Goal: Task Accomplishment & Management: Use online tool/utility

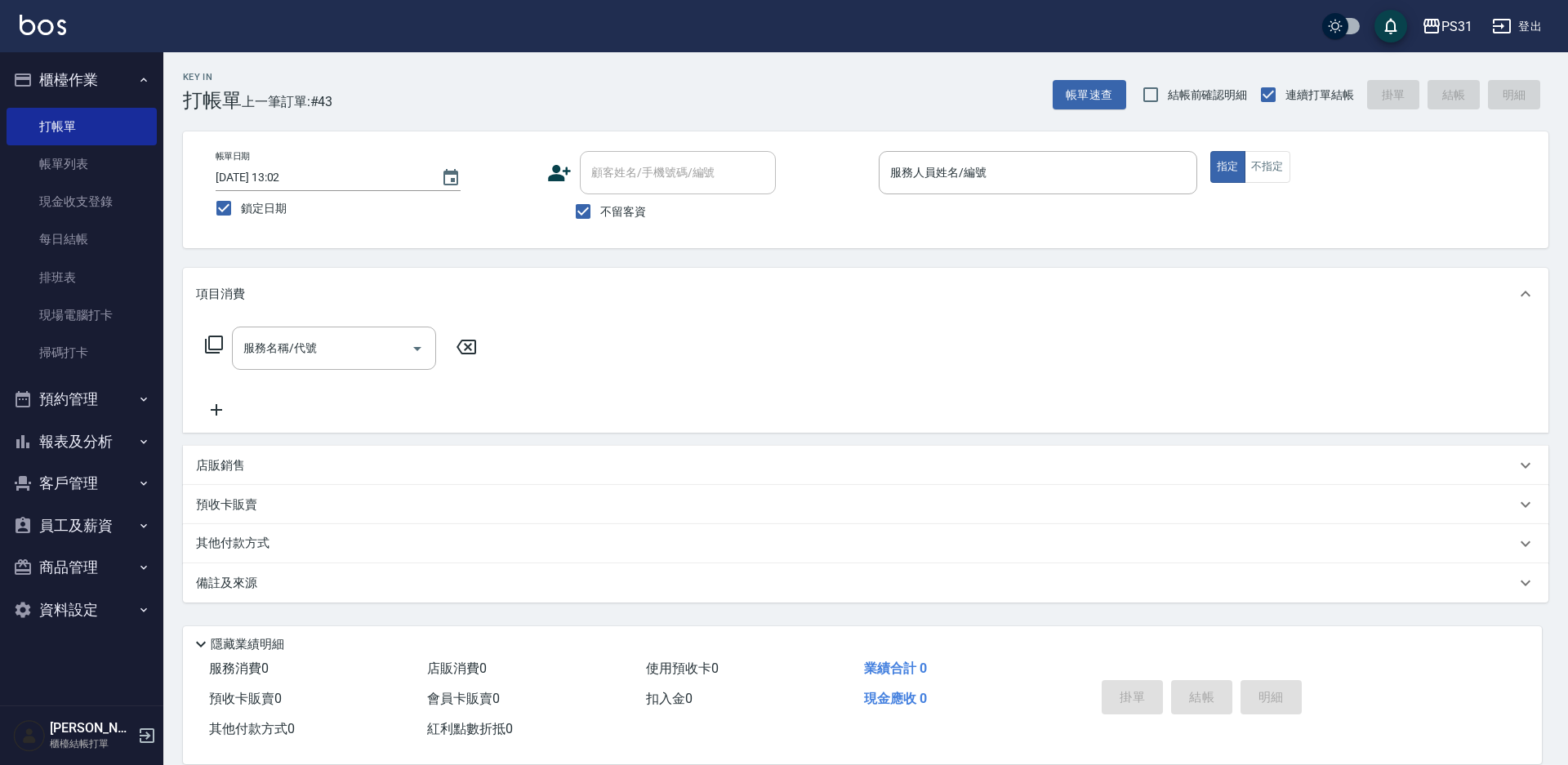
click at [16, 729] on img at bounding box center [29, 736] width 33 height 33
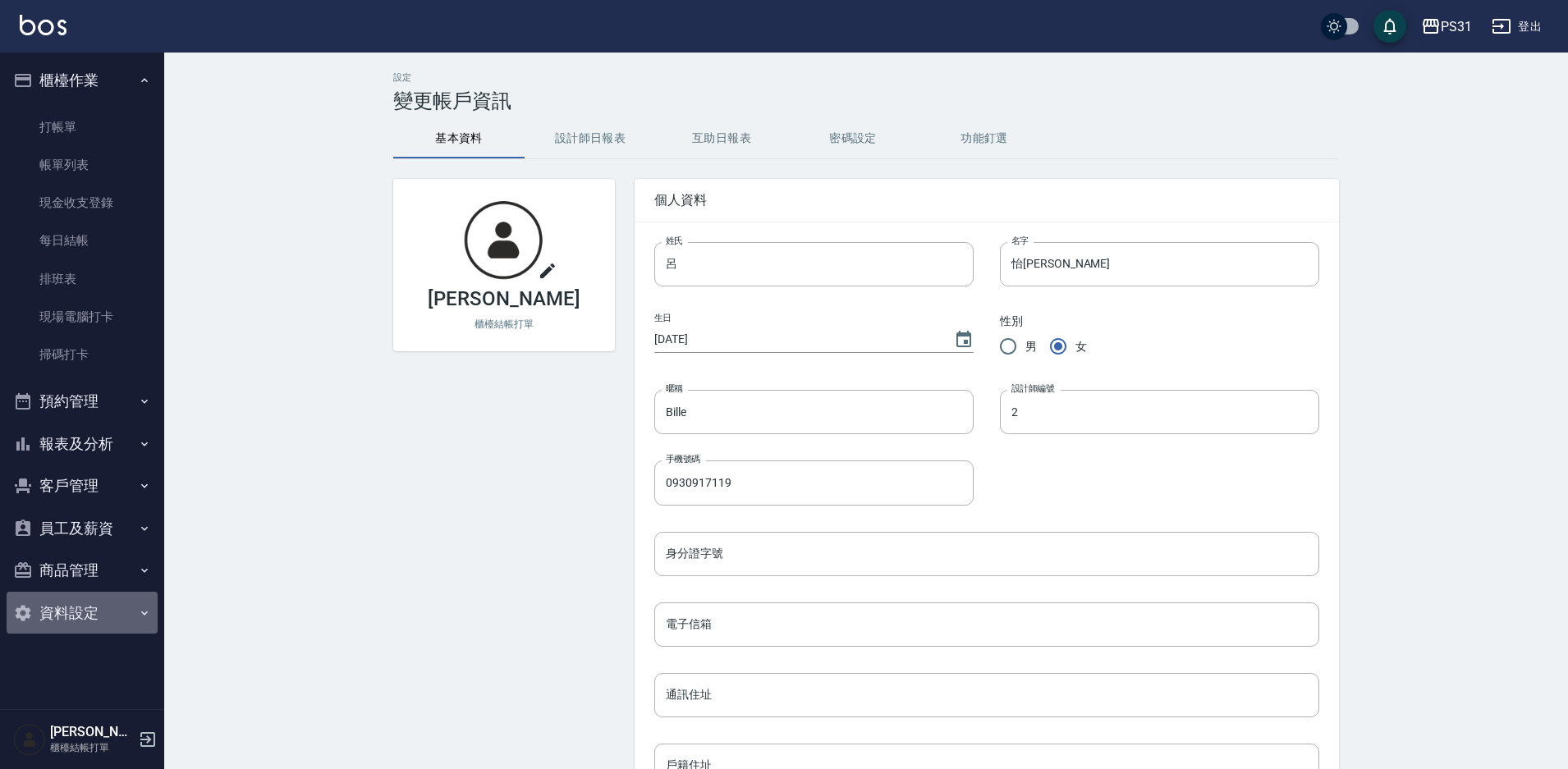
click at [69, 612] on button "資料設定" at bounding box center [82, 613] width 151 height 43
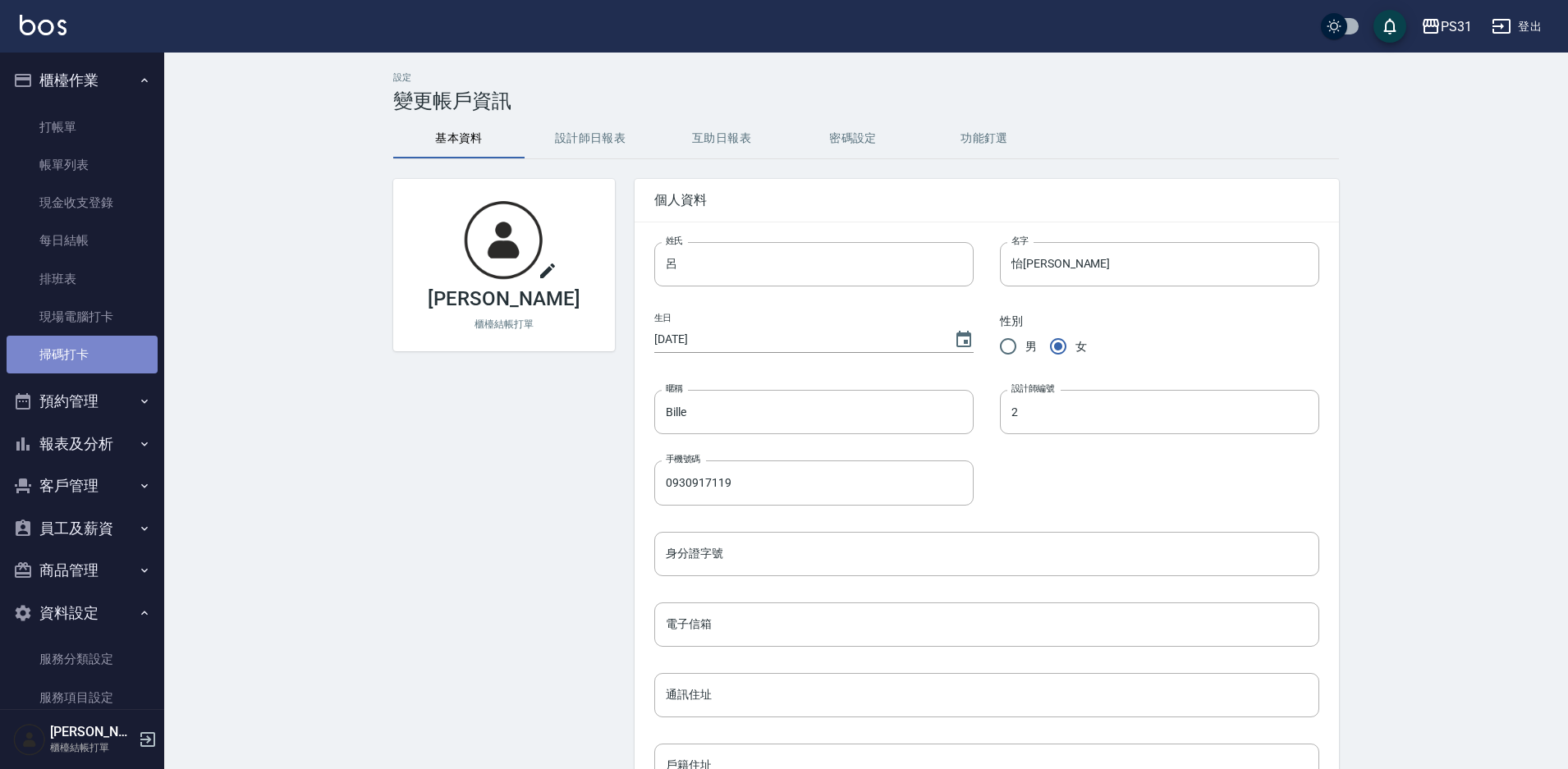
click at [94, 336] on link "掃碼打卡" at bounding box center [82, 355] width 151 height 38
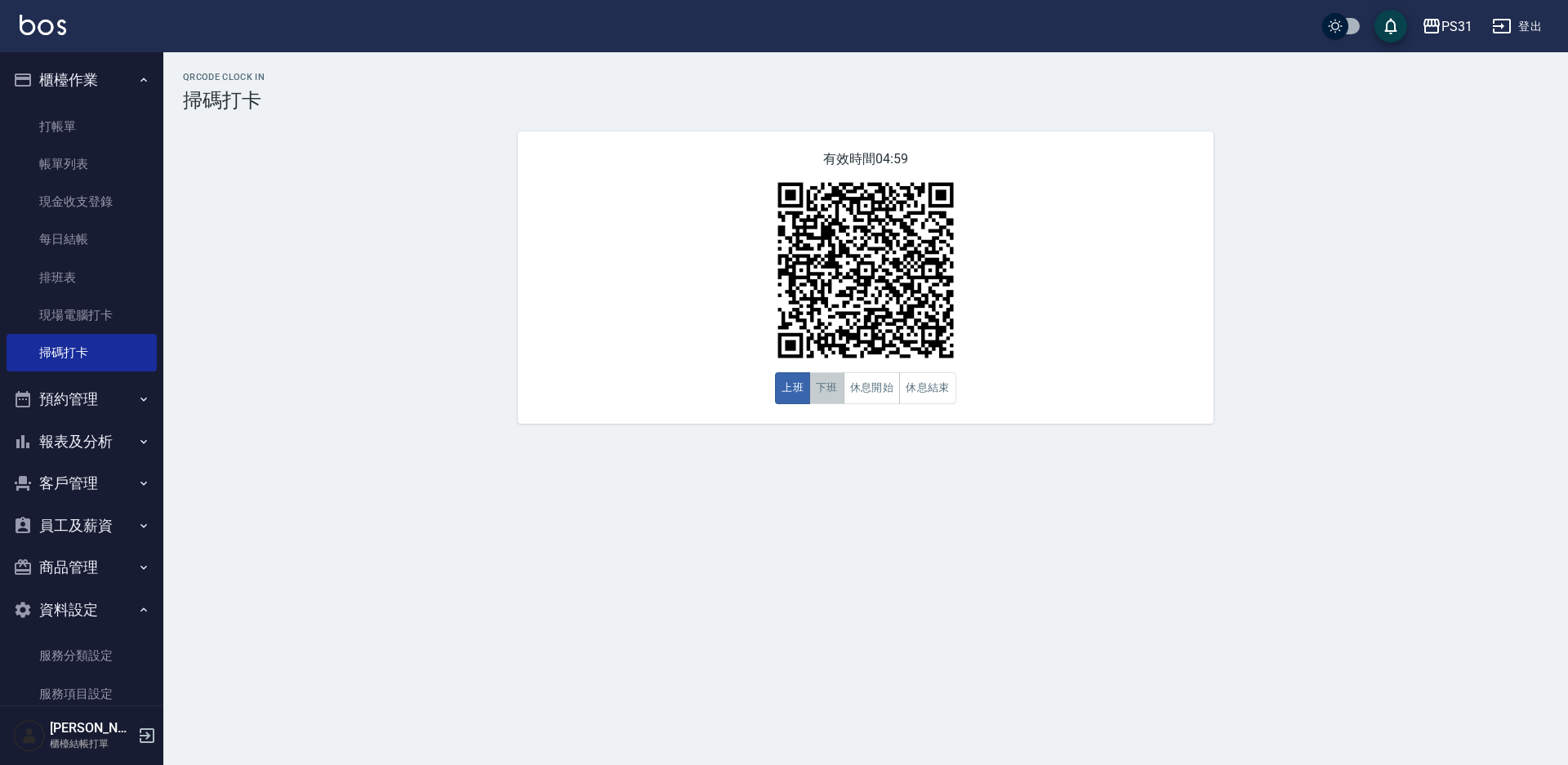
click at [810, 391] on button "下班" at bounding box center [826, 388] width 35 height 32
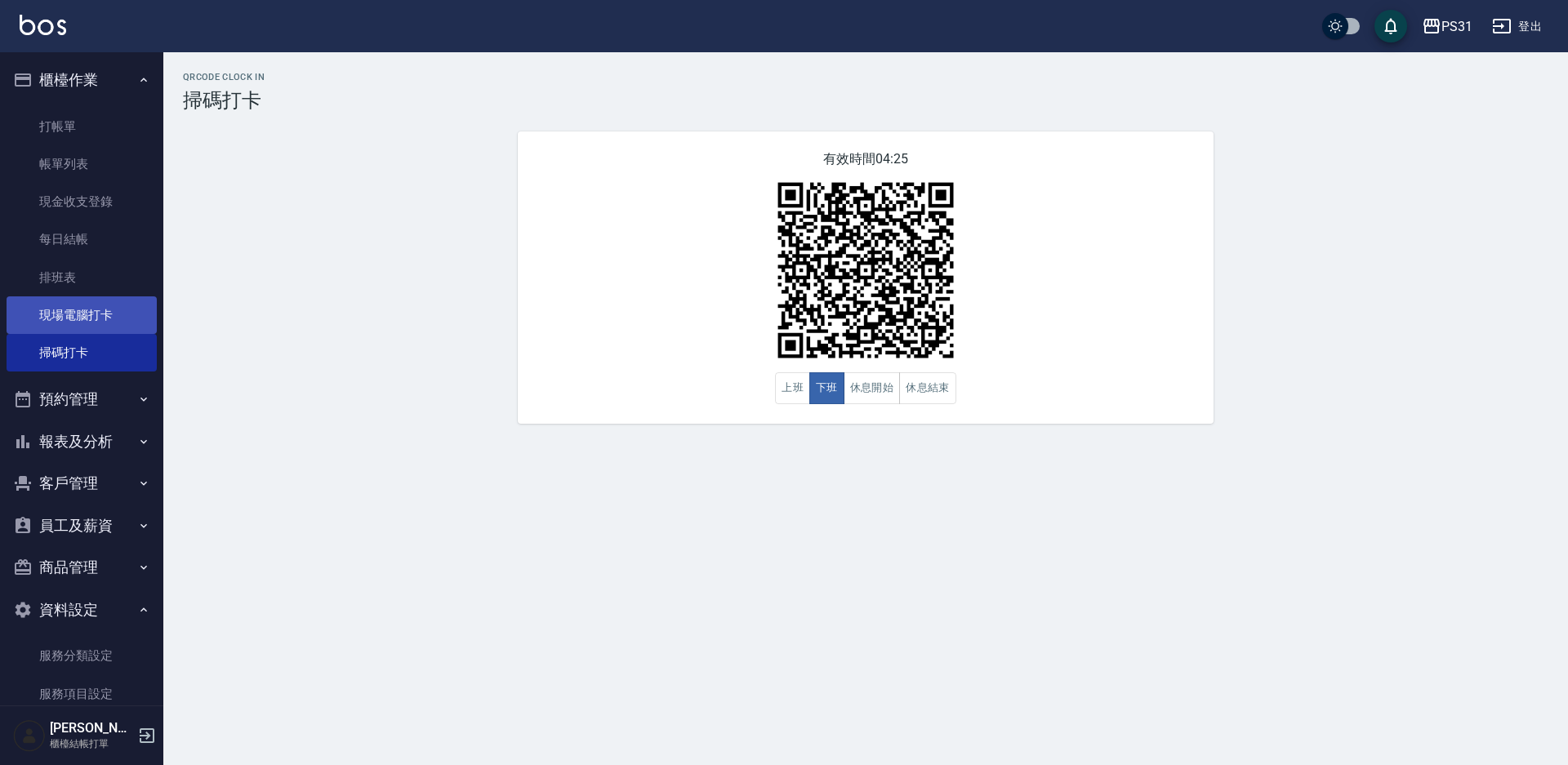
click at [96, 325] on link "現場電腦打卡" at bounding box center [82, 315] width 150 height 38
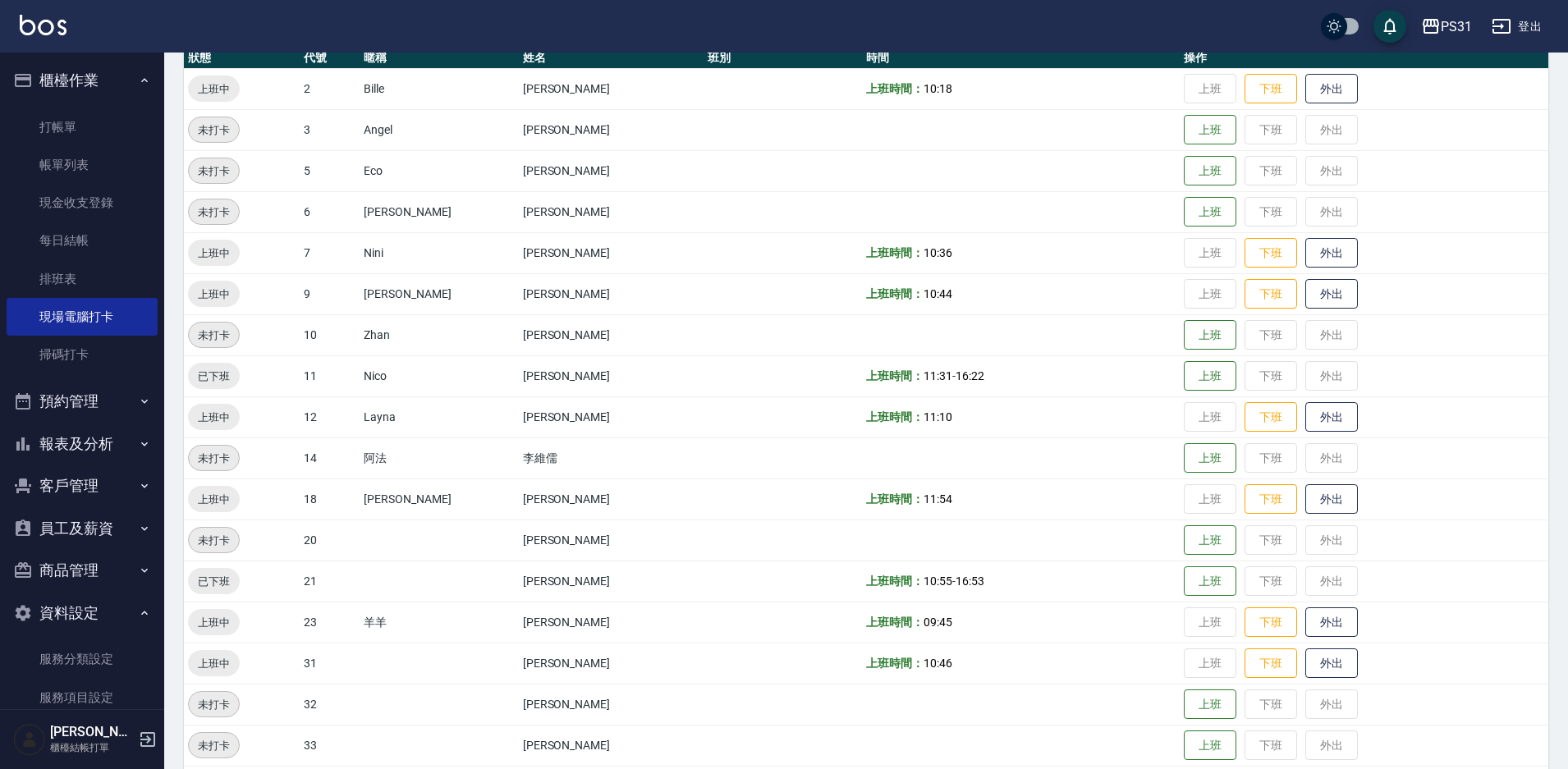
scroll to position [246, 0]
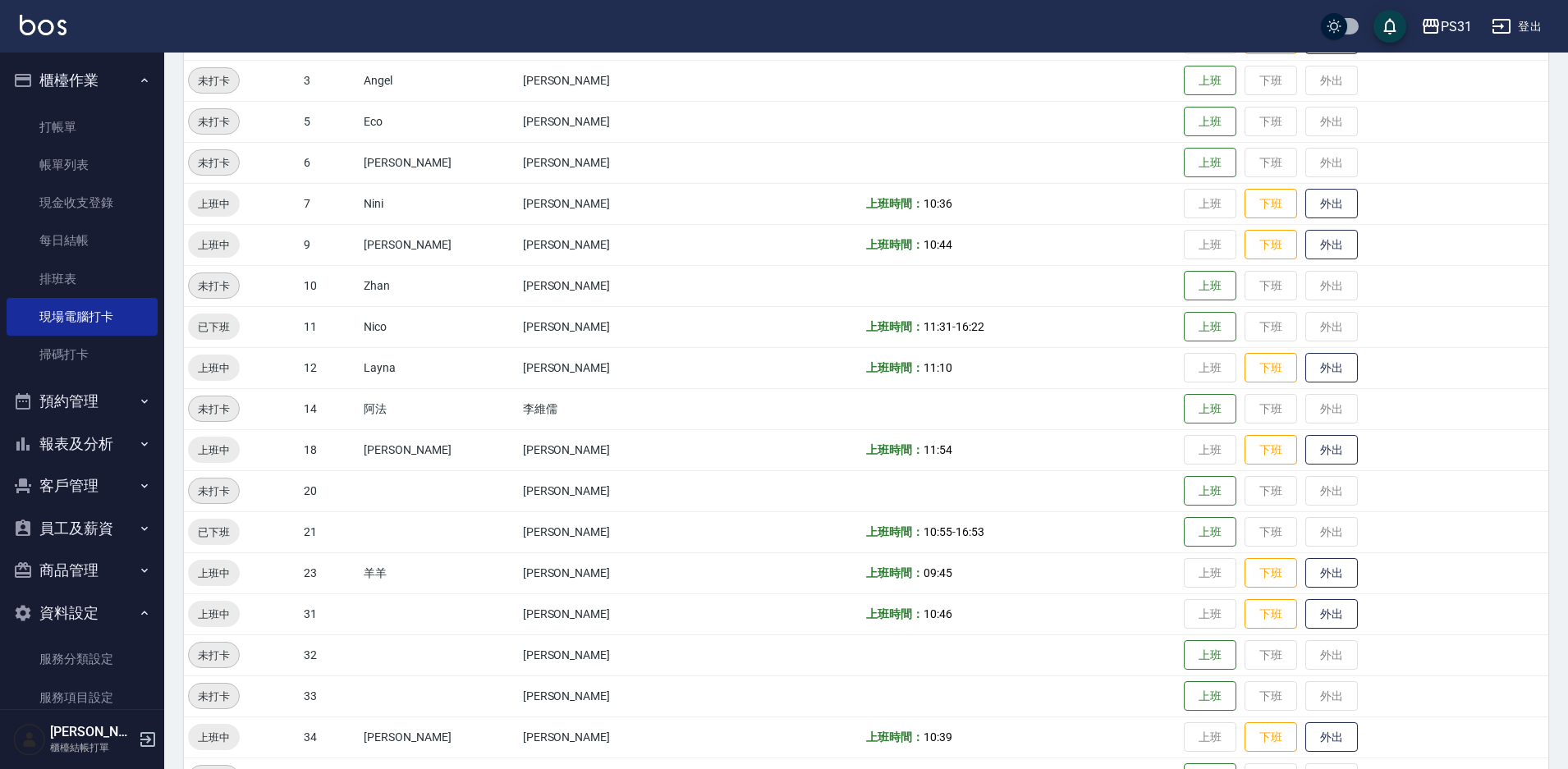
click at [519, 211] on td "張安妮" at bounding box center [611, 204] width 185 height 41
click at [519, 249] on td "李美珠" at bounding box center [611, 245] width 185 height 41
click at [455, 249] on td "JOJO" at bounding box center [438, 245] width 158 height 41
click at [114, 268] on link "排班表" at bounding box center [82, 279] width 151 height 38
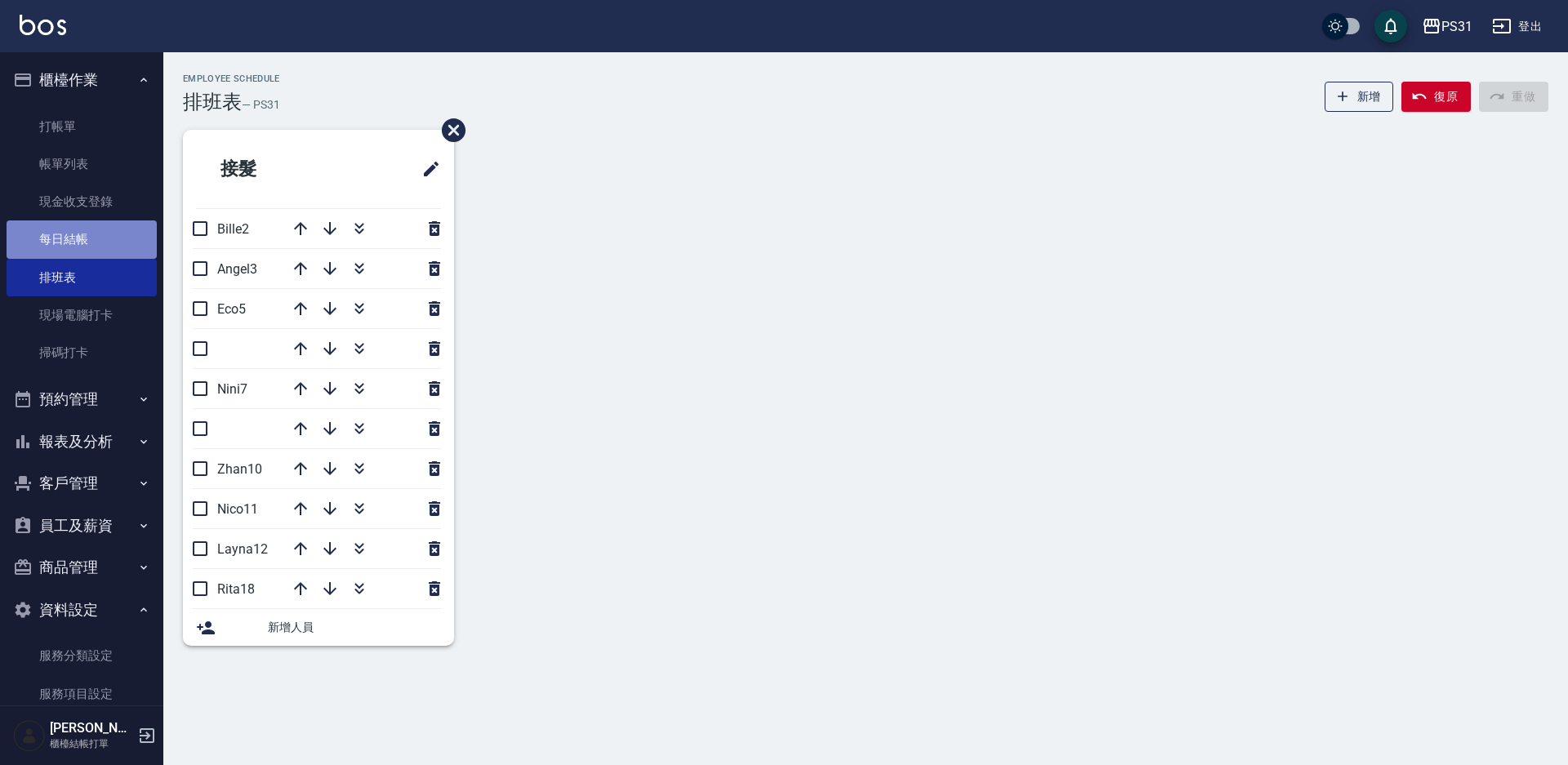
click at [88, 236] on link "每日結帳" at bounding box center [82, 239] width 150 height 38
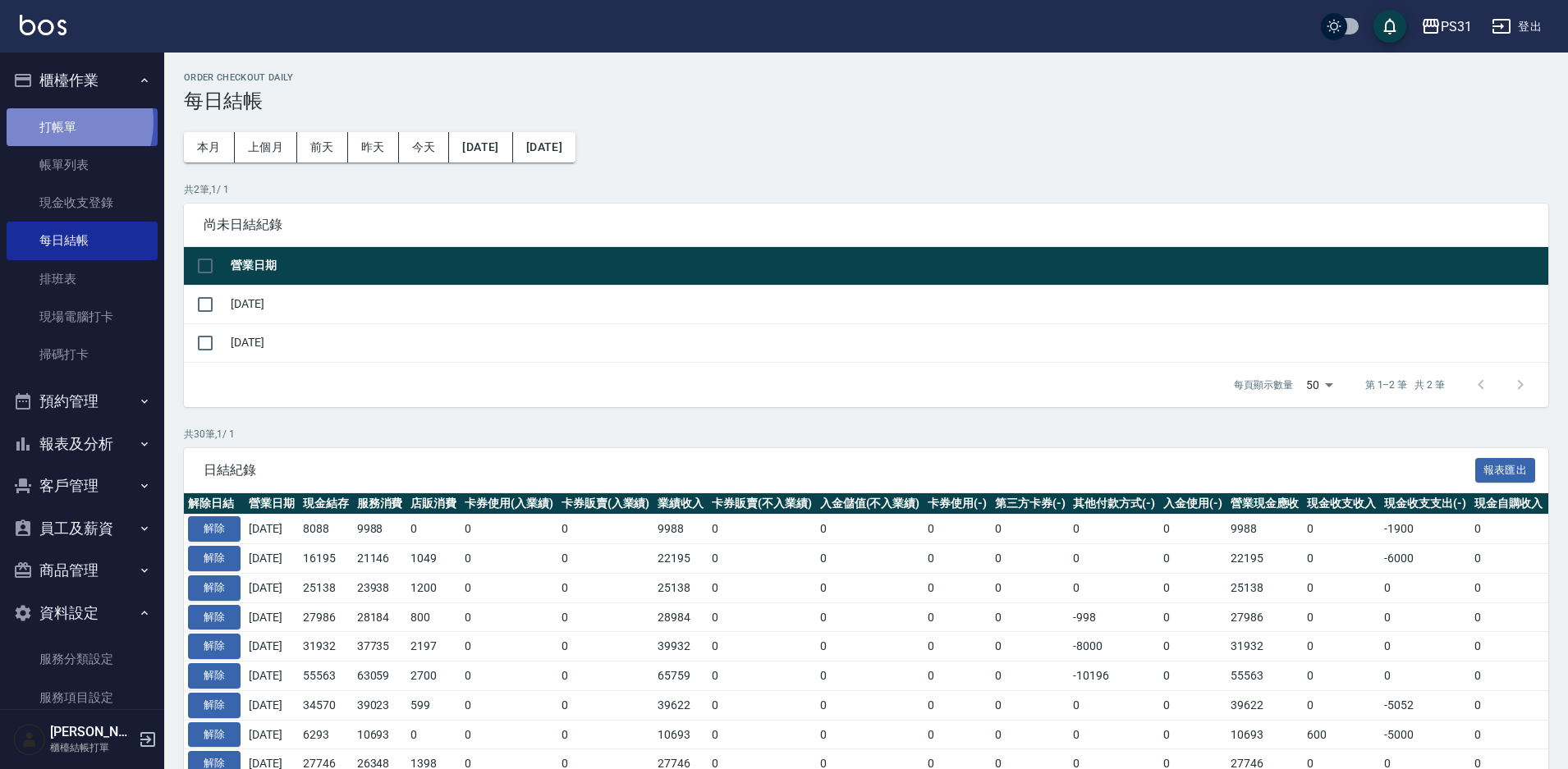
click at [61, 121] on link "打帳單" at bounding box center [82, 127] width 151 height 38
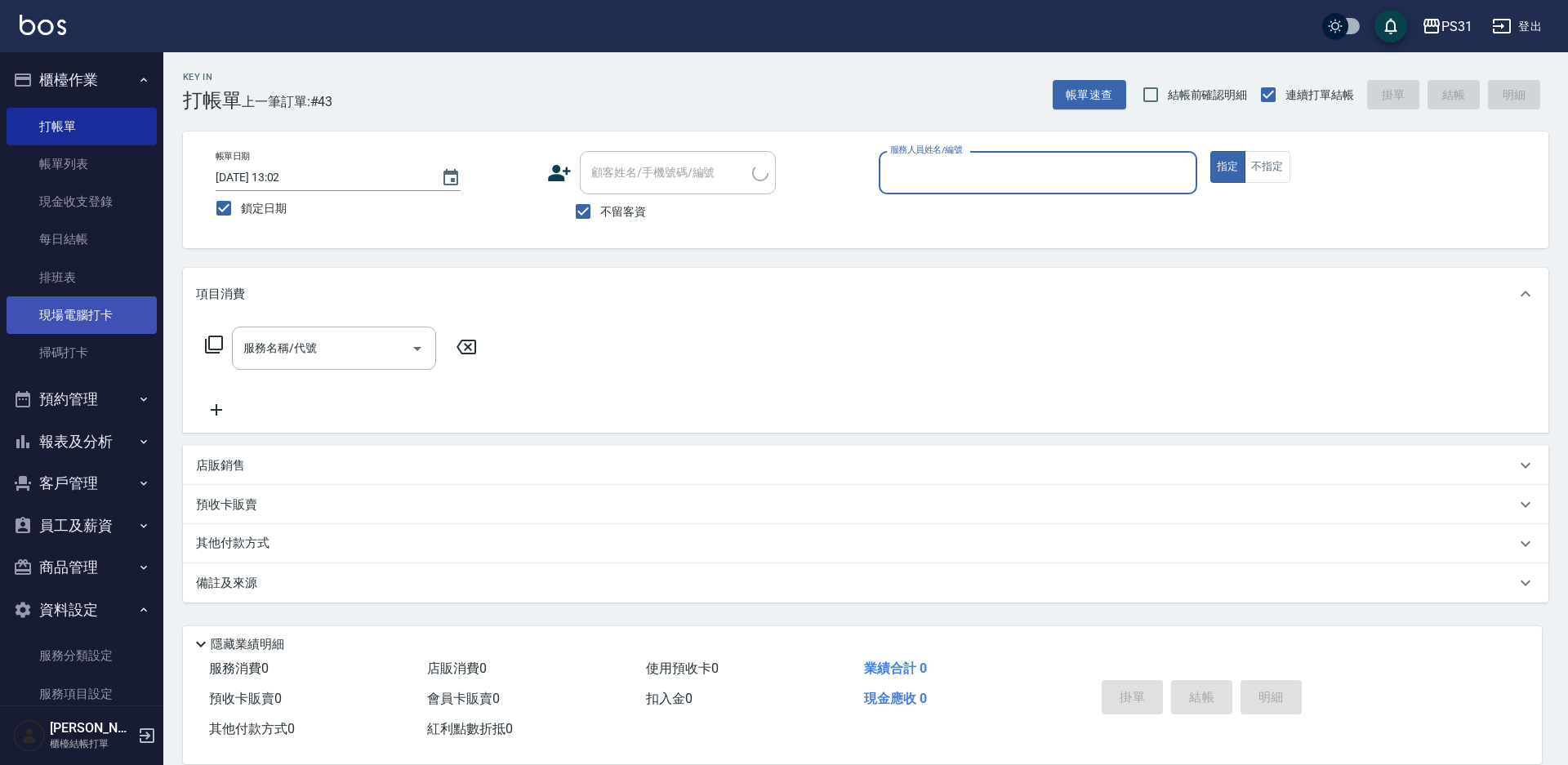
scroll to position [185, 0]
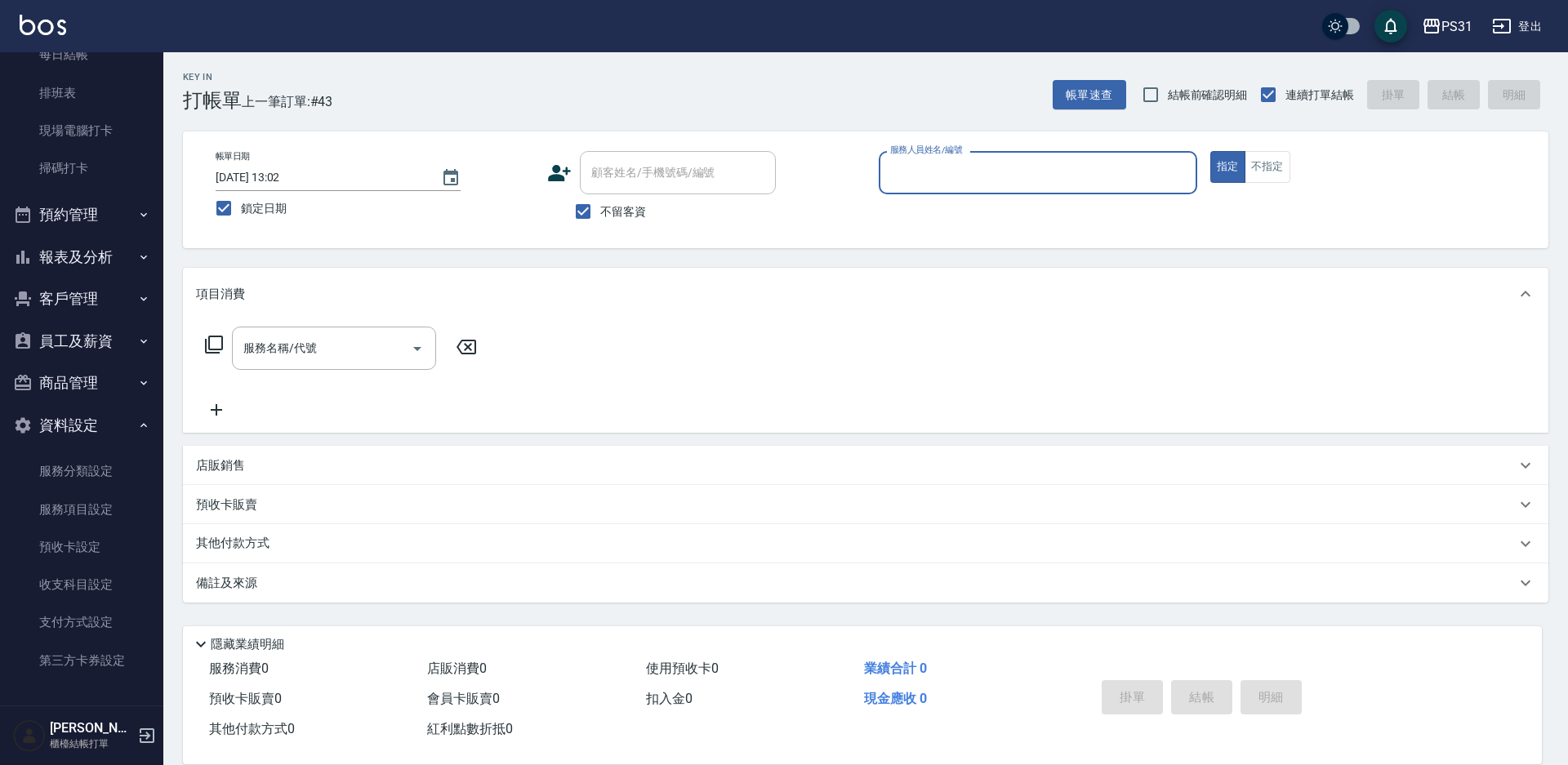
click at [67, 228] on button "預約管理" at bounding box center [82, 215] width 150 height 42
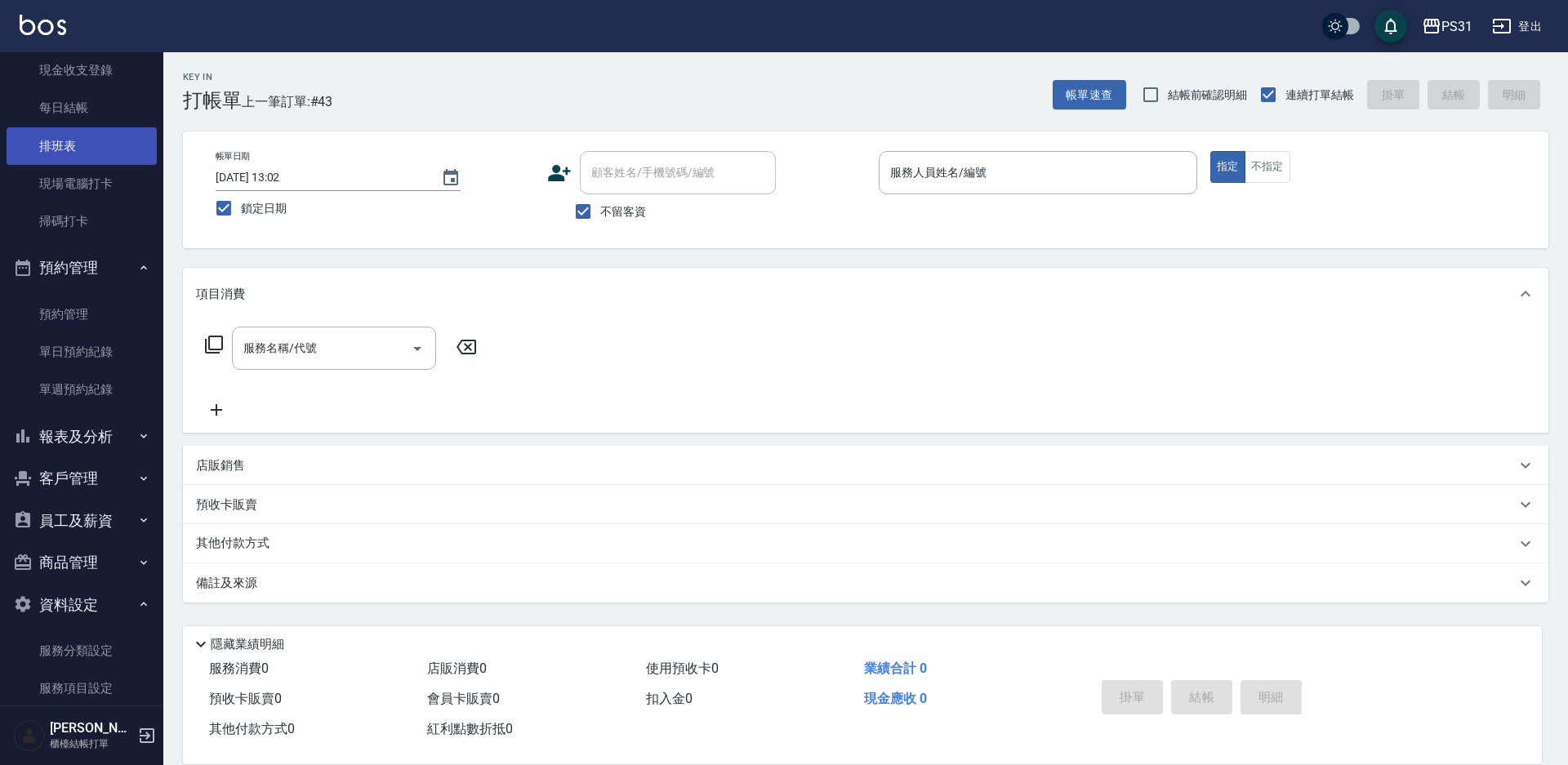
scroll to position [103, 0]
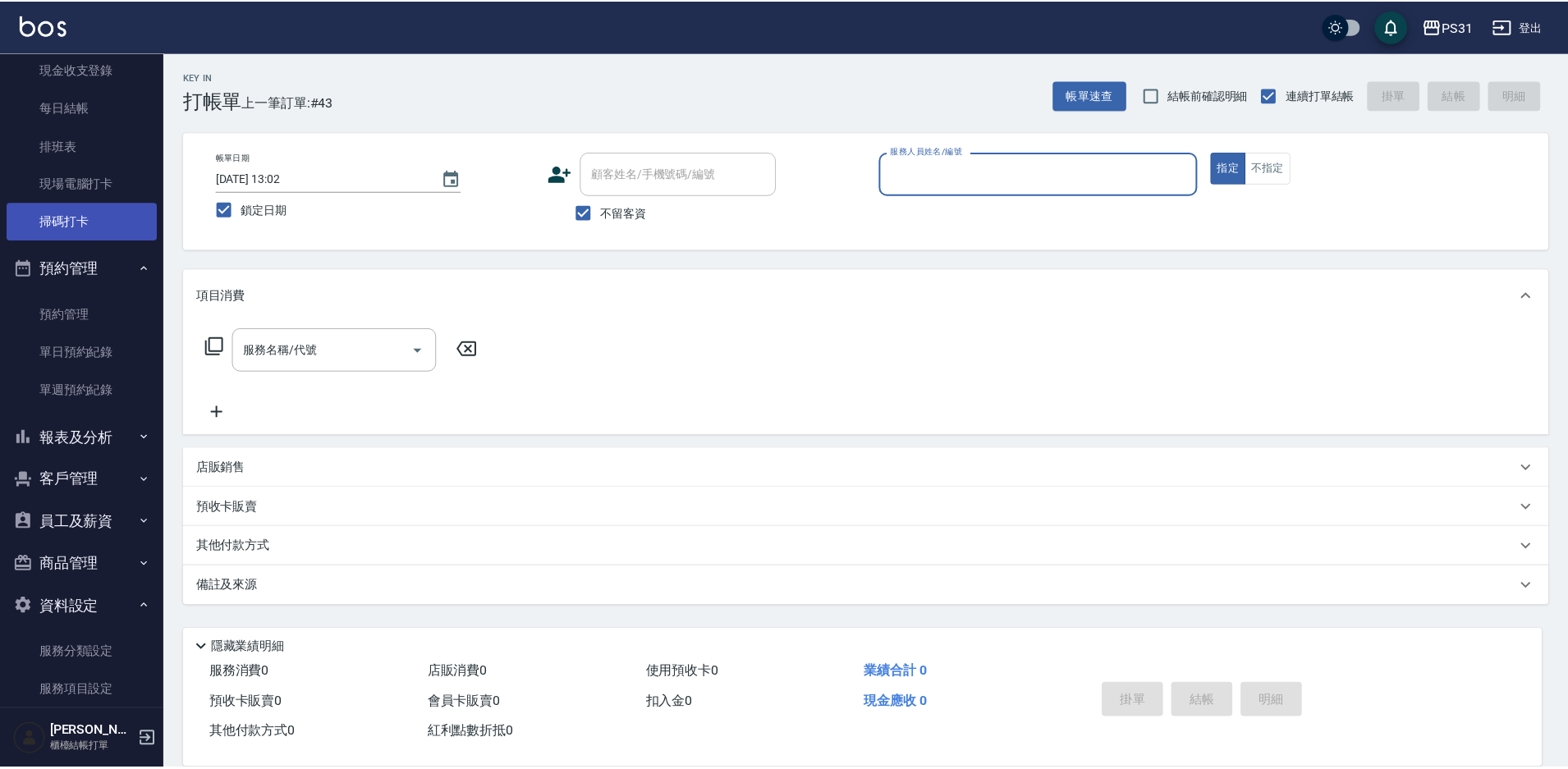
scroll to position [313, 0]
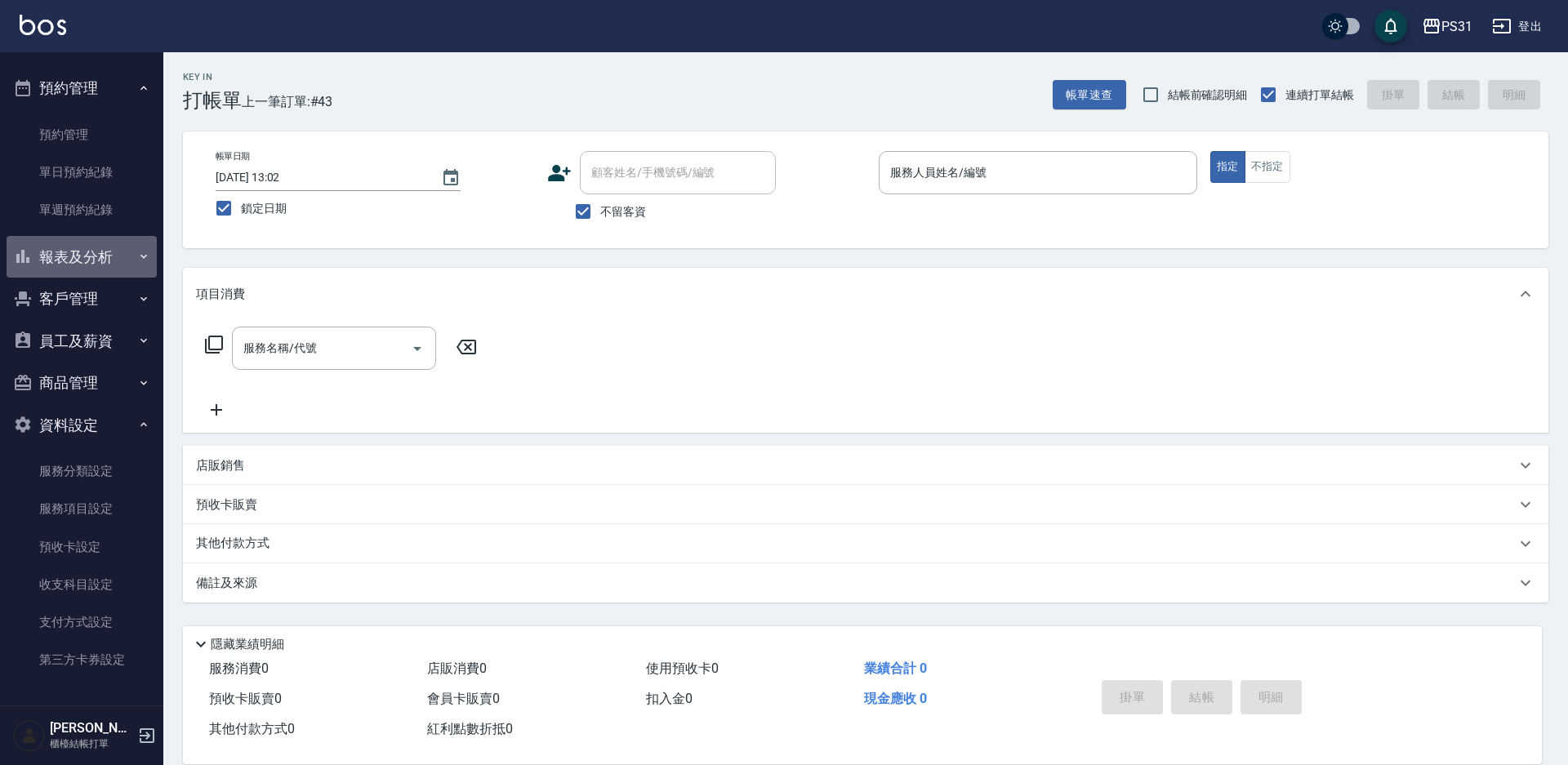
click at [101, 260] on button "報表及分析" at bounding box center [82, 257] width 150 height 42
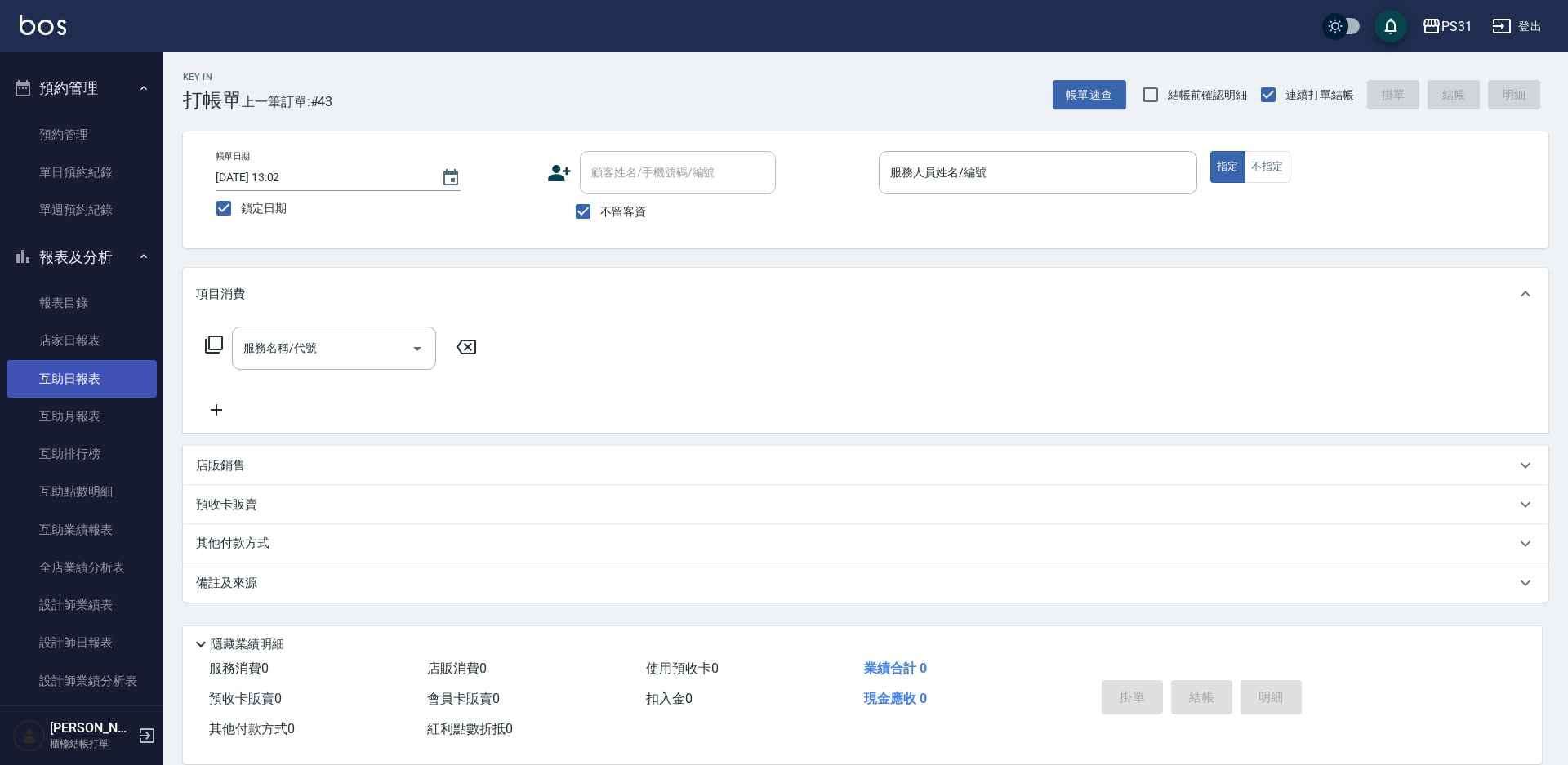
click at [106, 386] on link "互助日報表" at bounding box center [82, 379] width 150 height 38
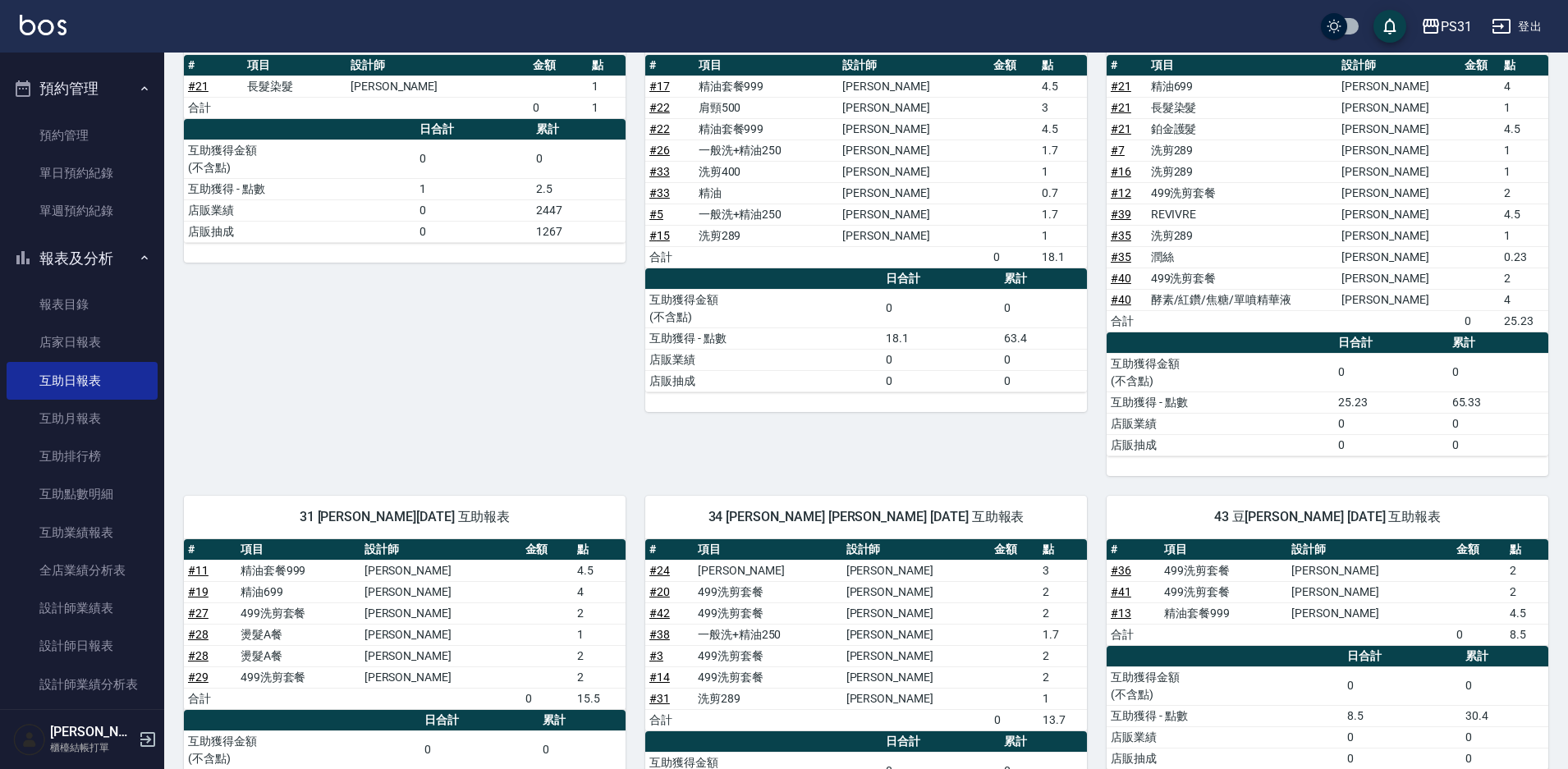
scroll to position [192, 0]
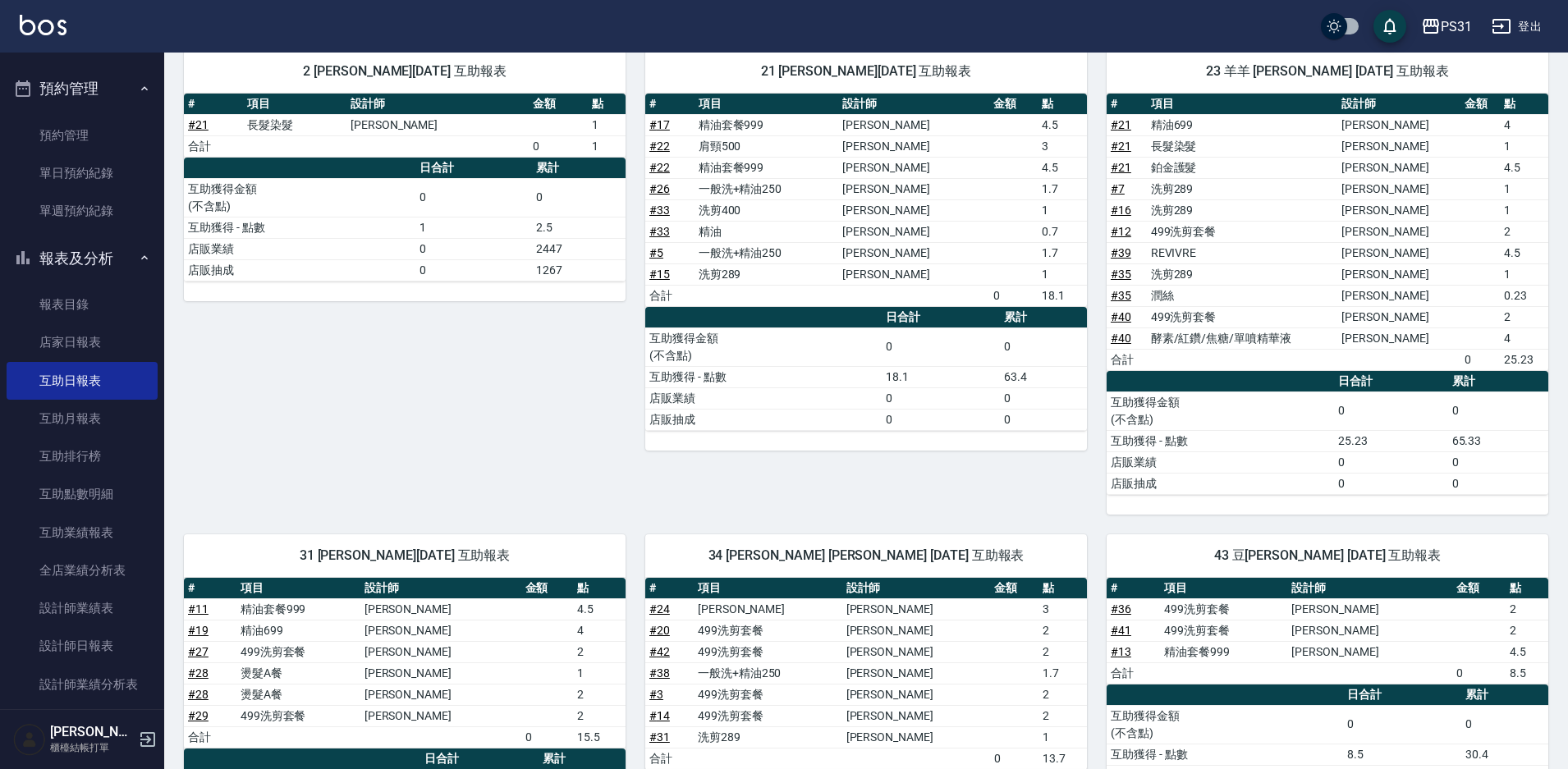
drag, startPoint x: 612, startPoint y: 206, endPoint x: 447, endPoint y: 367, distance: 230.5
click at [447, 367] on div "2 Bille 呂怡慧 10/04/2025 互助報表 # 項目 設計師 金額 點 # 21 長髮染髮 呂怡慧 1 合計 0 1 日合計 累計 互助獲得金額 …" at bounding box center [395, 272] width 461 height 484
drag, startPoint x: 1421, startPoint y: 162, endPoint x: 1412, endPoint y: 162, distance: 9.0
click at [1412, 162] on tr "# 21 鉑金護髮 呂怡慧 4.5" at bounding box center [1327, 167] width 442 height 21
drag, startPoint x: 1481, startPoint y: 332, endPoint x: 1516, endPoint y: 341, distance: 36.1
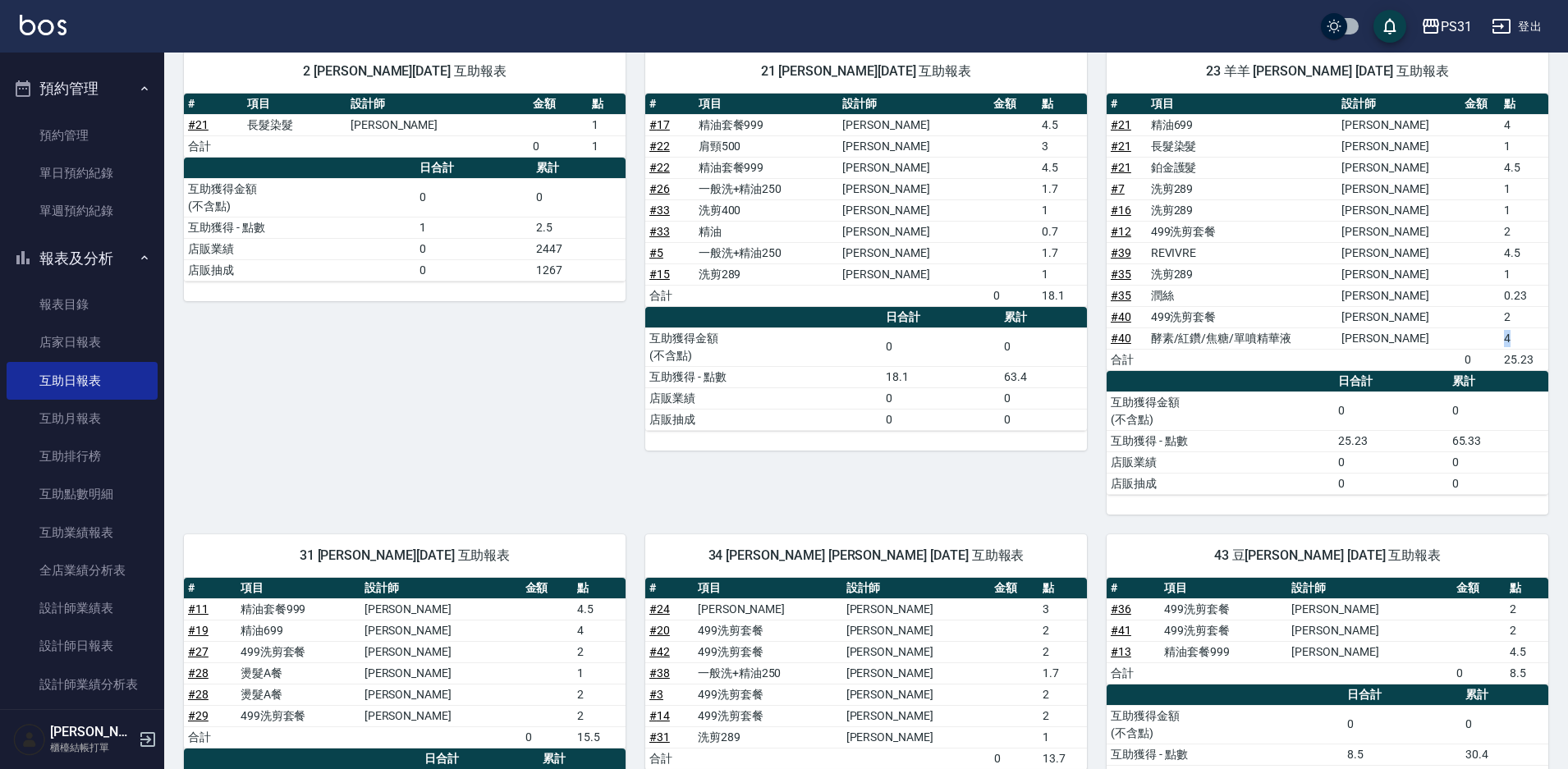
click at [1518, 341] on tr "# 40 酵素/紅鑽/焦糖/單噴精華液 呂怡慧 4" at bounding box center [1327, 338] width 442 height 21
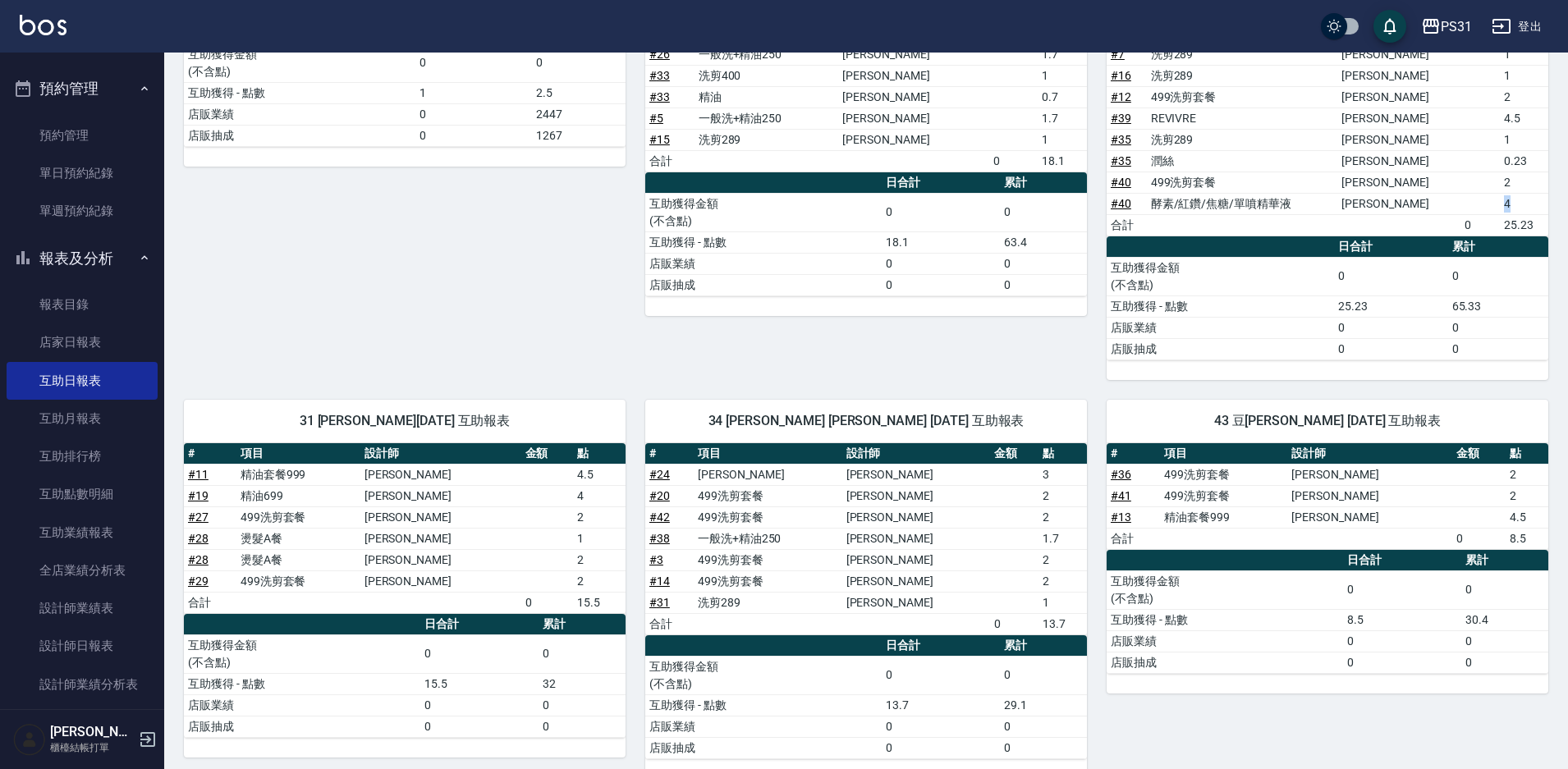
scroll to position [356, 0]
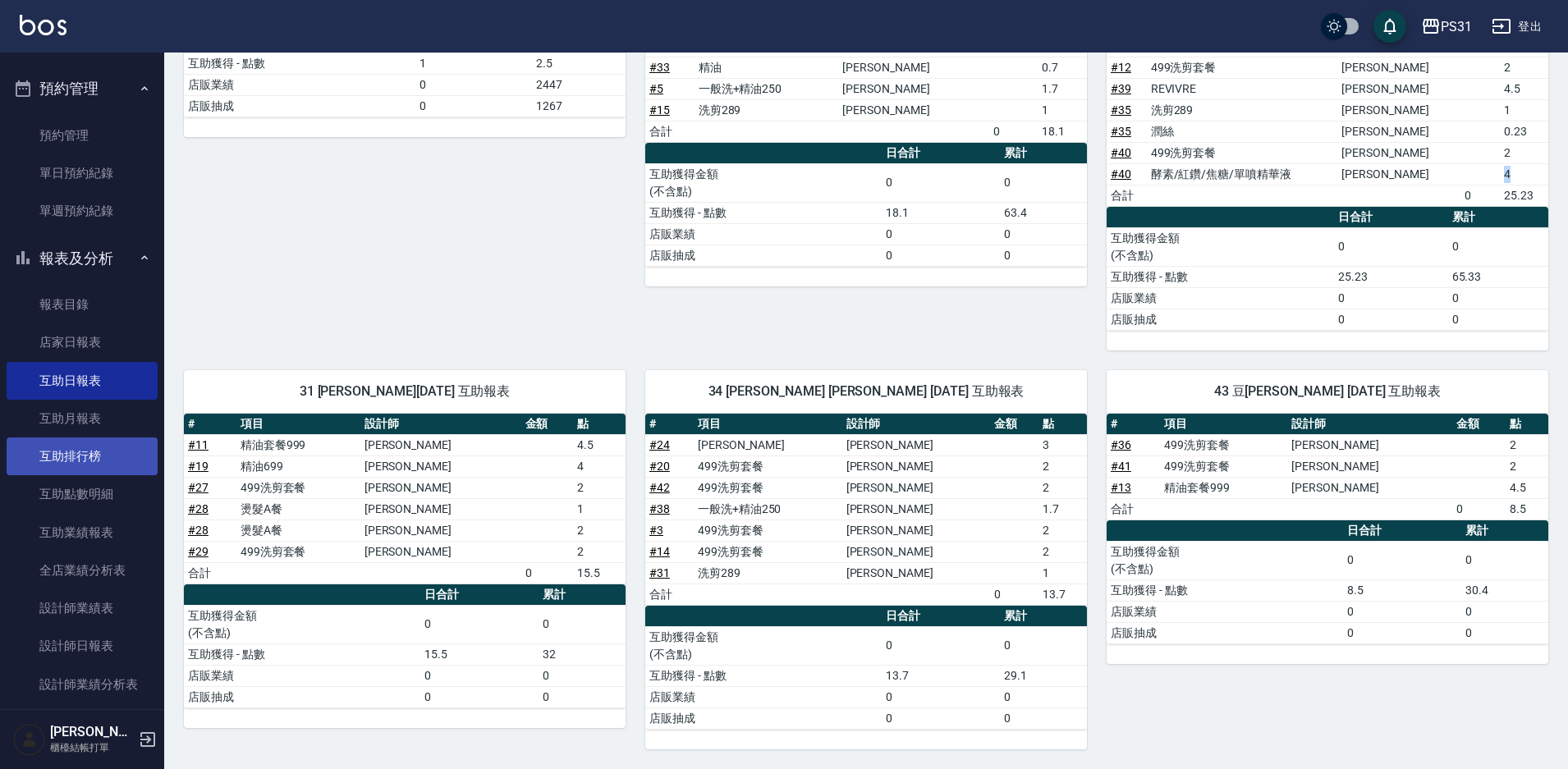
click at [107, 446] on link "互助排行榜" at bounding box center [82, 456] width 151 height 38
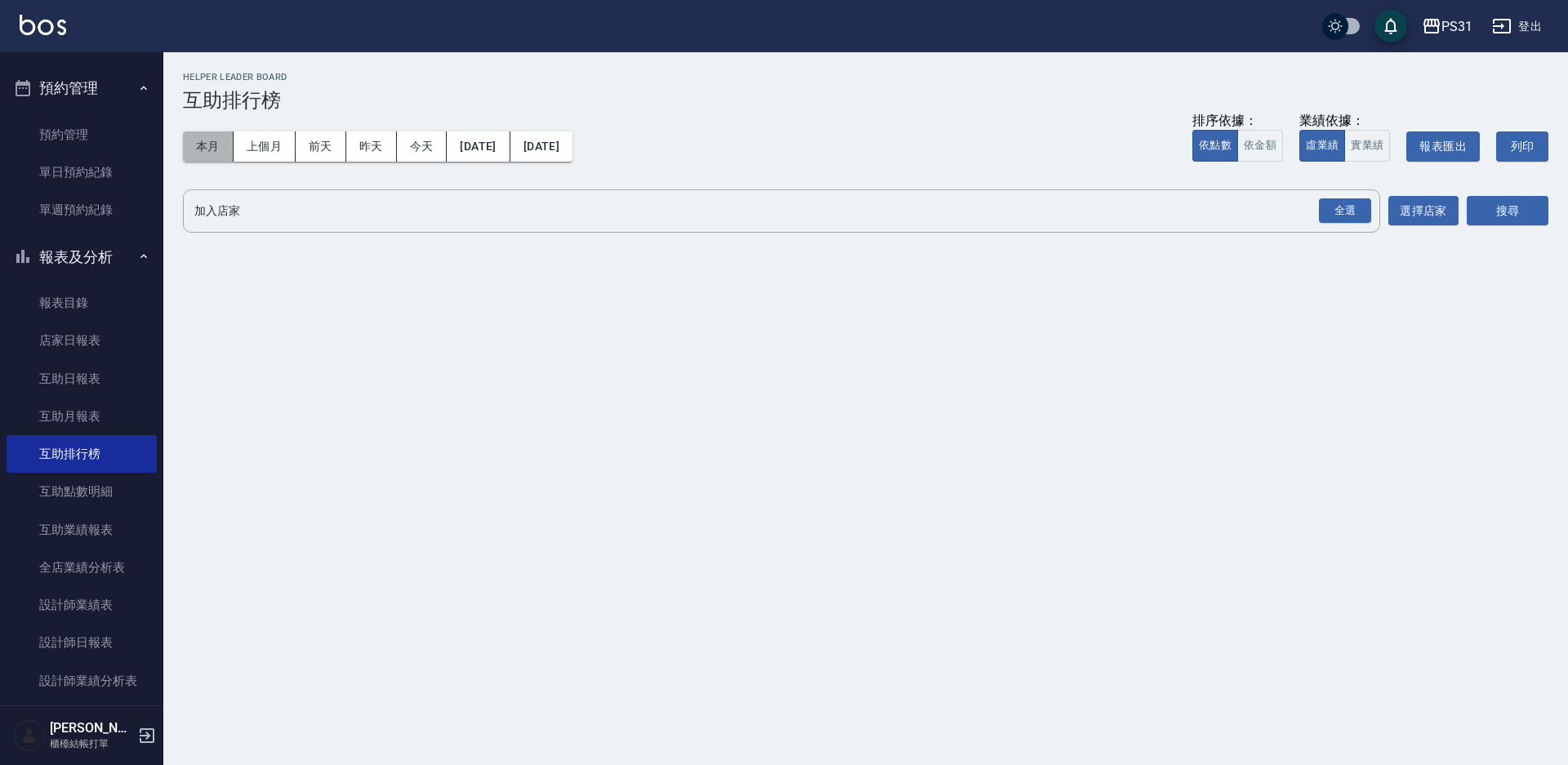
click at [200, 137] on button "本月" at bounding box center [208, 146] width 51 height 30
click at [243, 146] on button "上個月" at bounding box center [265, 146] width 62 height 30
click at [1359, 219] on div "全選" at bounding box center [1345, 211] width 52 height 25
click at [1486, 211] on button "搜尋" at bounding box center [1508, 211] width 82 height 30
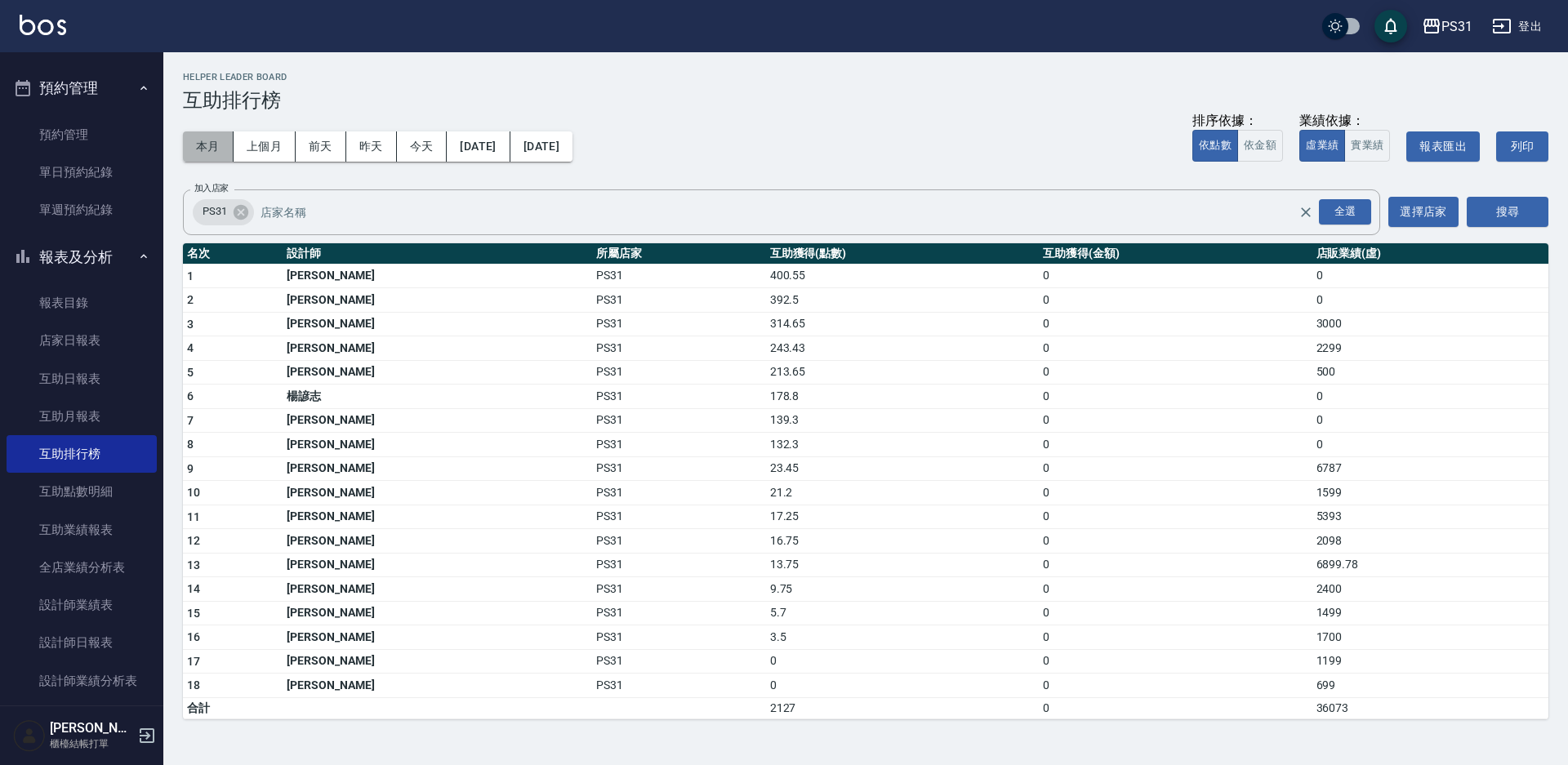
click at [216, 146] on button "本月" at bounding box center [208, 146] width 51 height 30
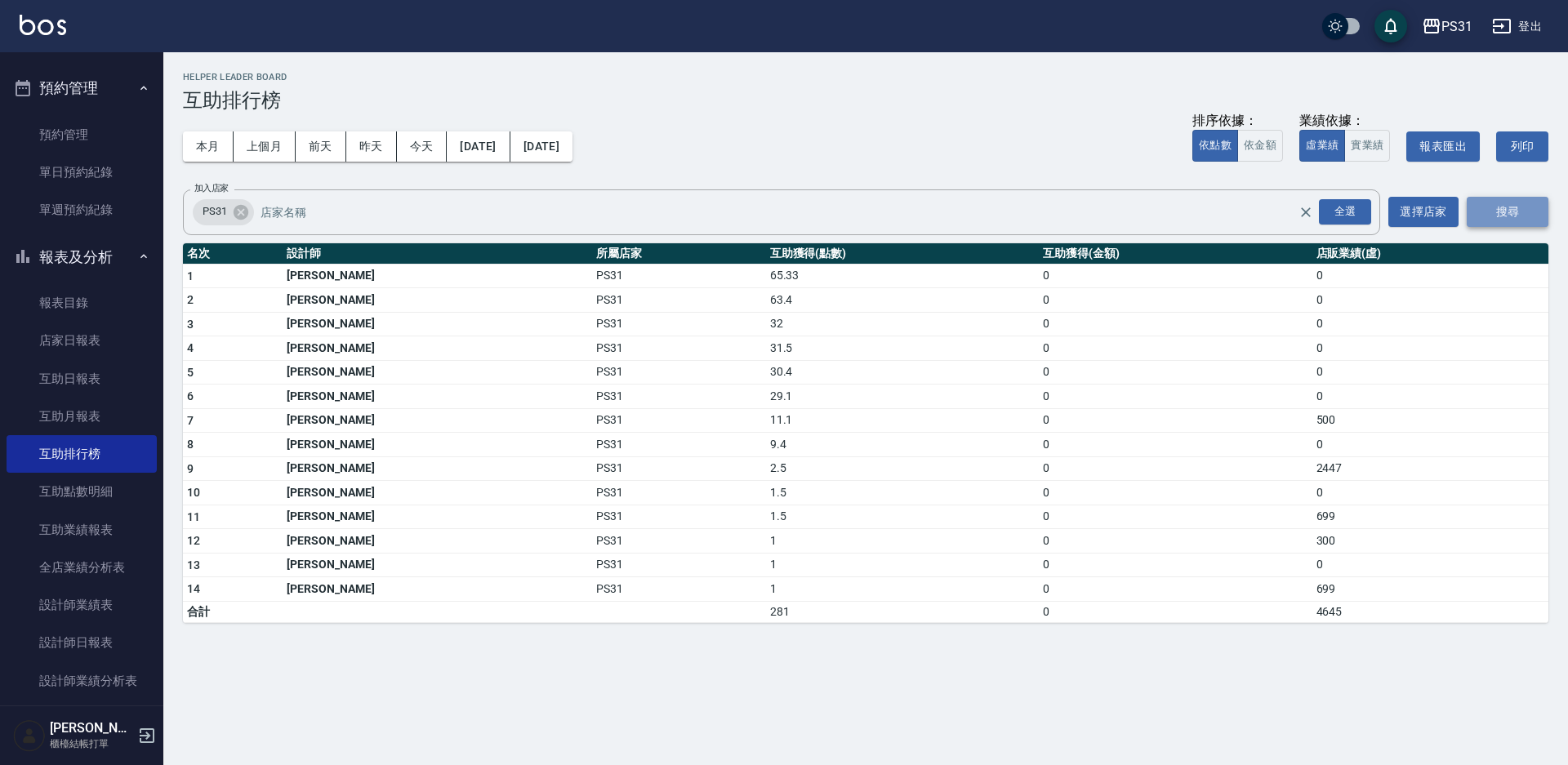
drag, startPoint x: 1498, startPoint y: 217, endPoint x: 1469, endPoint y: 219, distance: 29.1
click at [1496, 217] on button "搜尋" at bounding box center [1508, 211] width 82 height 30
click at [222, 136] on button "本月" at bounding box center [208, 146] width 51 height 30
drag, startPoint x: 176, startPoint y: 484, endPoint x: 175, endPoint y: 476, distance: 8.1
drag, startPoint x: 175, startPoint y: 476, endPoint x: 599, endPoint y: 714, distance: 486.2
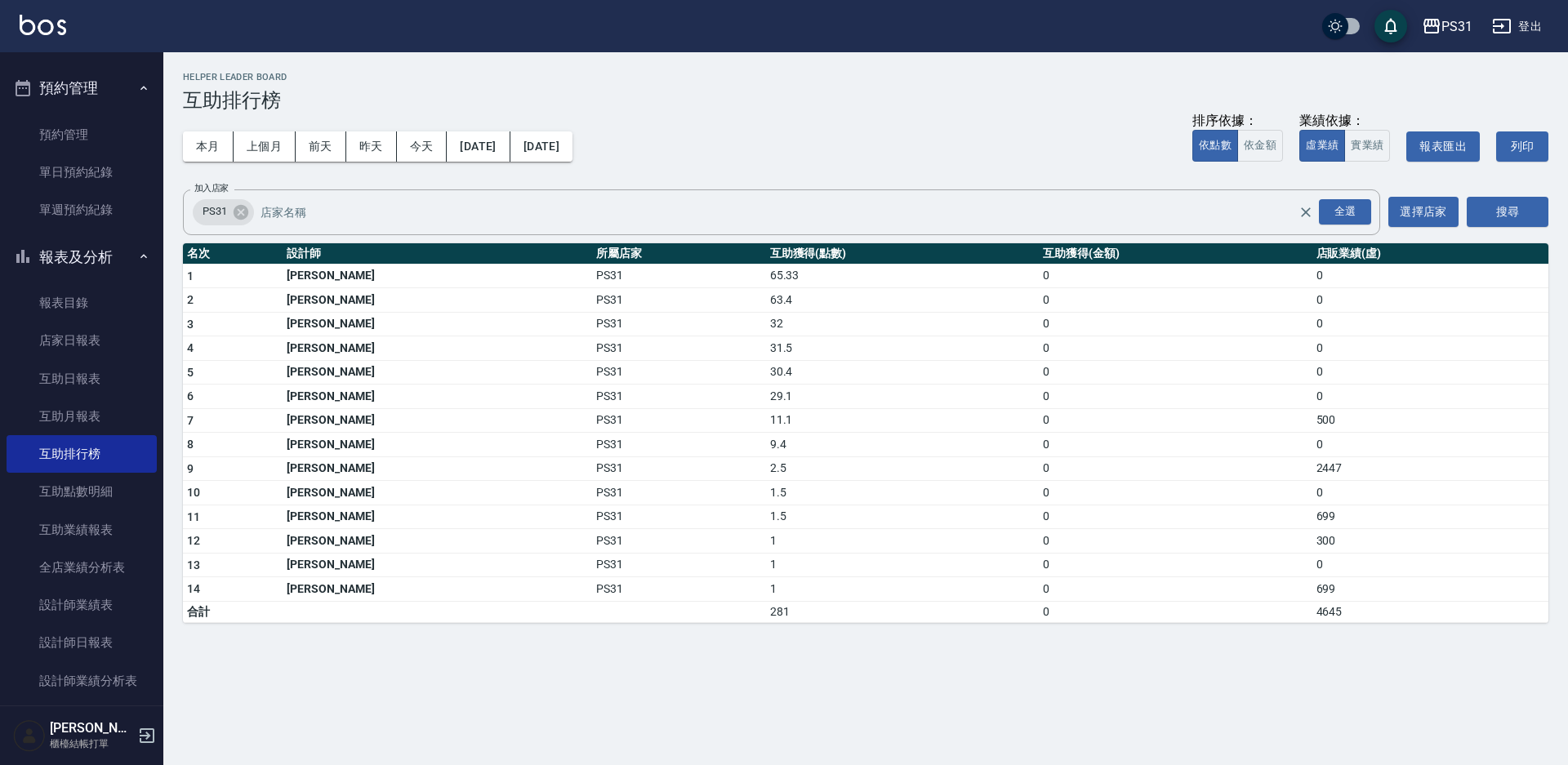
click at [599, 715] on div "PS31 2025-10-01 - 2025-10-31 互助排行榜 列印時間： 2025-10-04-20:10 Helper Leader Board 互…" at bounding box center [784, 382] width 1568 height 765
click at [766, 333] on td "32" at bounding box center [902, 324] width 273 height 24
drag, startPoint x: 678, startPoint y: 314, endPoint x: 670, endPoint y: 326, distance: 14.4
click at [766, 316] on td "32" at bounding box center [902, 324] width 273 height 24
click at [766, 328] on td "32" at bounding box center [902, 324] width 273 height 24
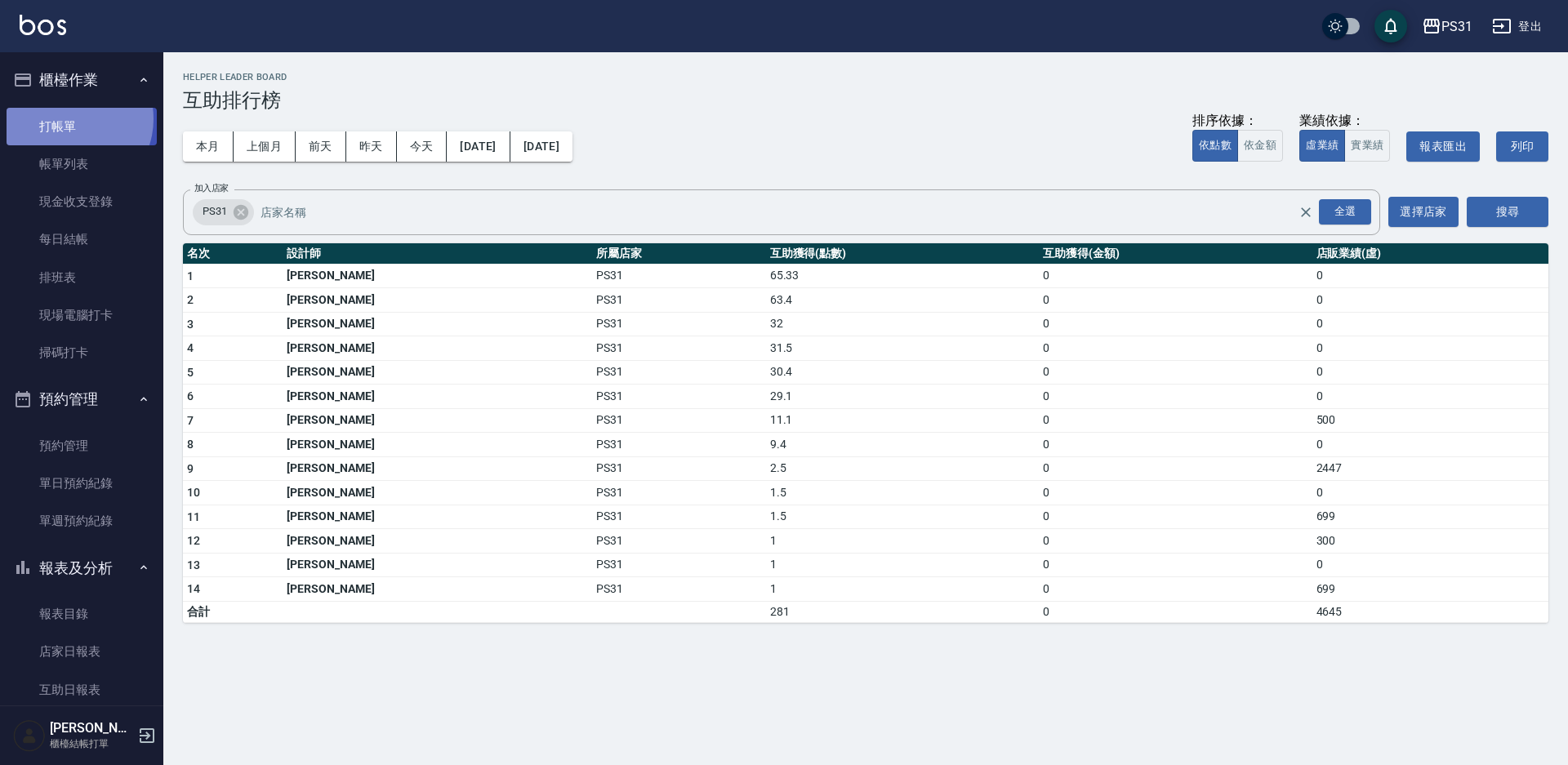
click at [70, 118] on link "打帳單" at bounding box center [82, 127] width 150 height 38
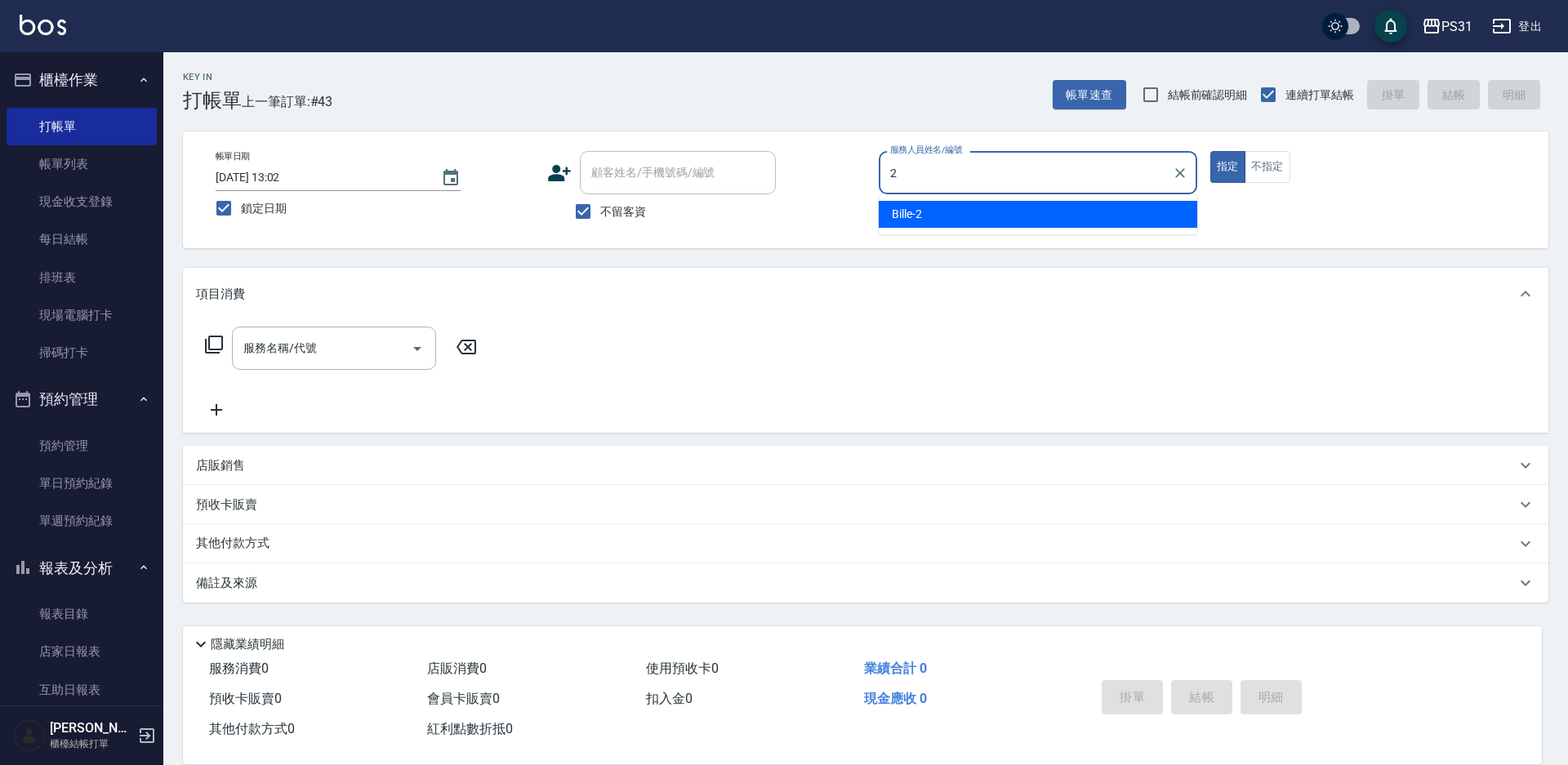
type input "2"
type button "true"
type input "Bille-2"
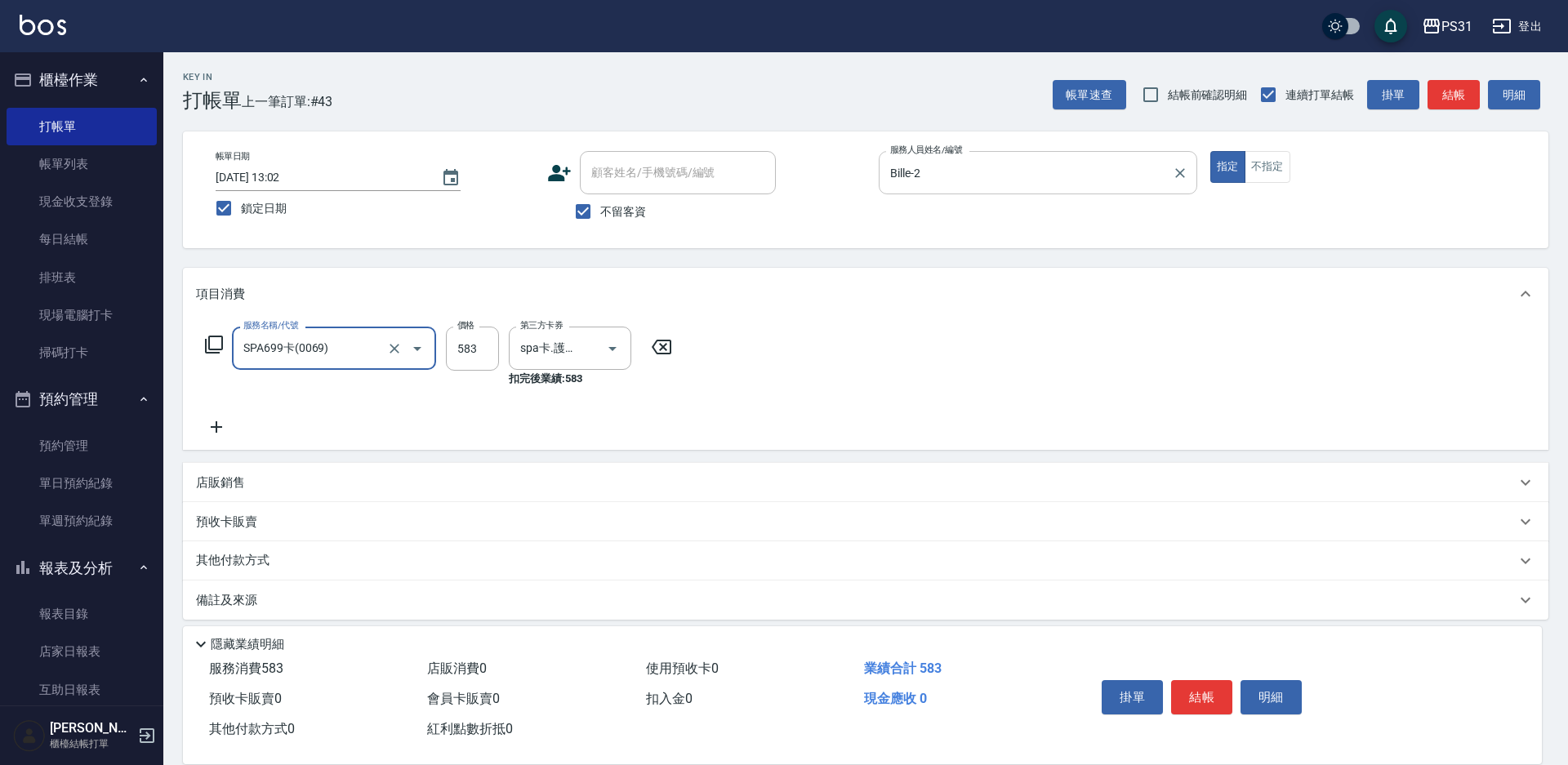
type input "SPA699卡(0069)"
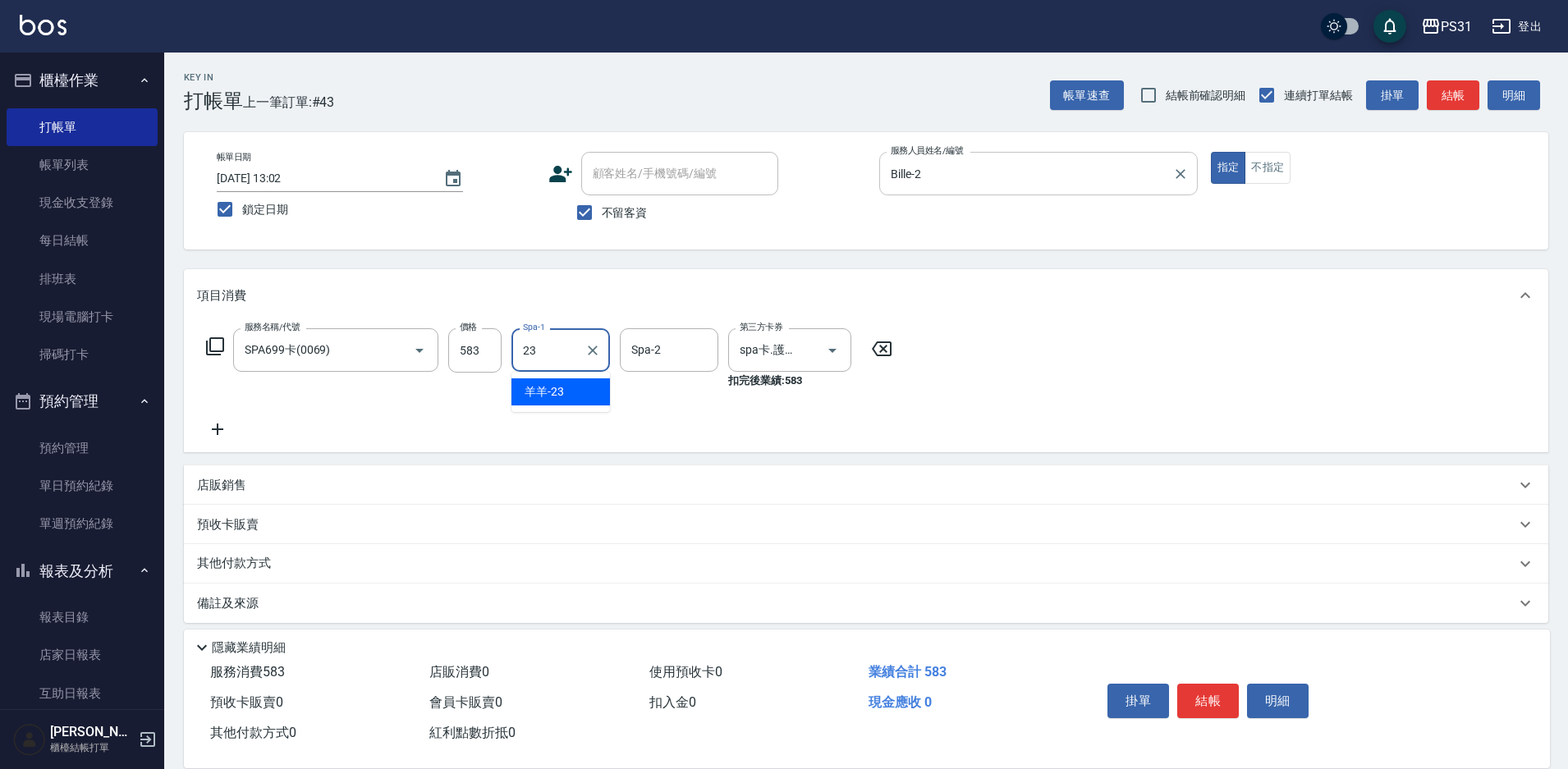
type input "羊羊-23"
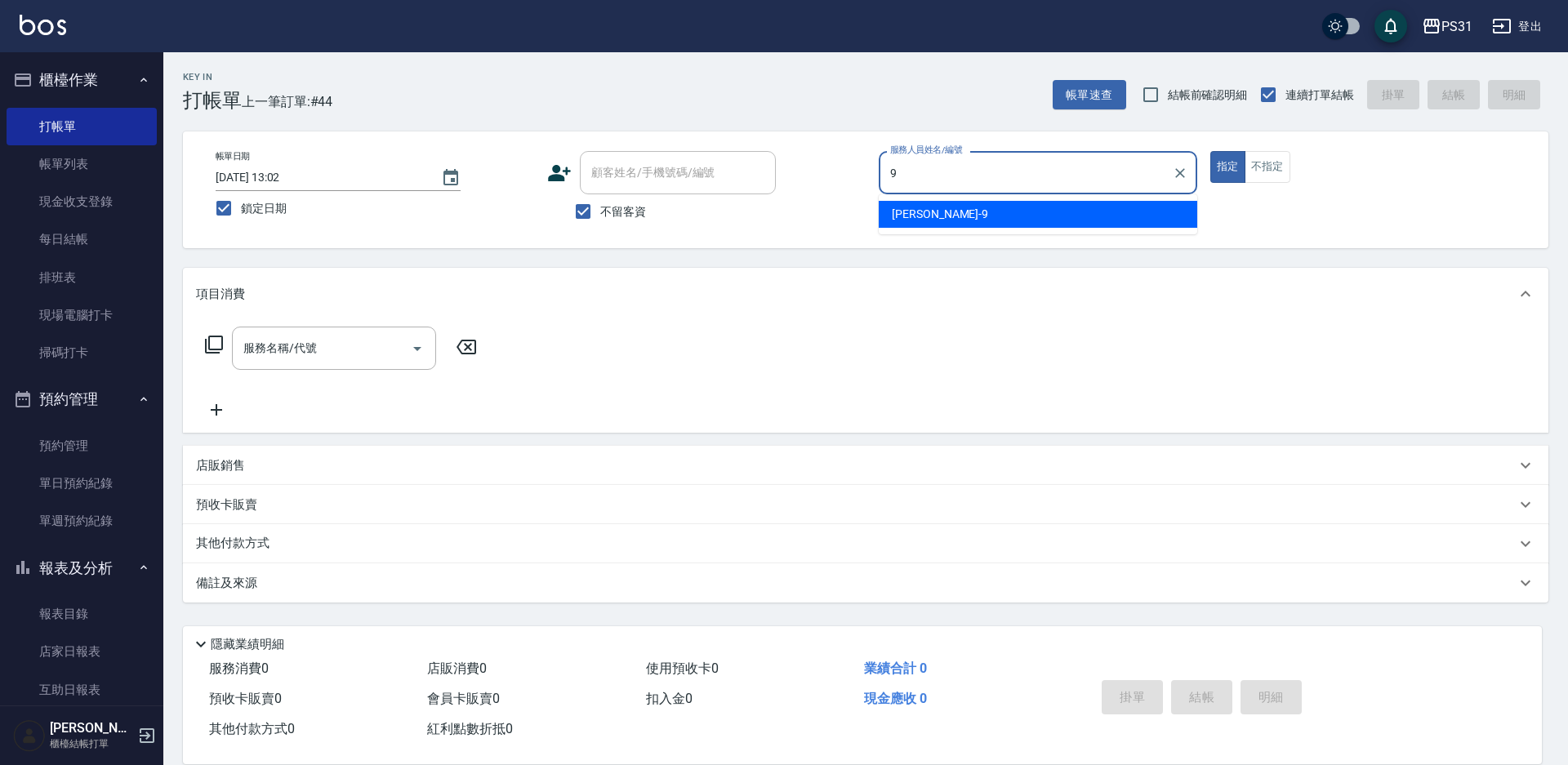
type input "JOJO-9"
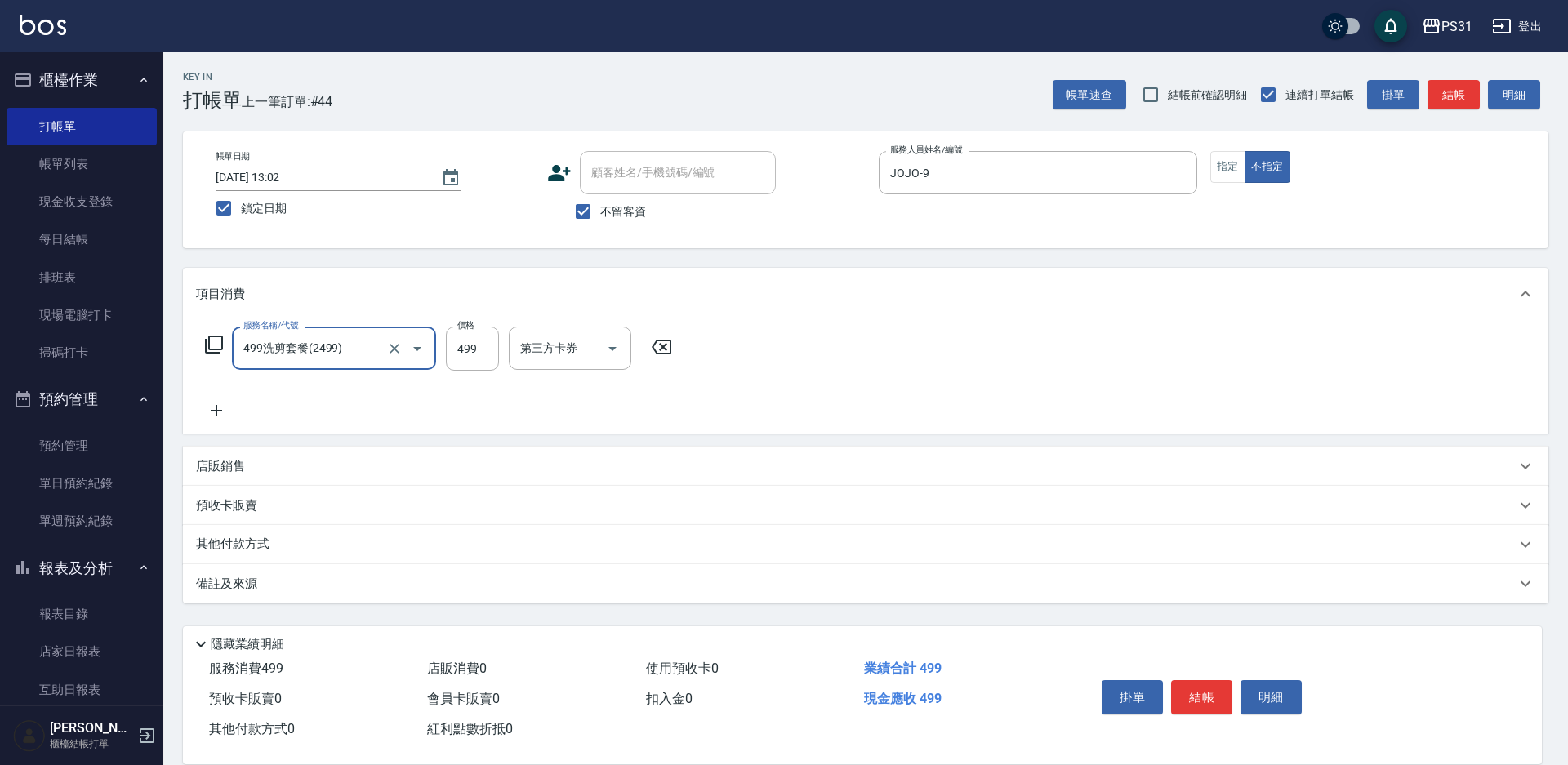
type input "499洗剪套餐(2499)"
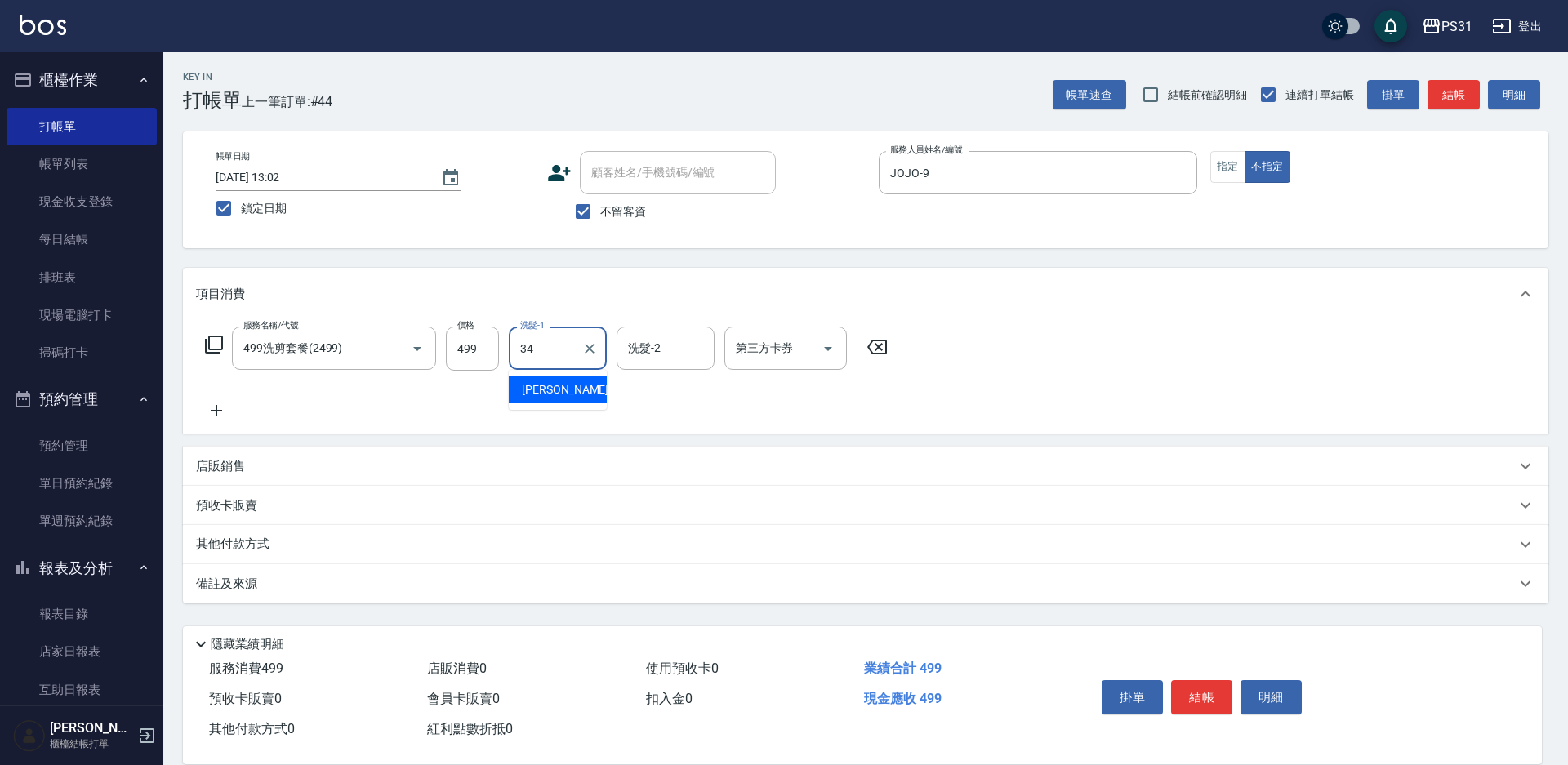
type input "鈺欣-34"
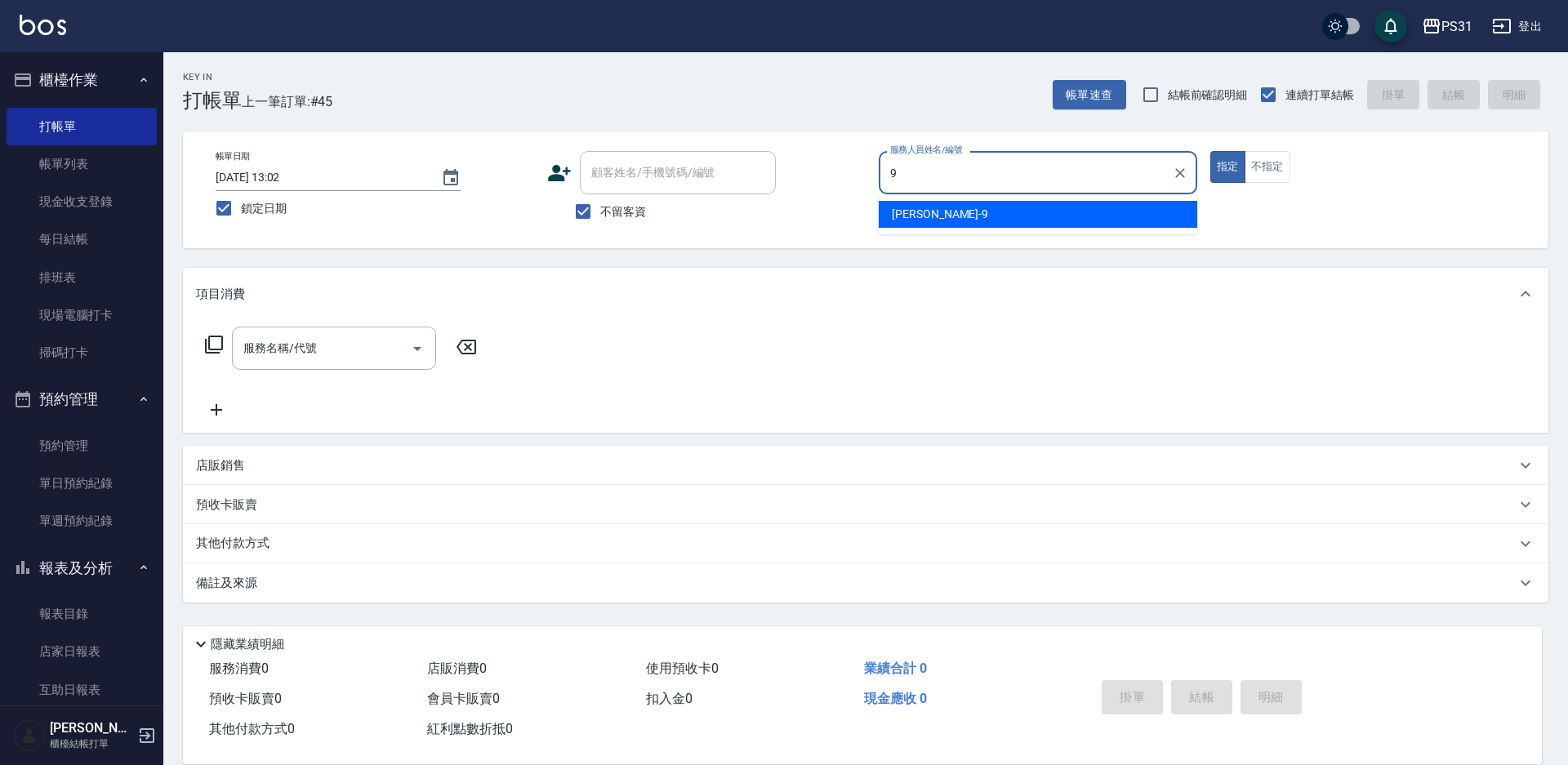
type input "JOJO-9"
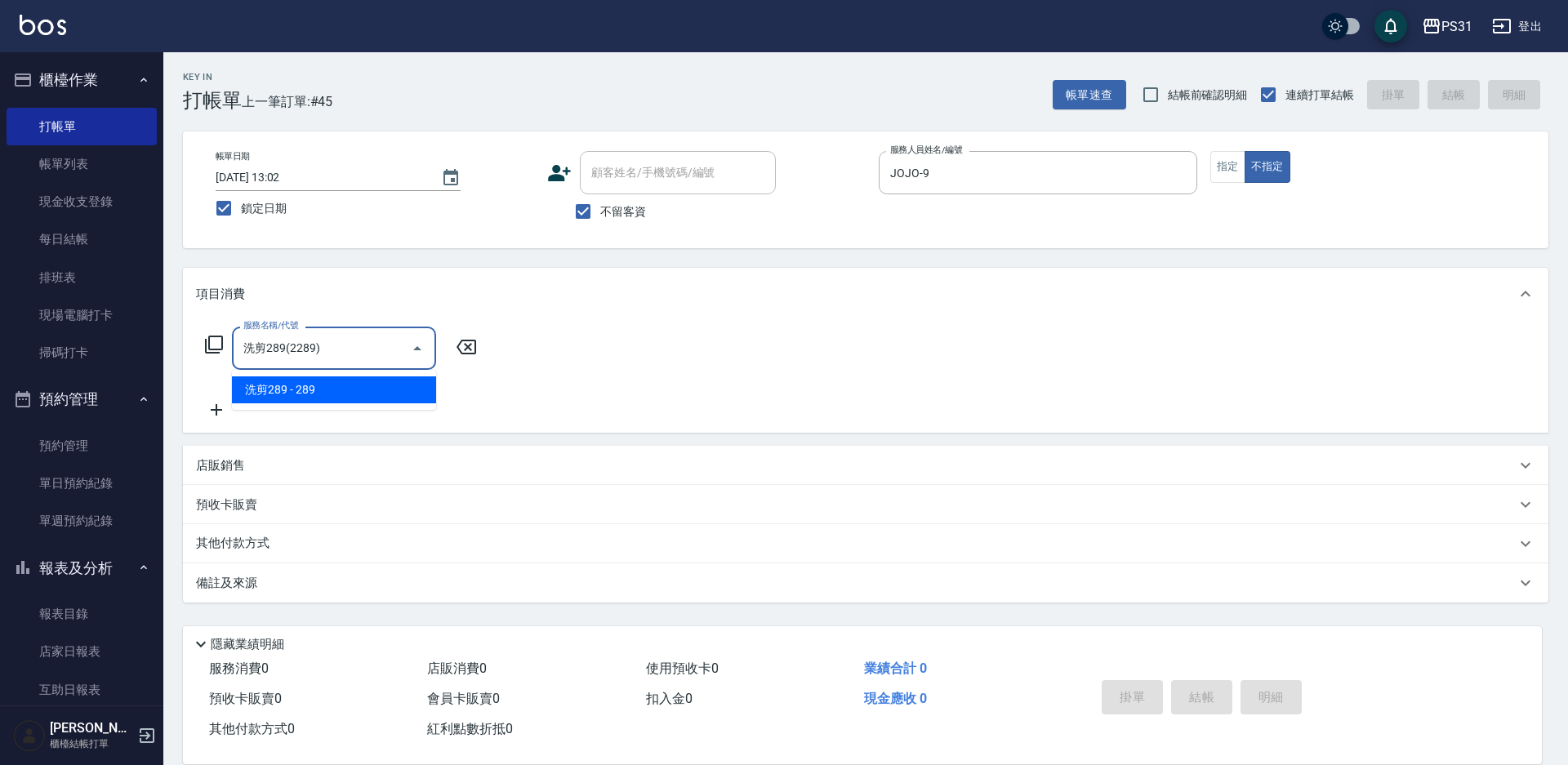
type input "洗剪289(2289)"
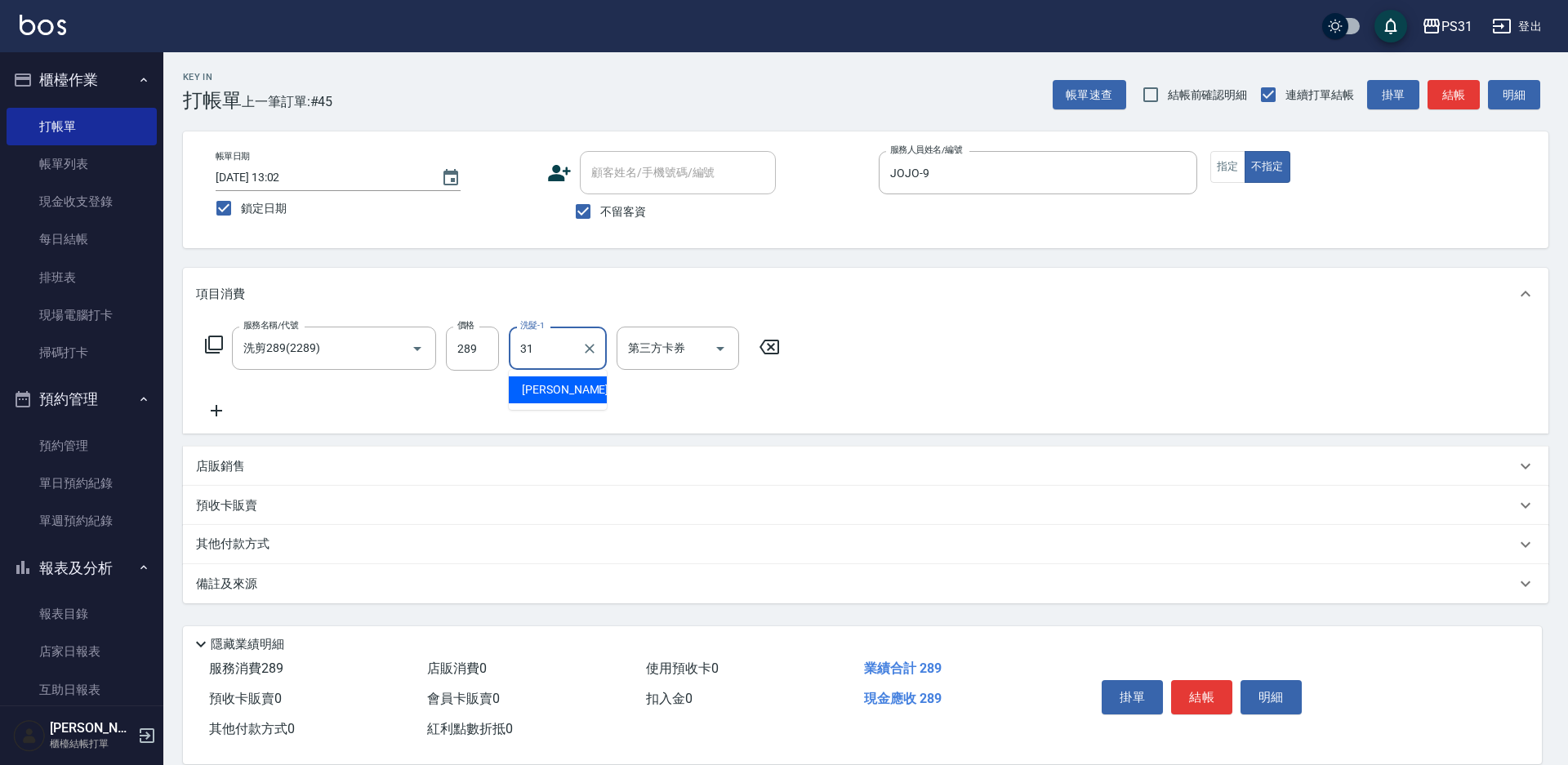
type input "何宜柔-31"
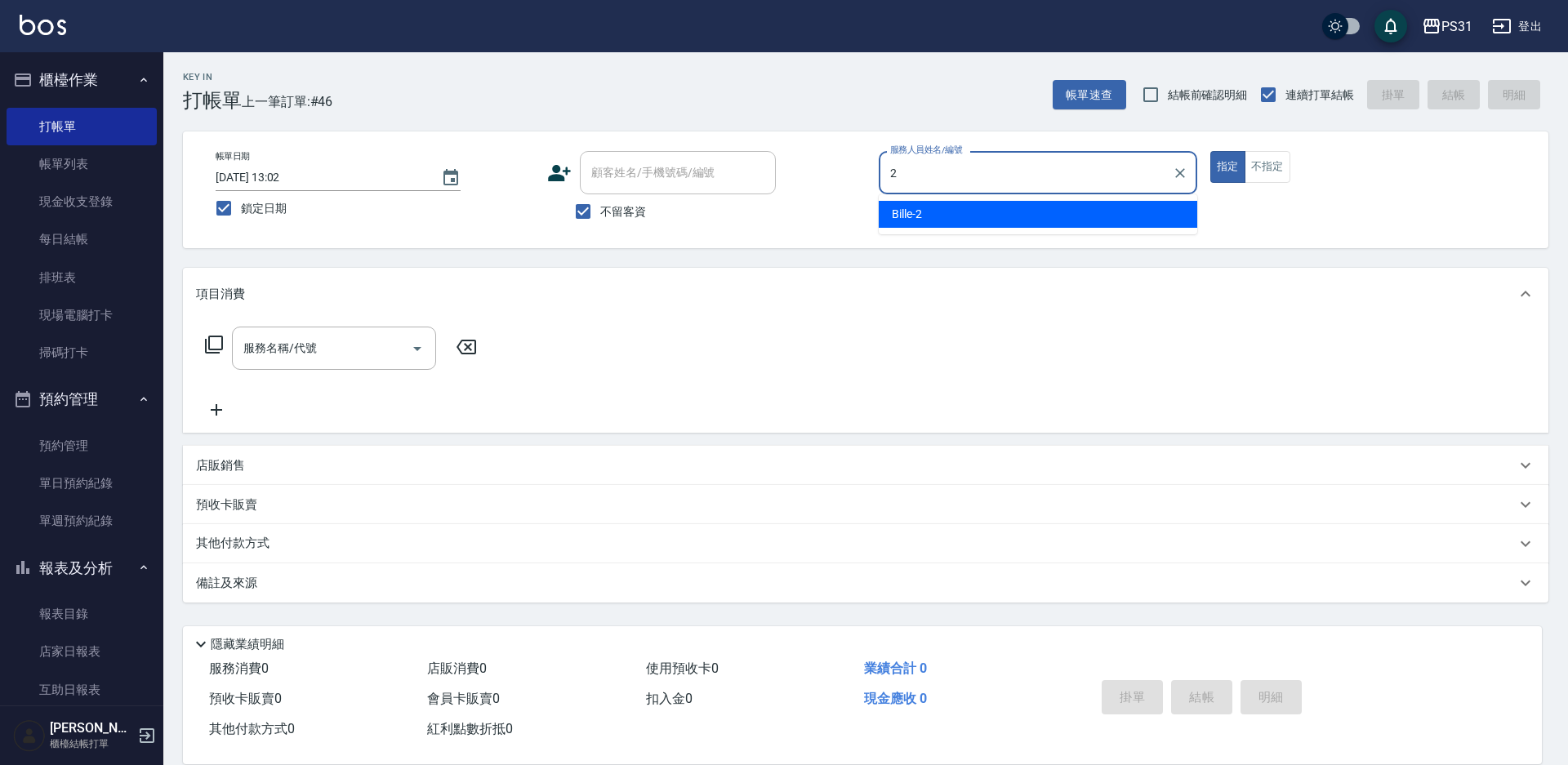
type input "Bille-2"
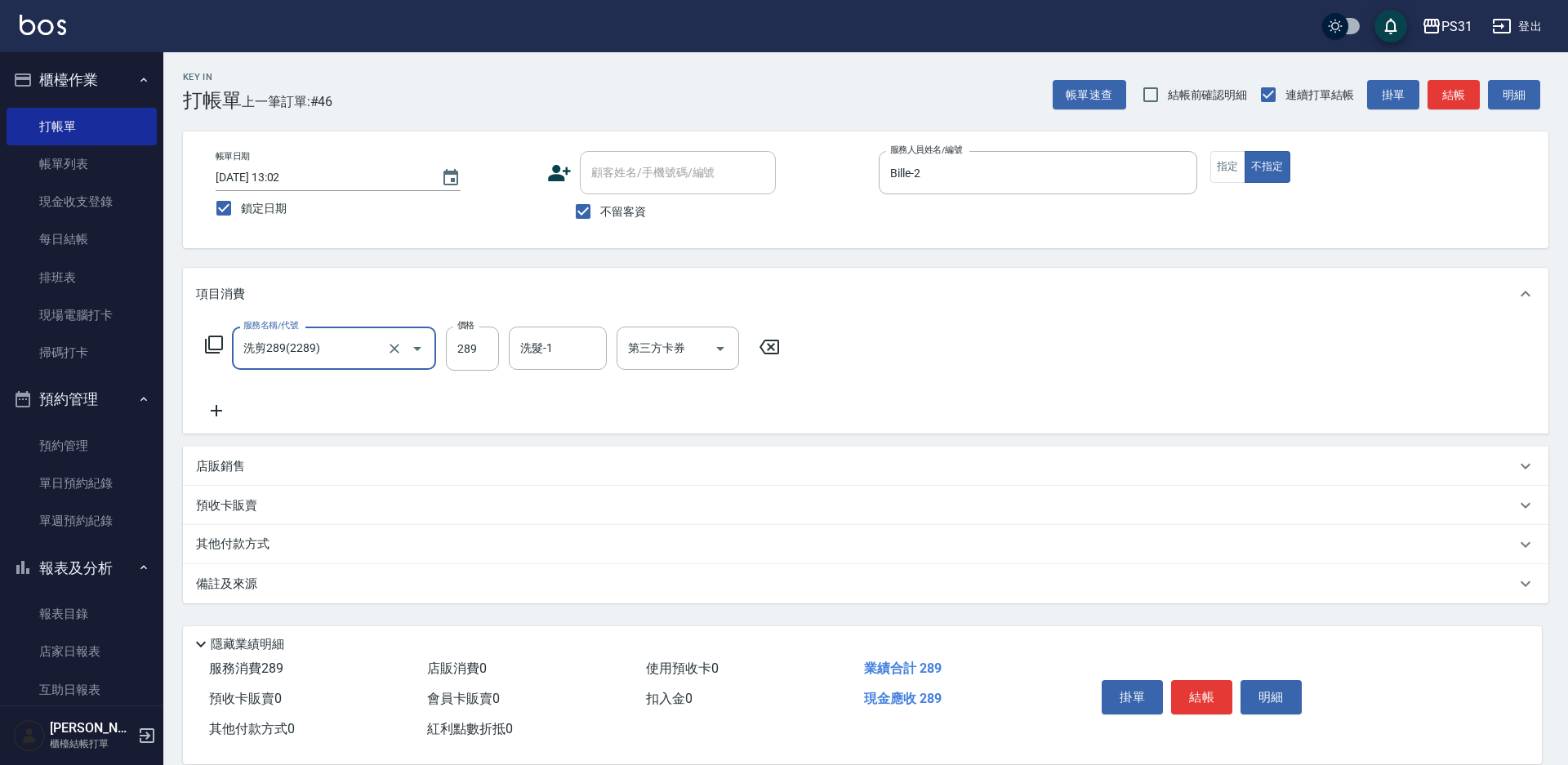
type input "洗剪289(2289)"
type input "豆豆-43"
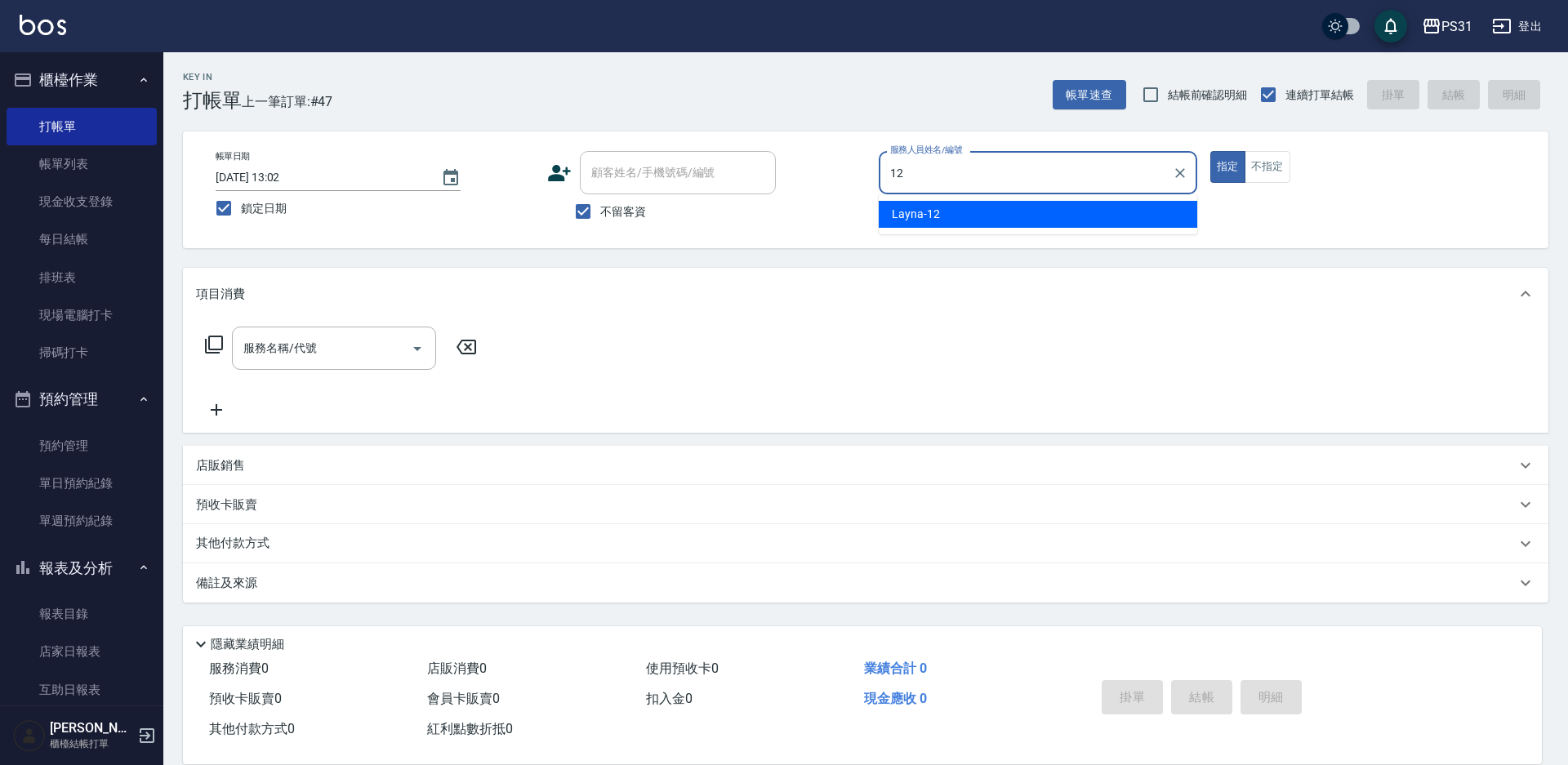
type input "Layna-12"
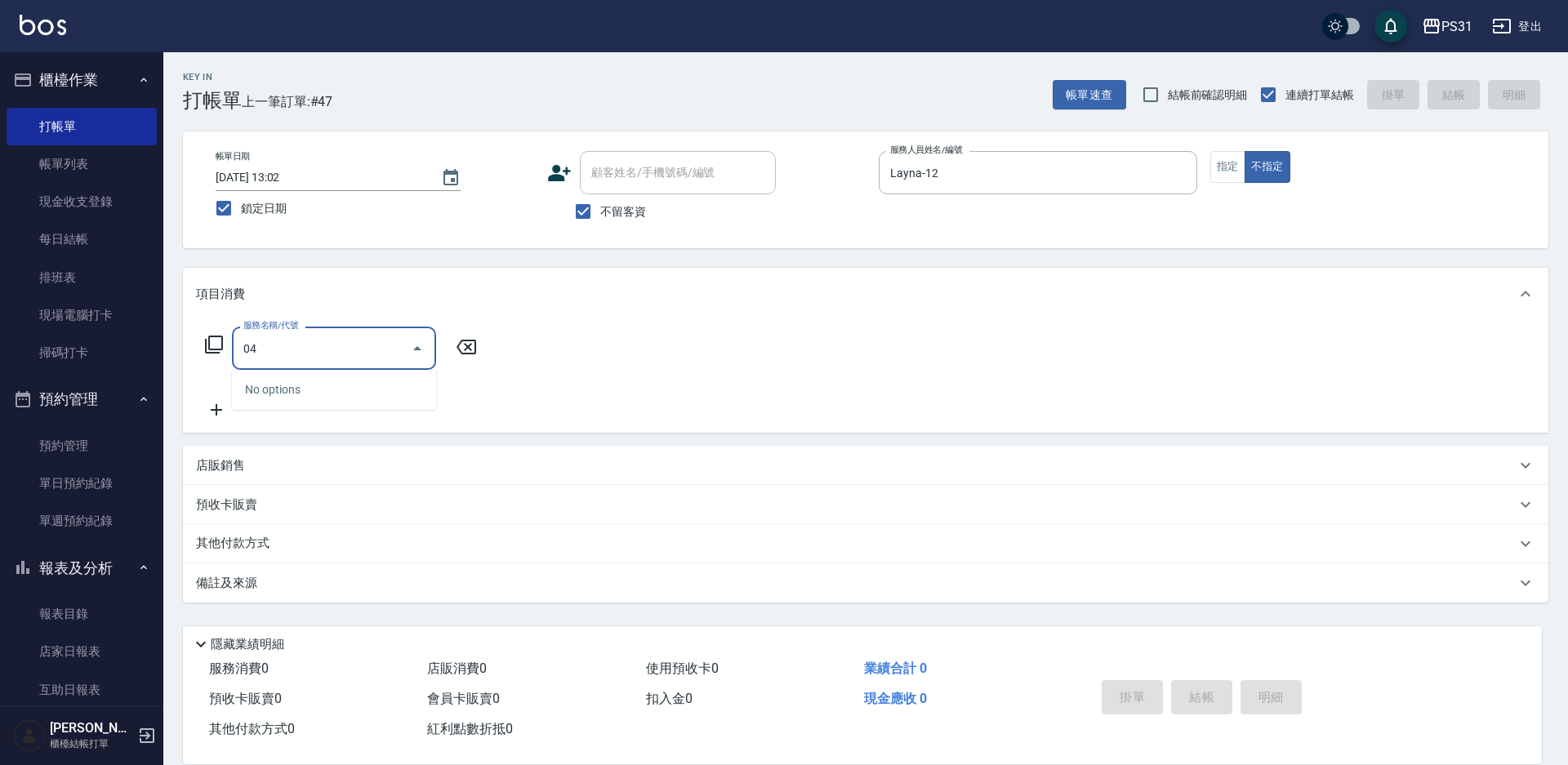
type input "0"
type input "499洗剪套餐(2499)"
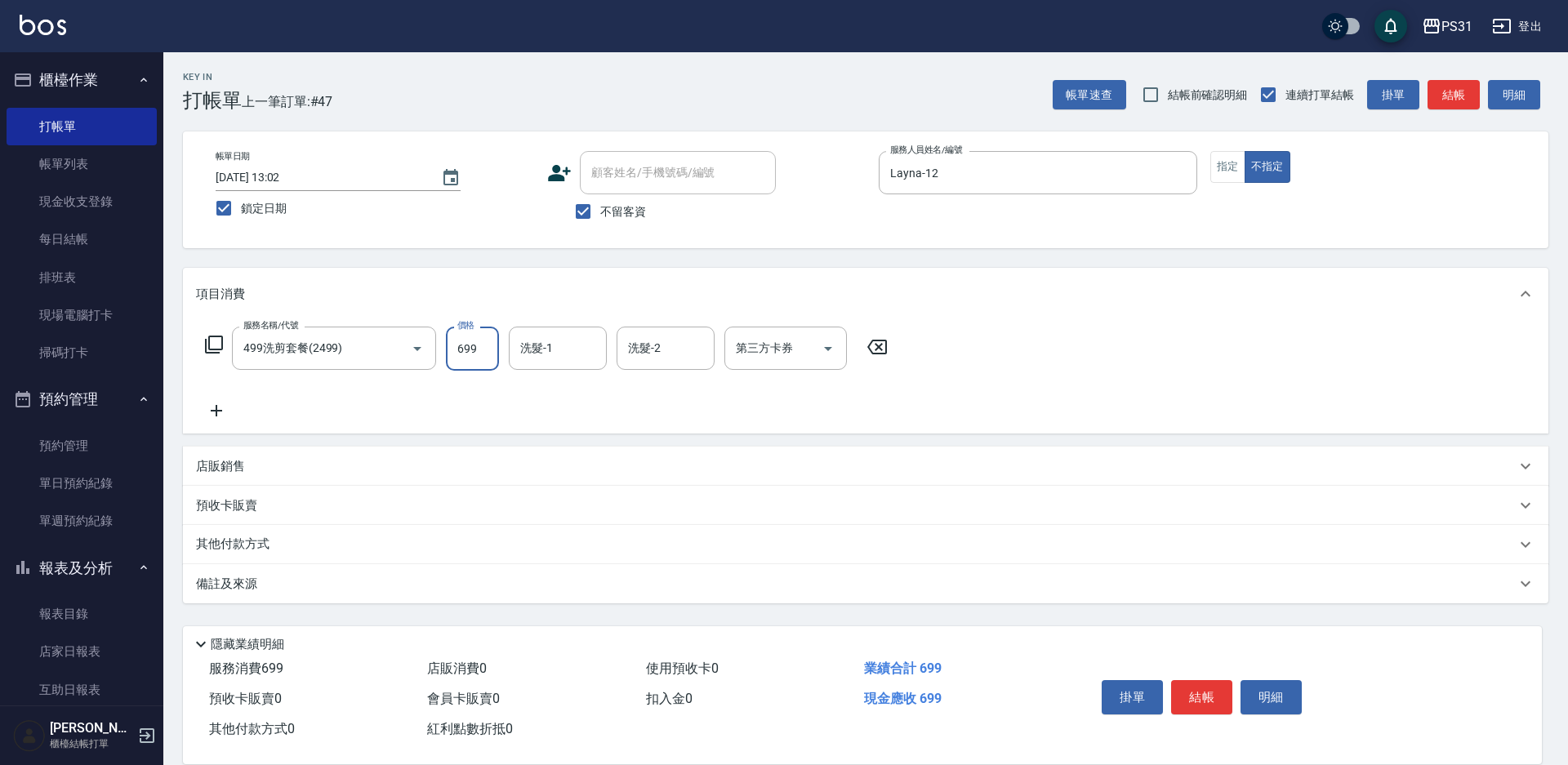
type input "699"
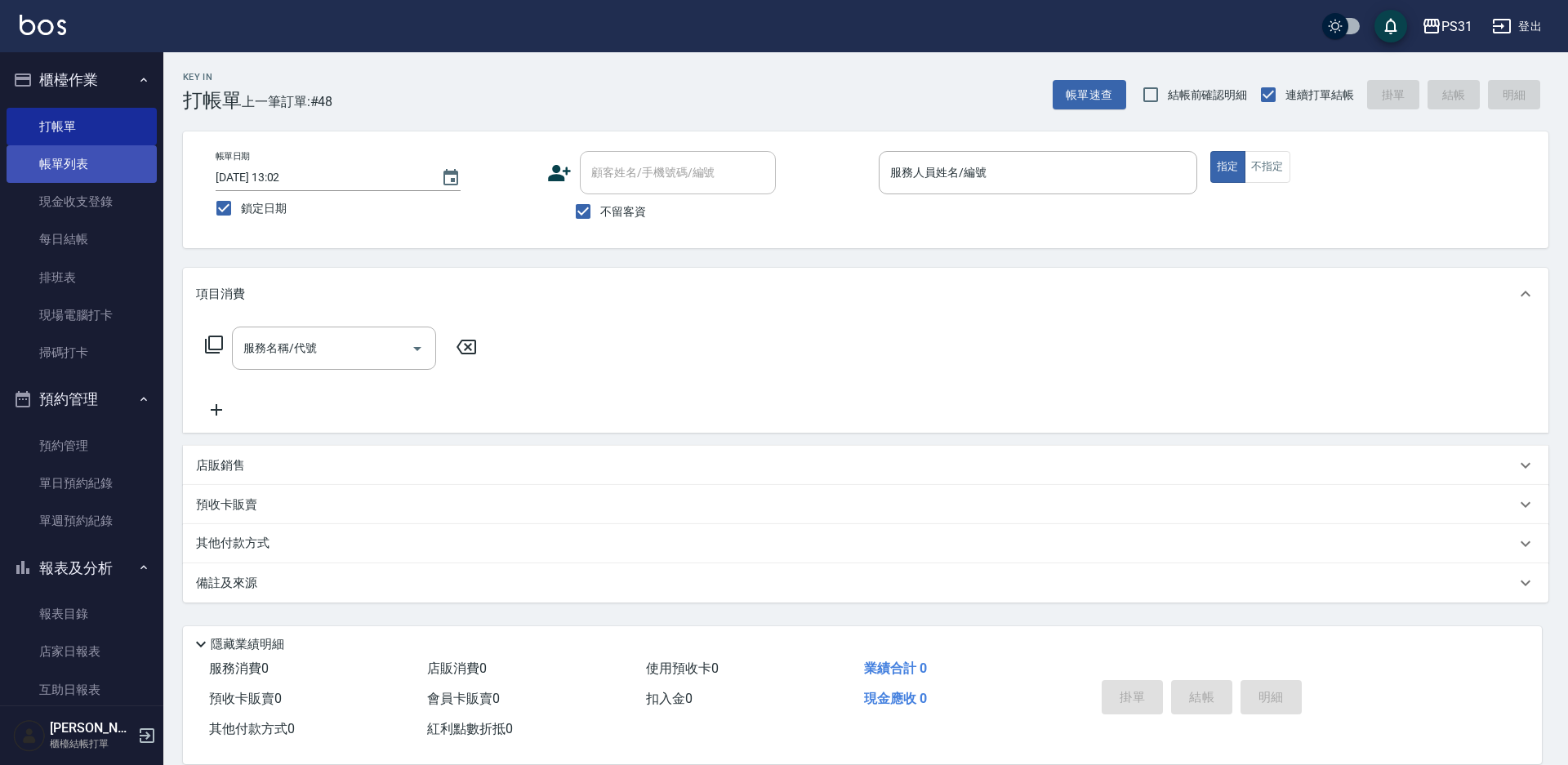
drag, startPoint x: 134, startPoint y: 193, endPoint x: 87, endPoint y: 163, distance: 55.8
click at [87, 163] on link "帳單列表" at bounding box center [82, 164] width 150 height 38
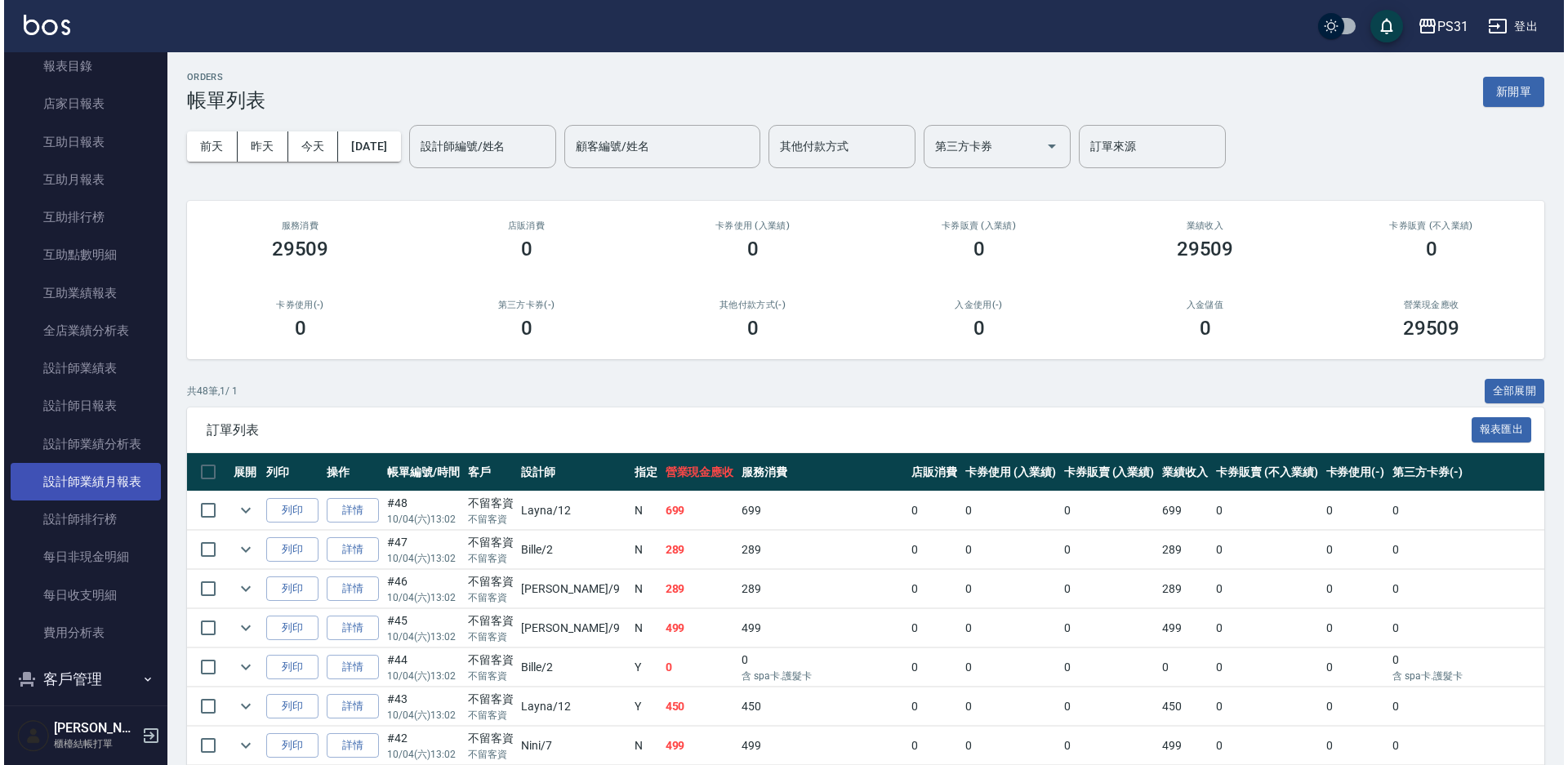
scroll to position [572, 0]
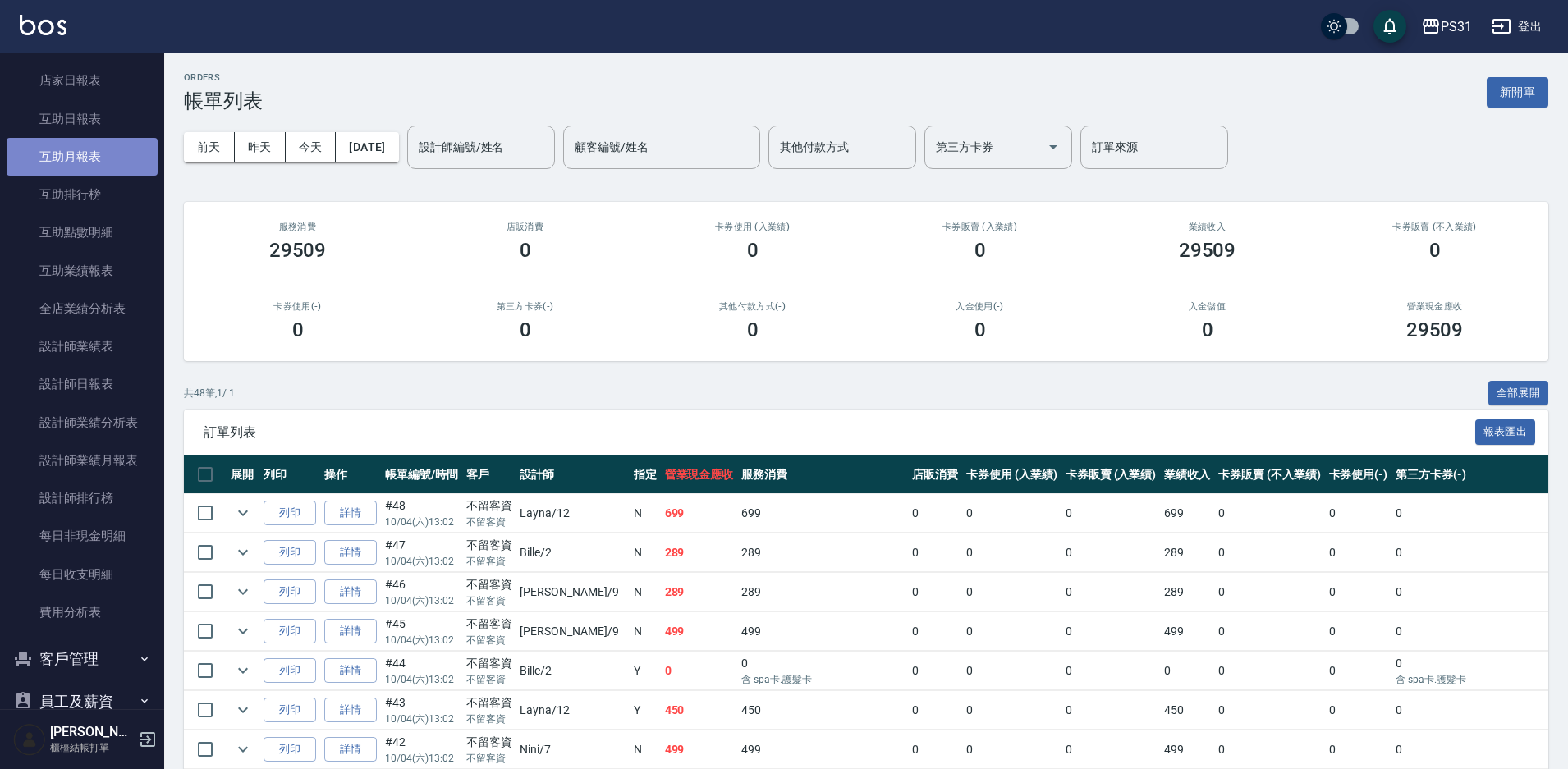
click at [90, 162] on link "互助月報表" at bounding box center [82, 157] width 151 height 38
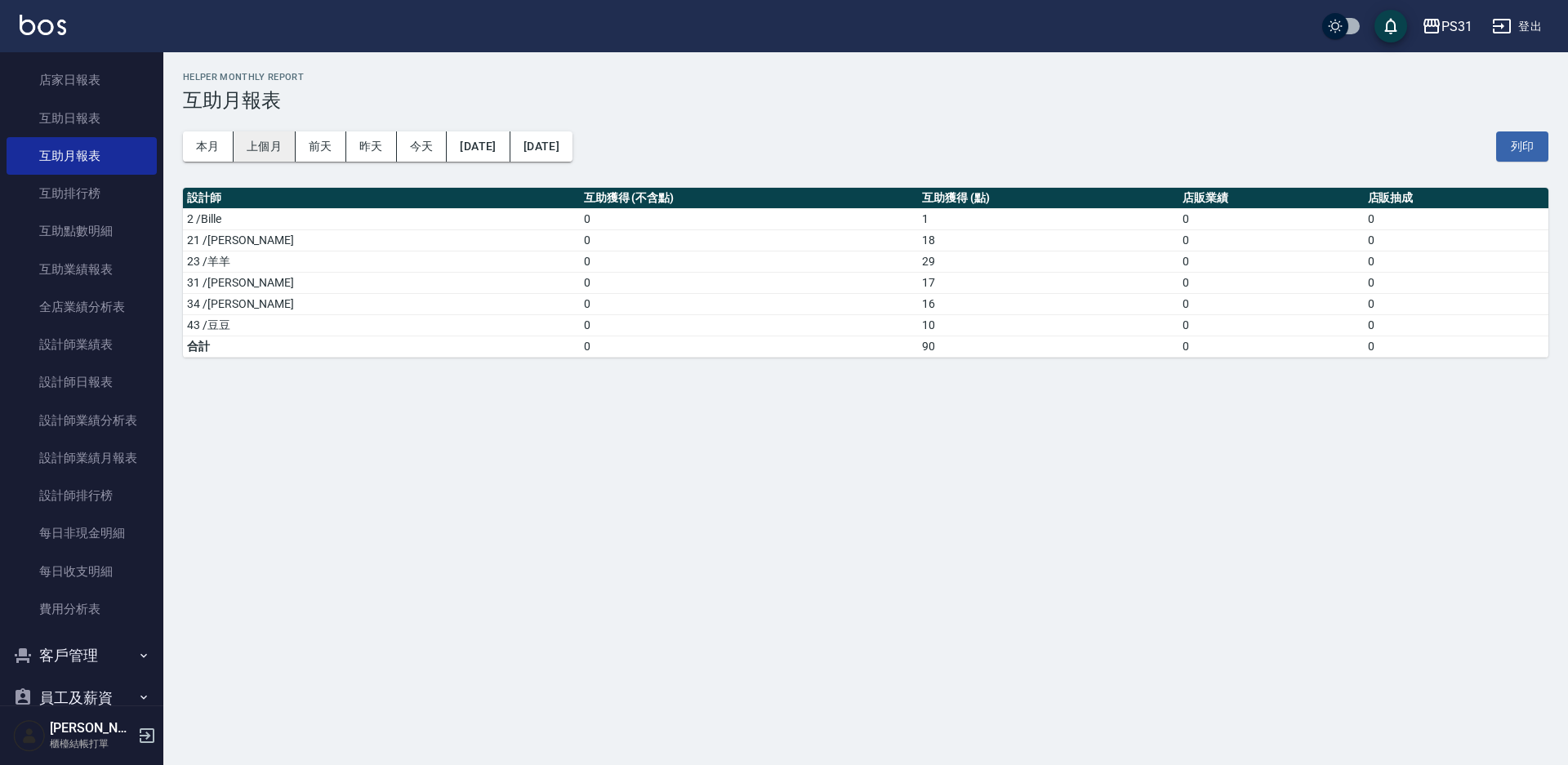
click at [261, 149] on button "上個月" at bounding box center [265, 146] width 62 height 30
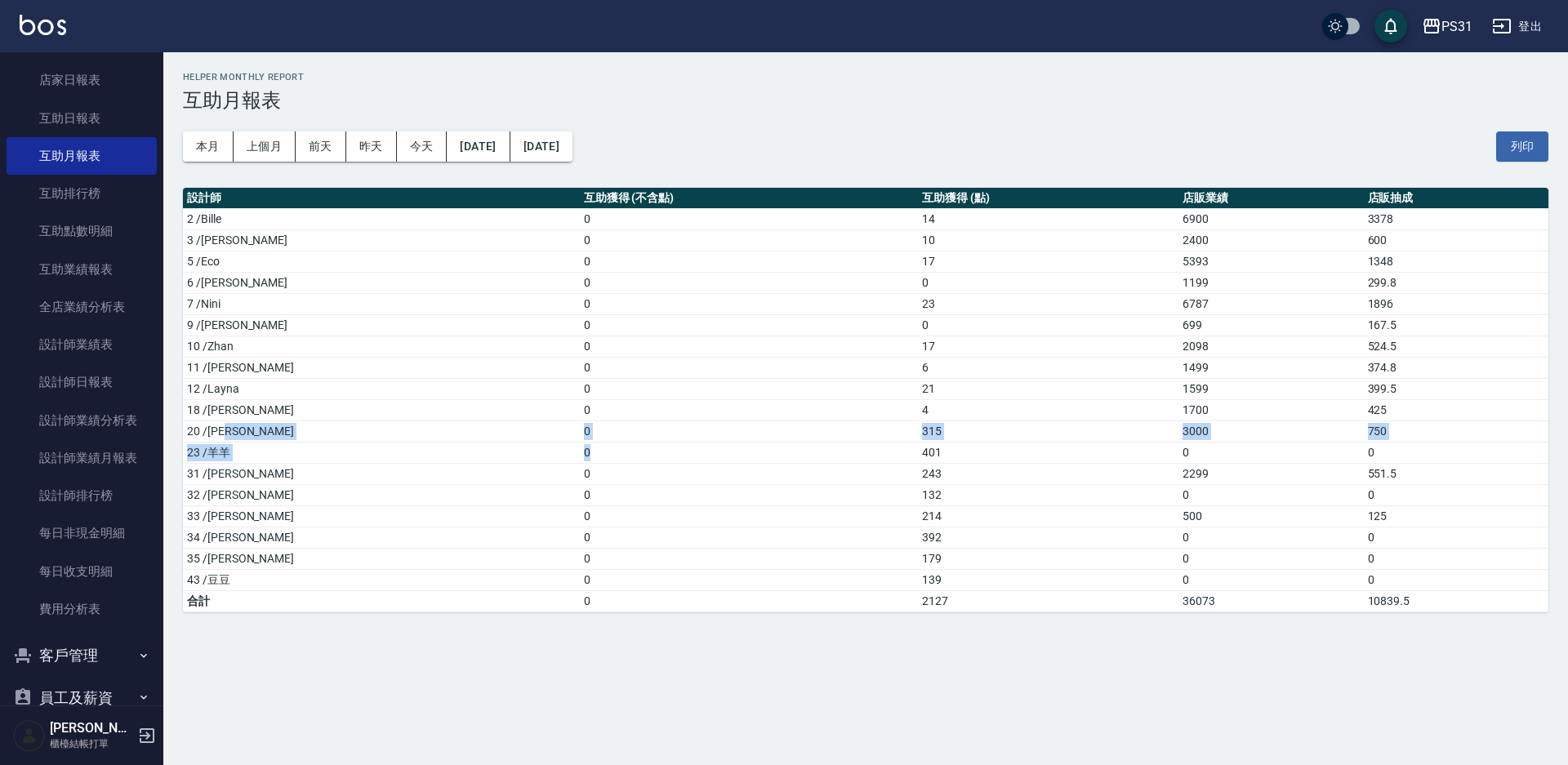
drag, startPoint x: 376, startPoint y: 434, endPoint x: 526, endPoint y: 457, distance: 151.8
click at [526, 457] on tbody "2 /Bille 0 14 6900 3378 3 /Angel 0 10 2400 600 5 /Eco 0 17 5393 1348 6 /Aki 0 0…" at bounding box center [866, 410] width 1365 height 403
click at [580, 434] on td "0" at bounding box center [749, 431] width 339 height 21
click at [648, 398] on td "0" at bounding box center [749, 389] width 339 height 21
drag, startPoint x: 1374, startPoint y: 425, endPoint x: 1396, endPoint y: 460, distance: 41.3
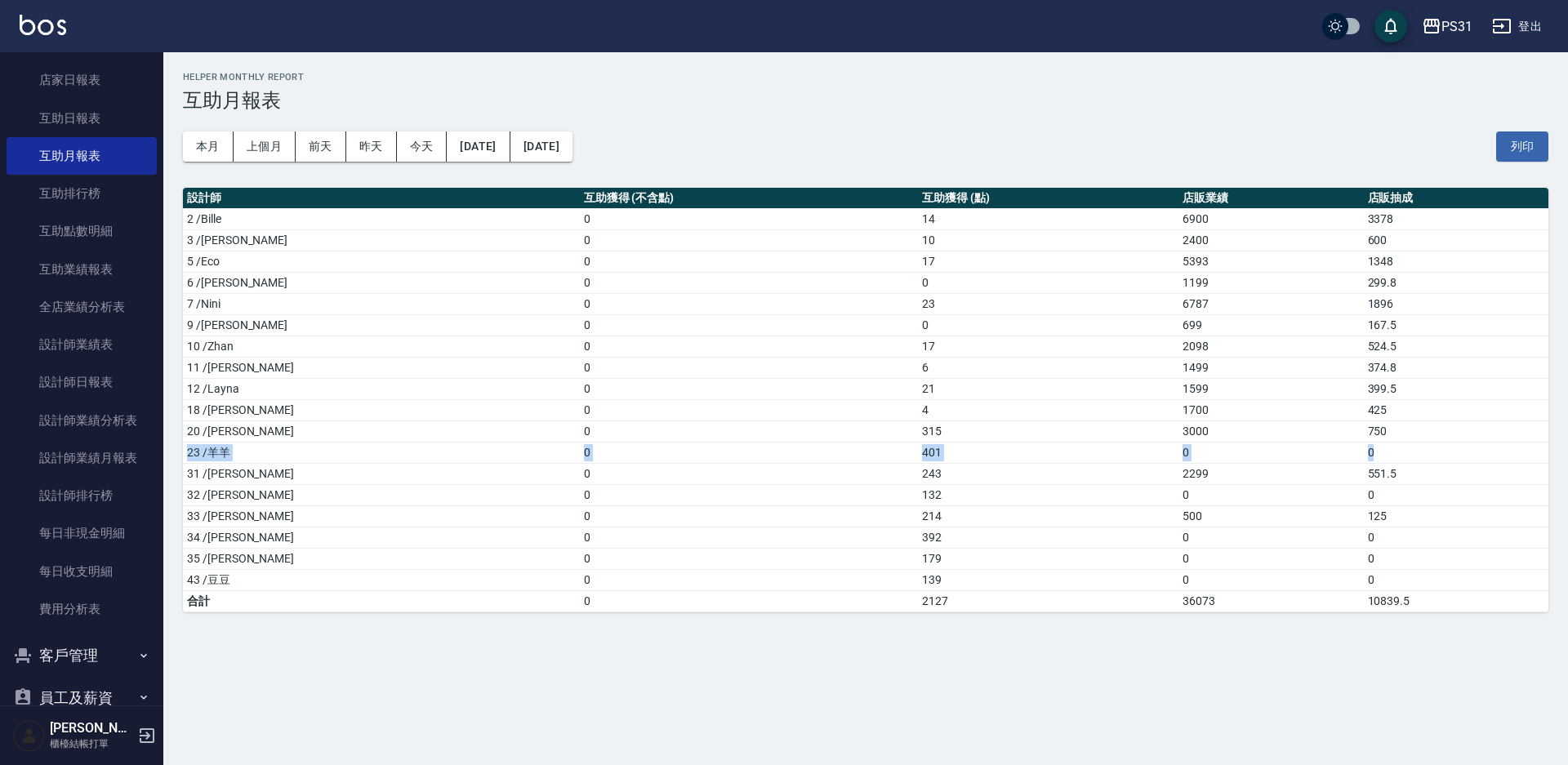
click at [1396, 460] on tbody "2 /Bille 0 14 6900 3378 3 /Angel 0 10 2400 600 5 /Eco 0 17 5393 1348 6 /Aki 0 0…" at bounding box center [866, 410] width 1365 height 403
click at [733, 119] on div "本月 上個月 前天 昨天 今天 2025/09/01 2025/09/30 列印" at bounding box center [866, 146] width 1365 height 69
click at [378, 145] on button "昨天" at bounding box center [372, 146] width 51 height 30
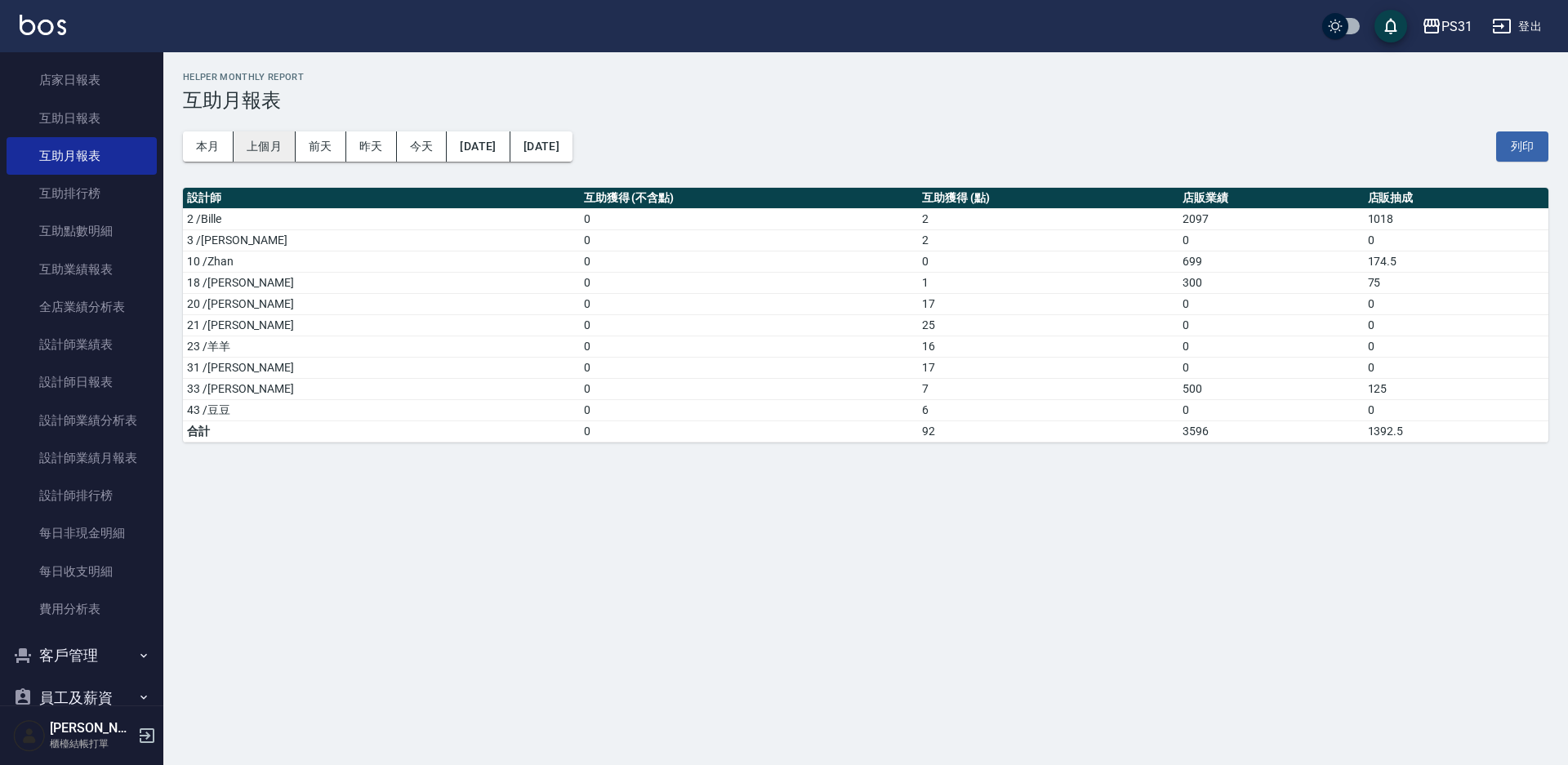
click at [261, 151] on button "上個月" at bounding box center [265, 146] width 62 height 30
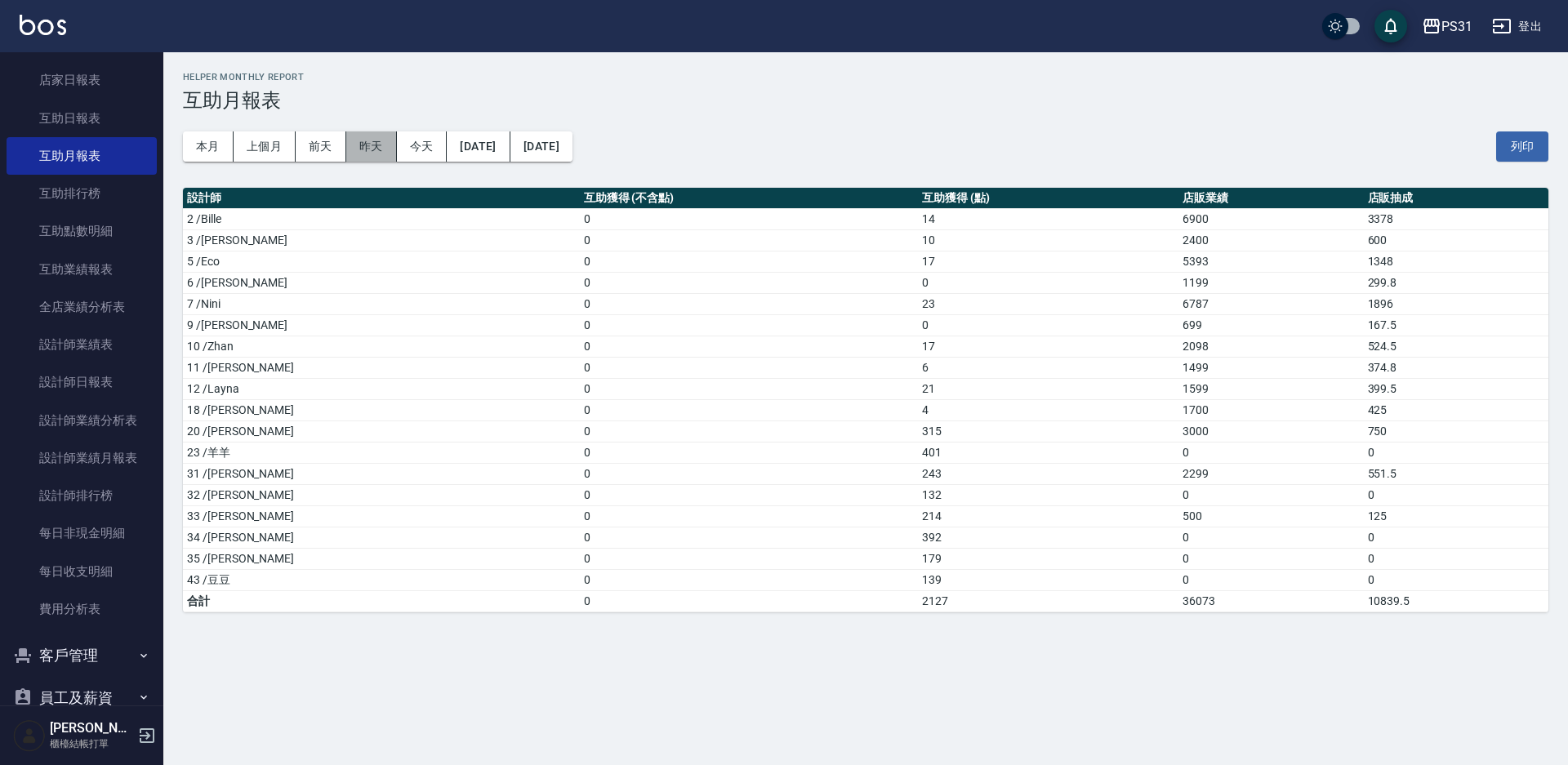
click at [384, 145] on button "昨天" at bounding box center [372, 146] width 51 height 30
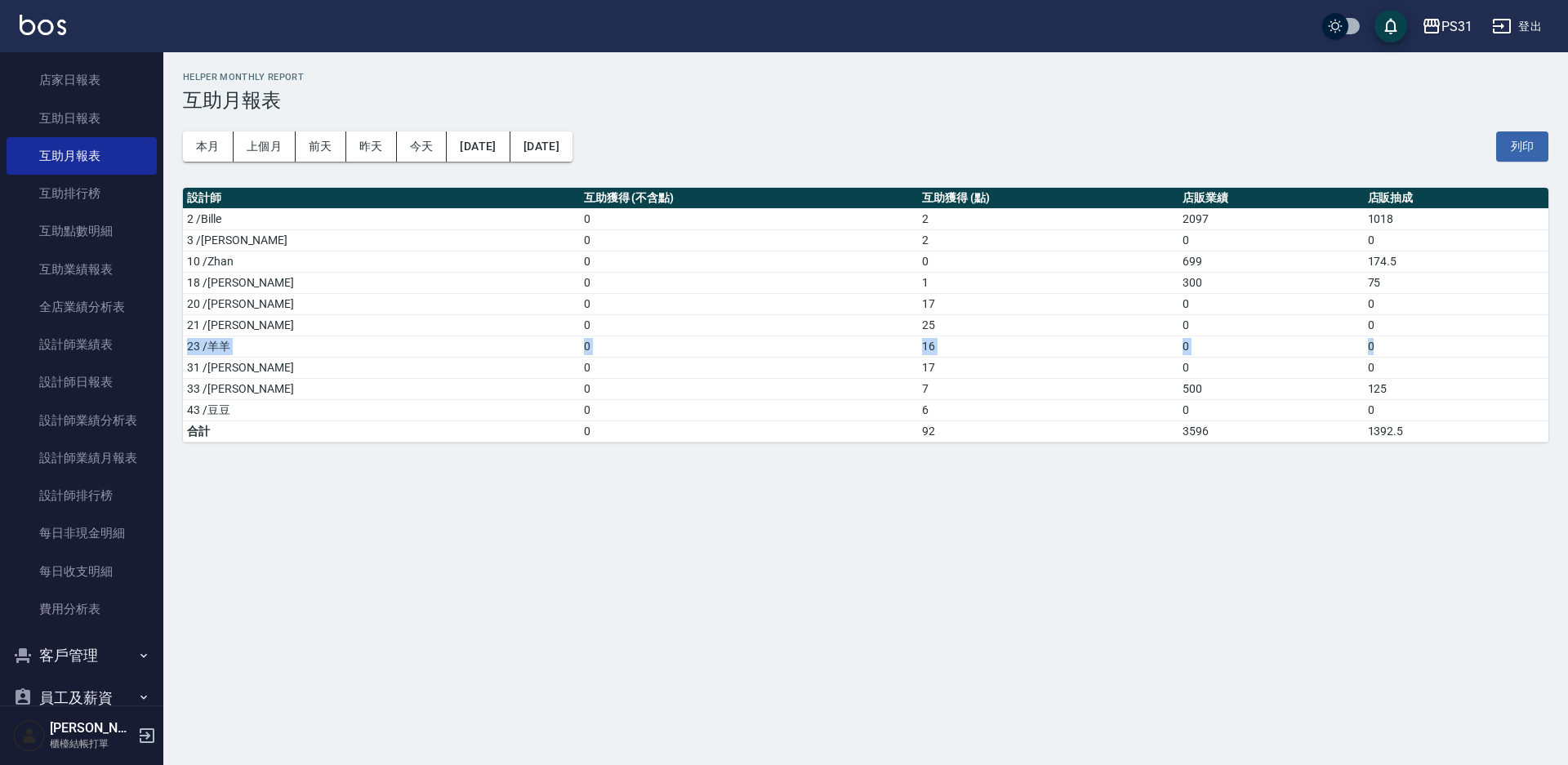
drag, startPoint x: 1348, startPoint y: 322, endPoint x: 1369, endPoint y: 340, distance: 27.7
click at [1371, 342] on tbody "2 /Bille 0 2 2097 1018 3 /Angel 0 2 0 0 10 /Zhan 0 0 699 174.5 18 /Rita 0 1 300…" at bounding box center [866, 325] width 1365 height 234
click at [824, 504] on div "PS31 2025-10-03 - 2025-10-03 互助月報表 列印時間： 2025-10-04-20:32 Helper Monthly Report…" at bounding box center [784, 382] width 1568 height 765
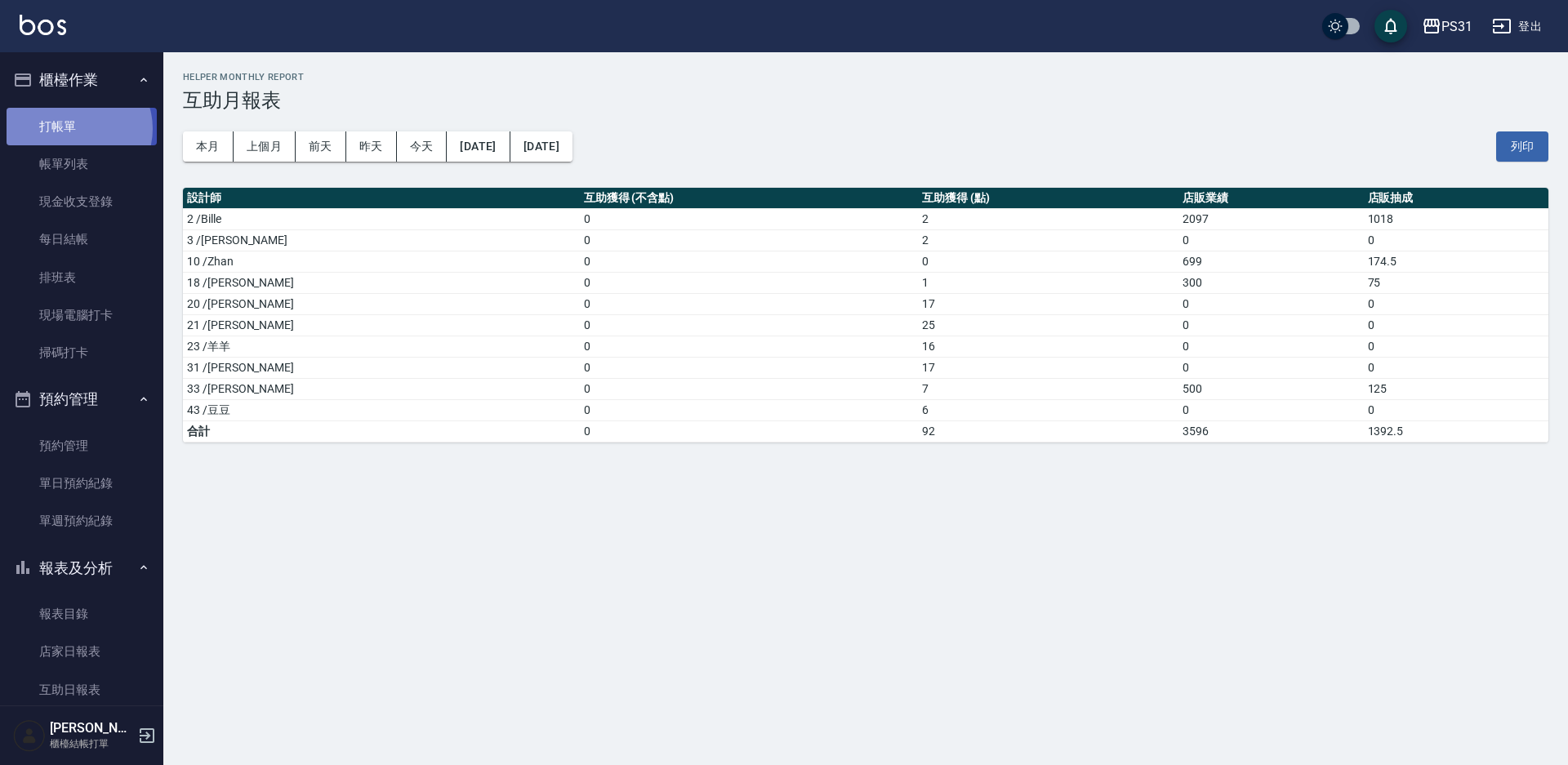
click at [76, 128] on link "打帳單" at bounding box center [82, 127] width 150 height 38
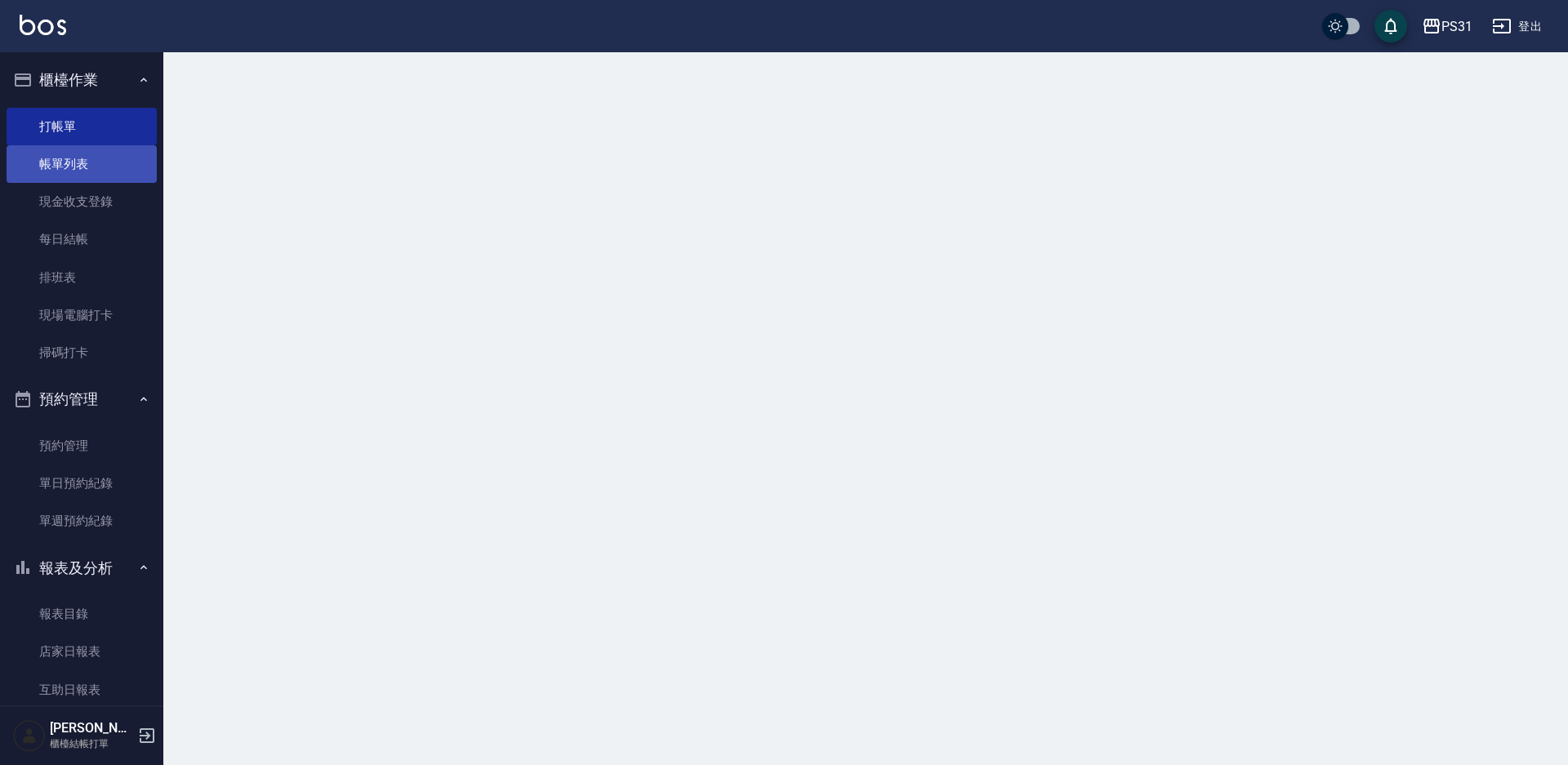
click at [91, 154] on link "帳單列表" at bounding box center [82, 164] width 150 height 38
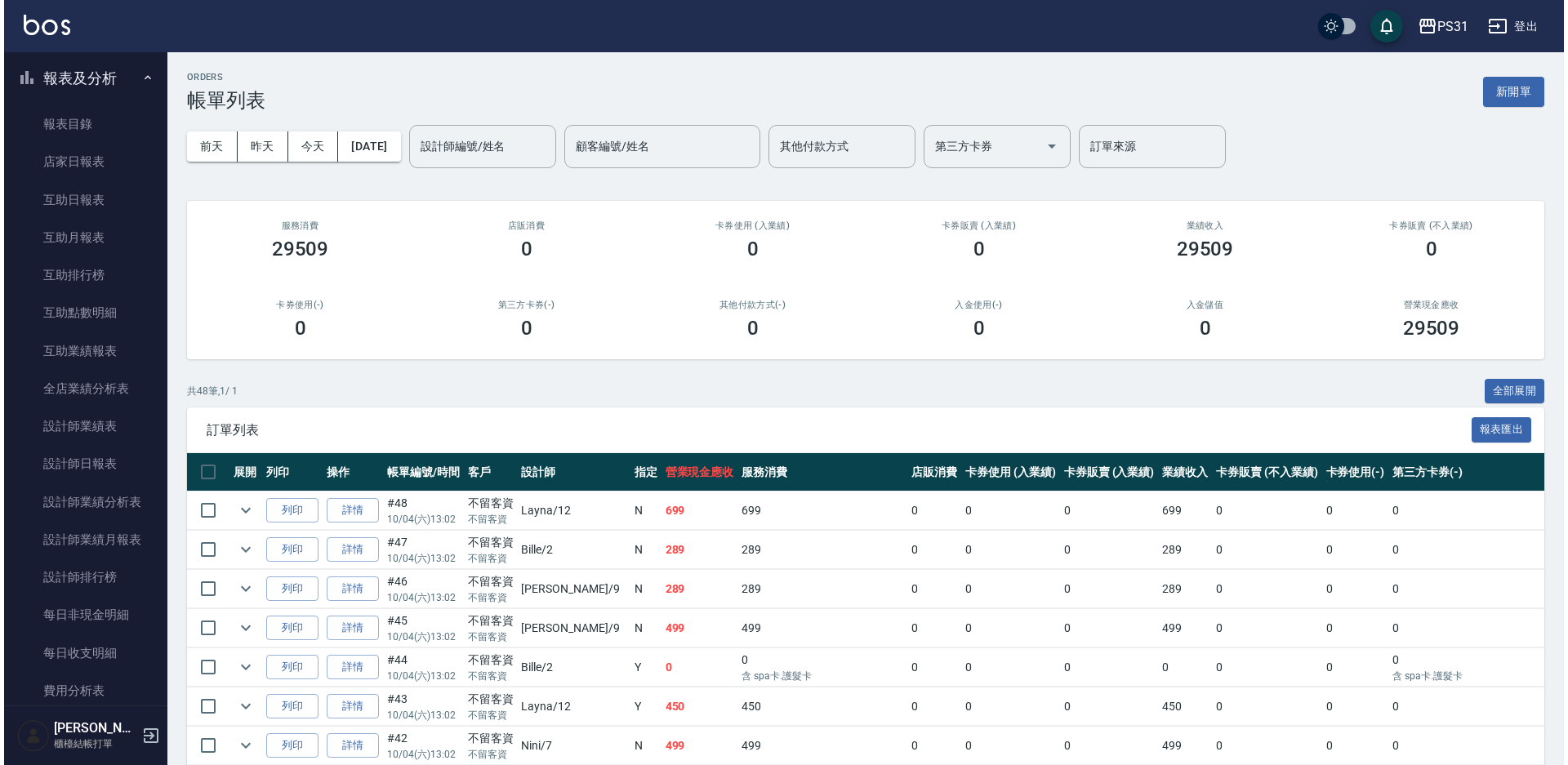
scroll to position [572, 0]
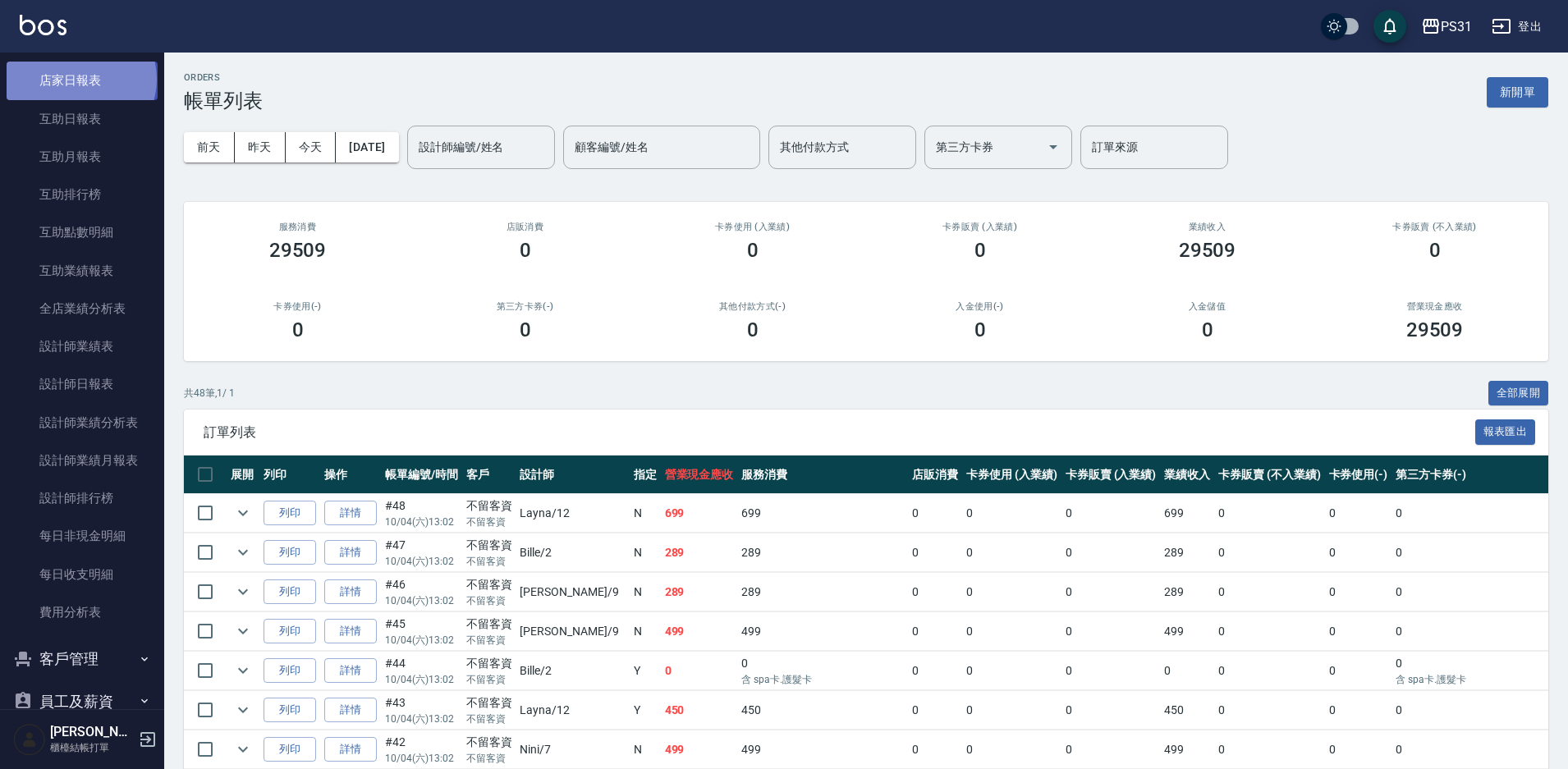
click at [80, 79] on link "店家日報表" at bounding box center [82, 80] width 151 height 38
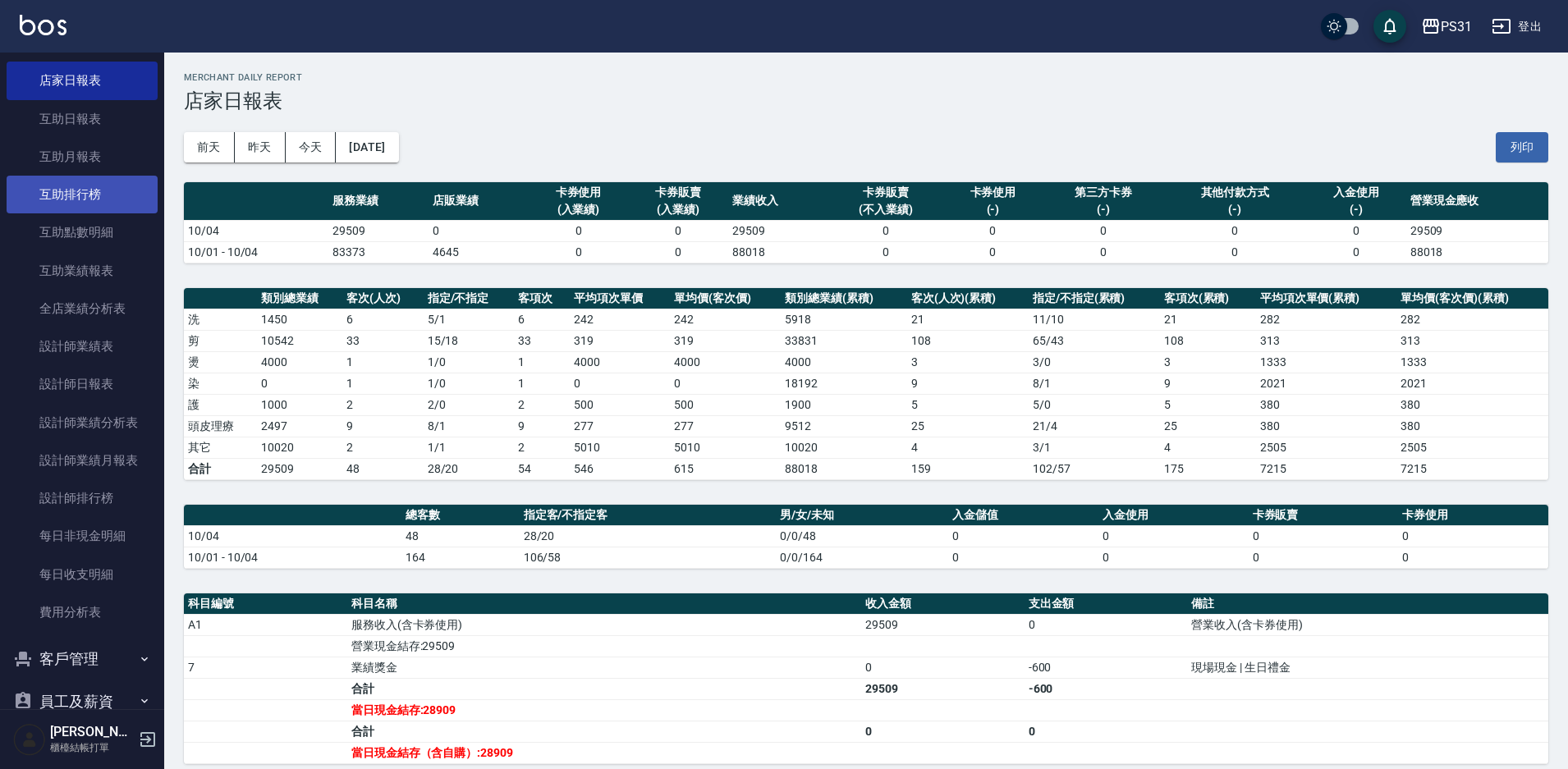
click at [93, 195] on link "互助排行榜" at bounding box center [82, 195] width 151 height 38
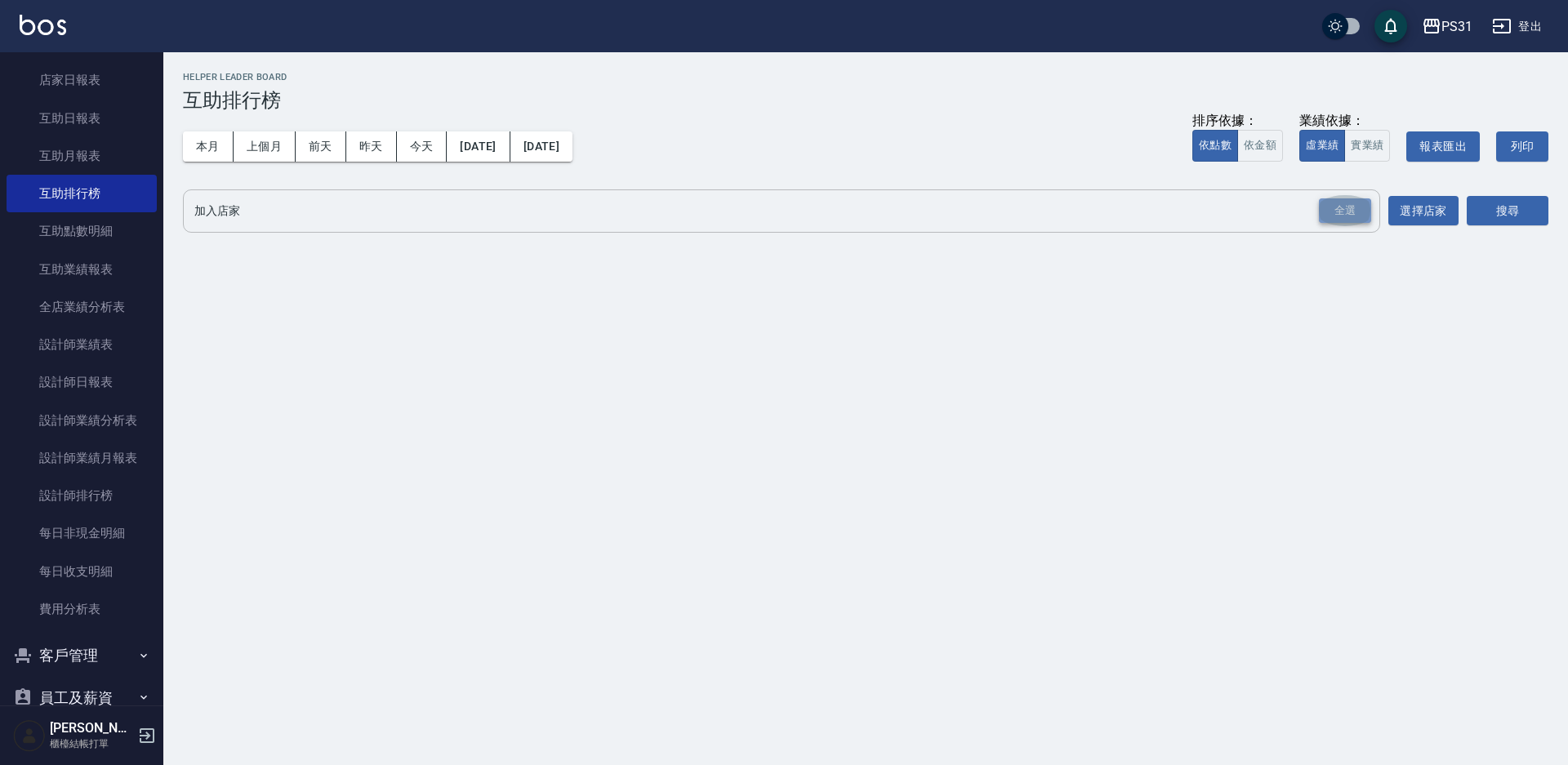
click at [1348, 211] on div "全選" at bounding box center [1345, 211] width 52 height 25
click at [1418, 211] on button "選擇店家" at bounding box center [1423, 211] width 70 height 30
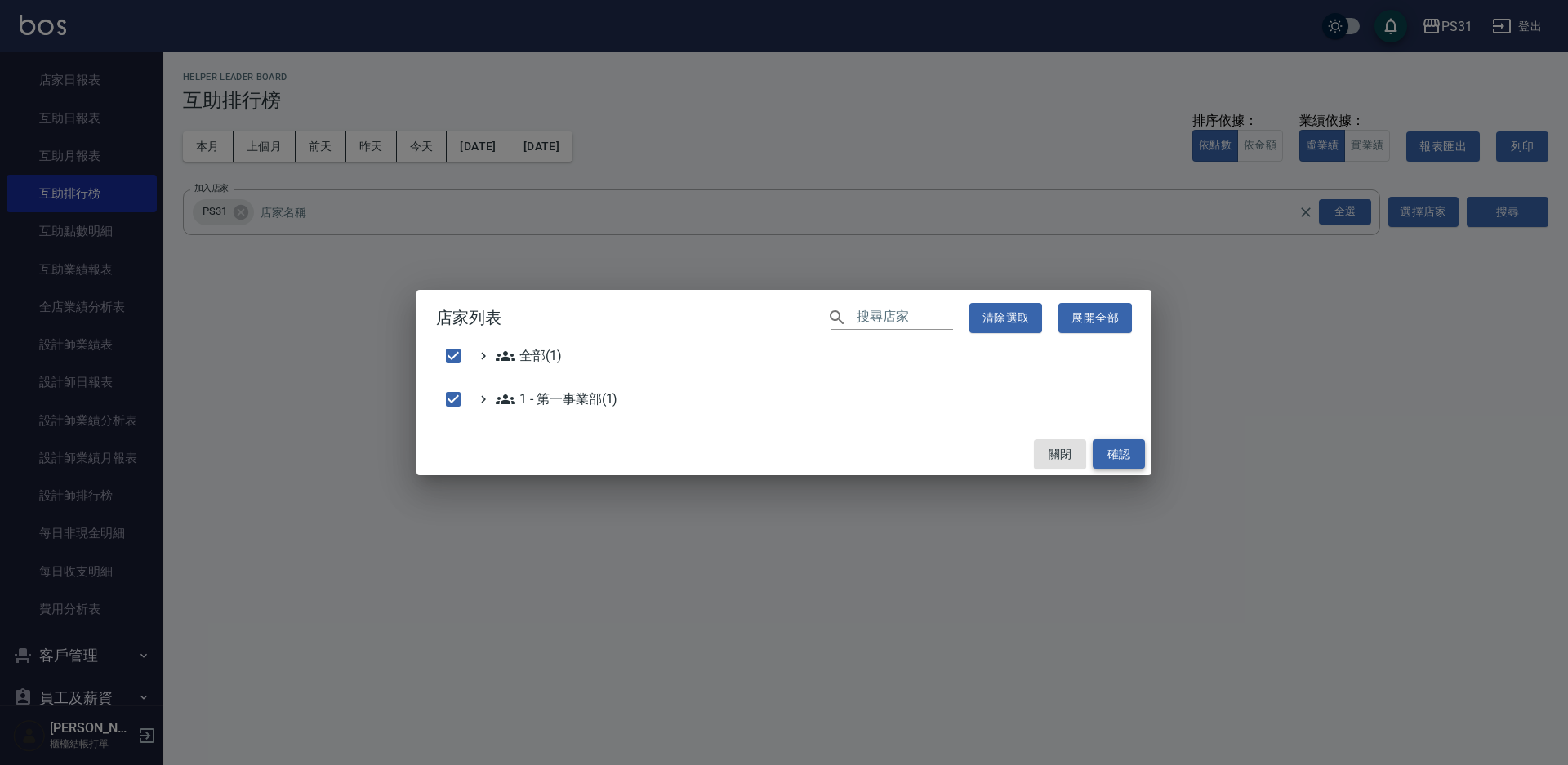
click at [1112, 445] on button "確認" at bounding box center [1119, 454] width 52 height 30
checkbox input "false"
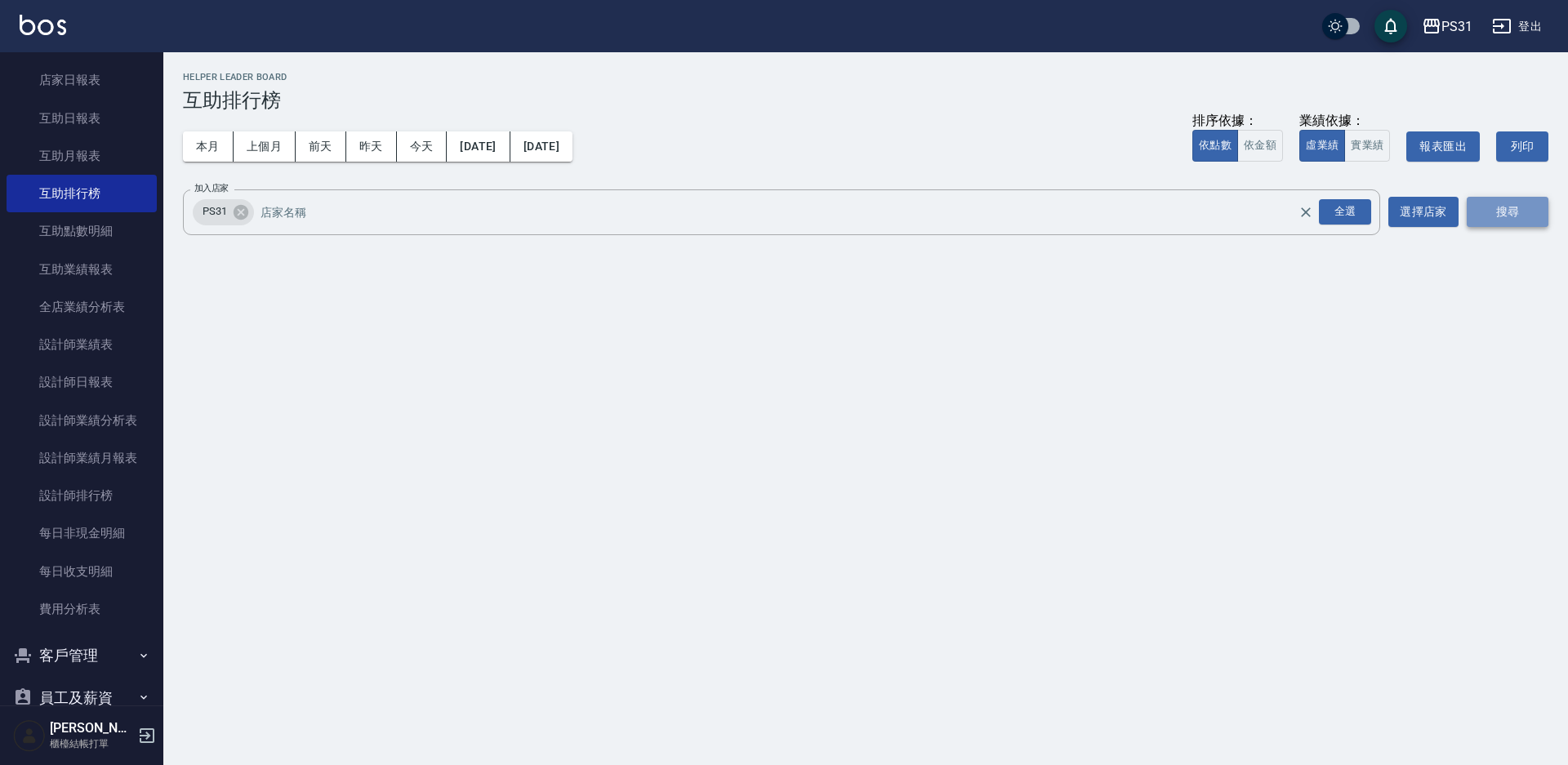
click at [1477, 199] on button "搜尋" at bounding box center [1508, 211] width 82 height 30
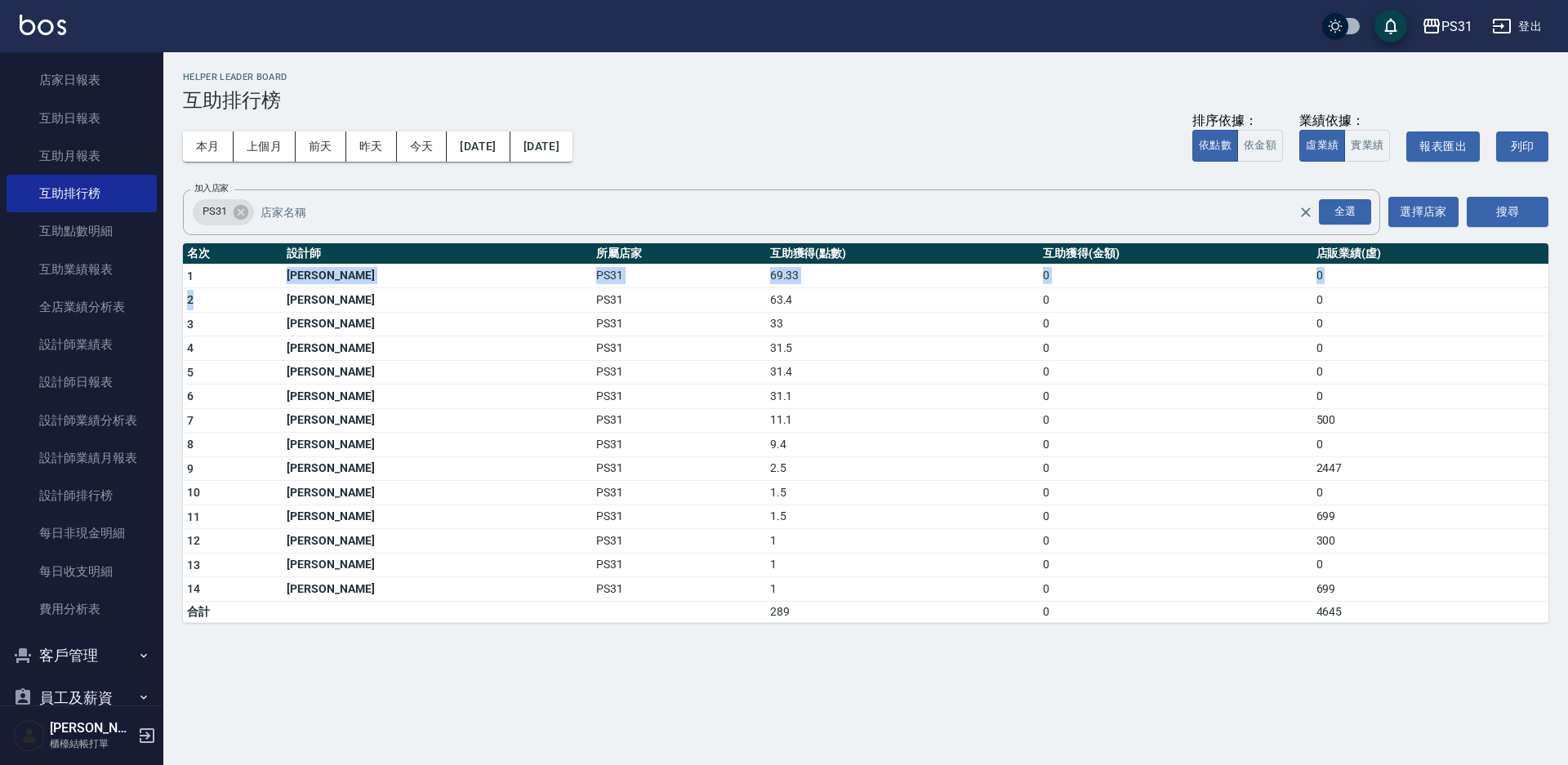
drag, startPoint x: 243, startPoint y: 277, endPoint x: 259, endPoint y: 296, distance: 24.8
click at [259, 296] on tbody "1 黃錦仰 PS31 69.33 0 0 2 王偉哲 PS31 63.4 0 0 3 何宜柔 PS31 33 0 0 4 陳泳龍 PS31 31.5 0 0 …" at bounding box center [866, 443] width 1365 height 358
click at [717, 131] on div "本月 上個月 前天 昨天 今天 2025/10/01 2025/10/04 排序依據： 依點數 依金額 業績依據： 虛業績 實業績 報表匯出 列印" at bounding box center [866, 146] width 1365 height 69
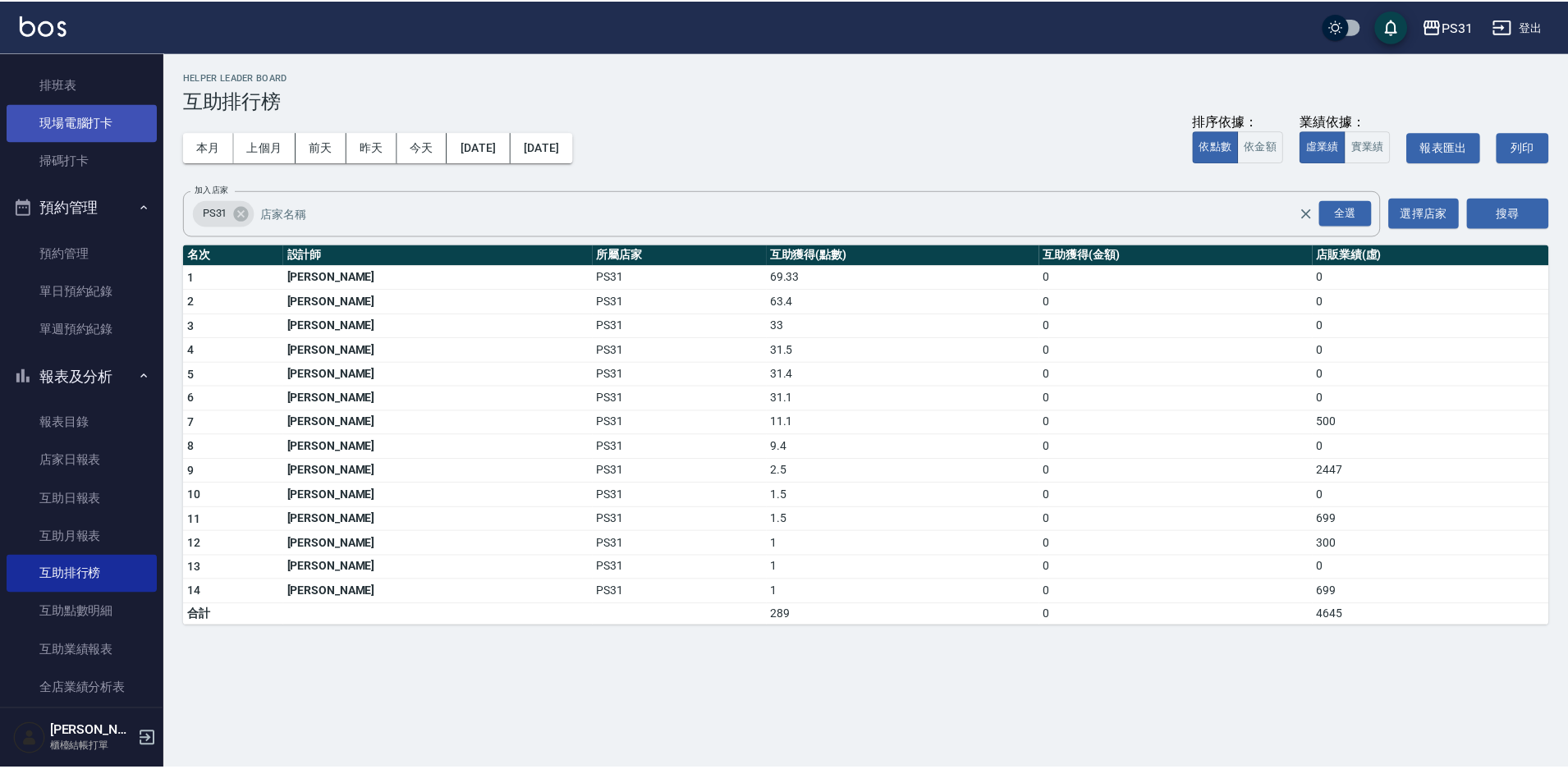
scroll to position [164, 0]
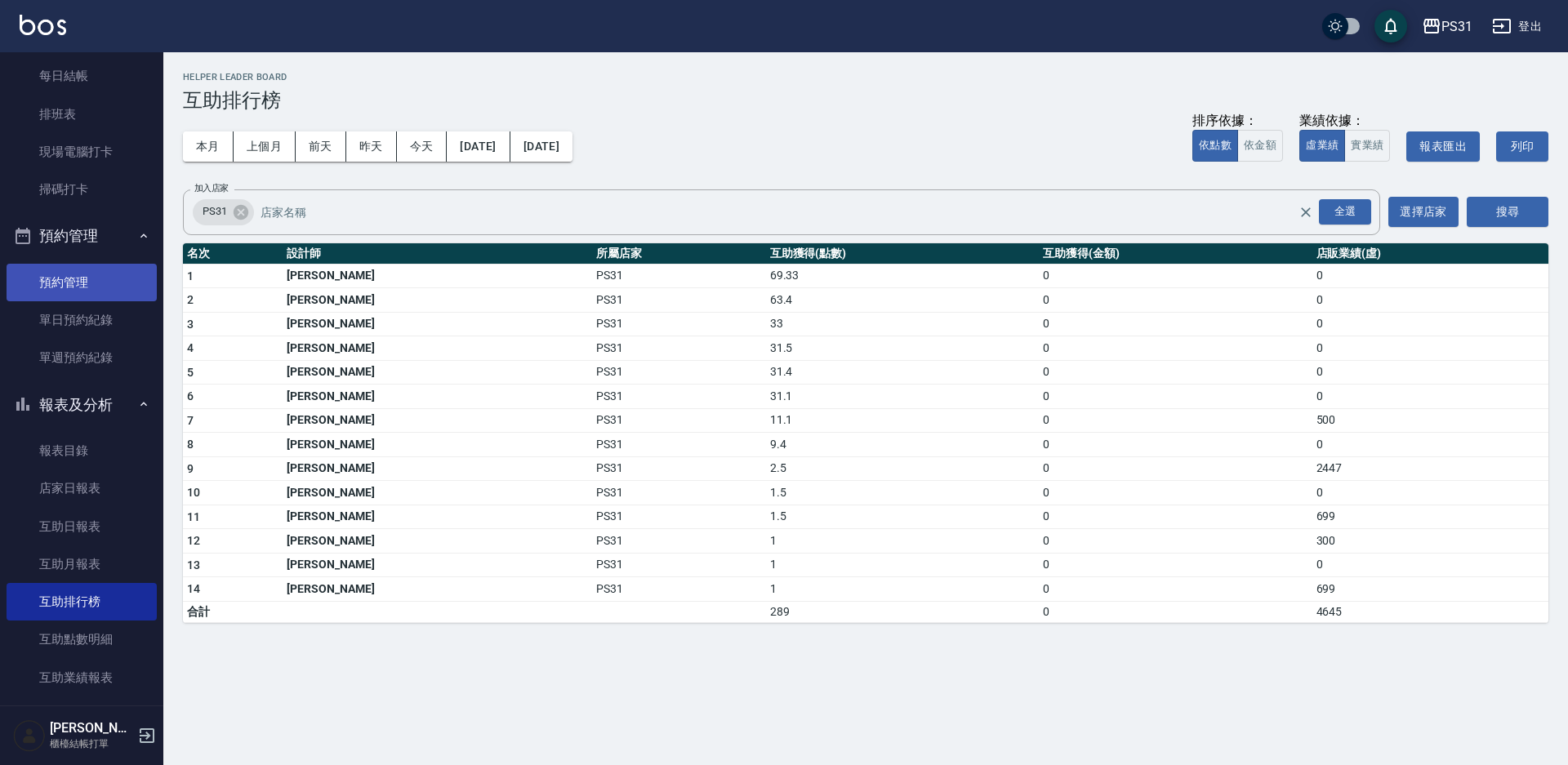
click at [93, 278] on link "預約管理" at bounding box center [82, 282] width 150 height 38
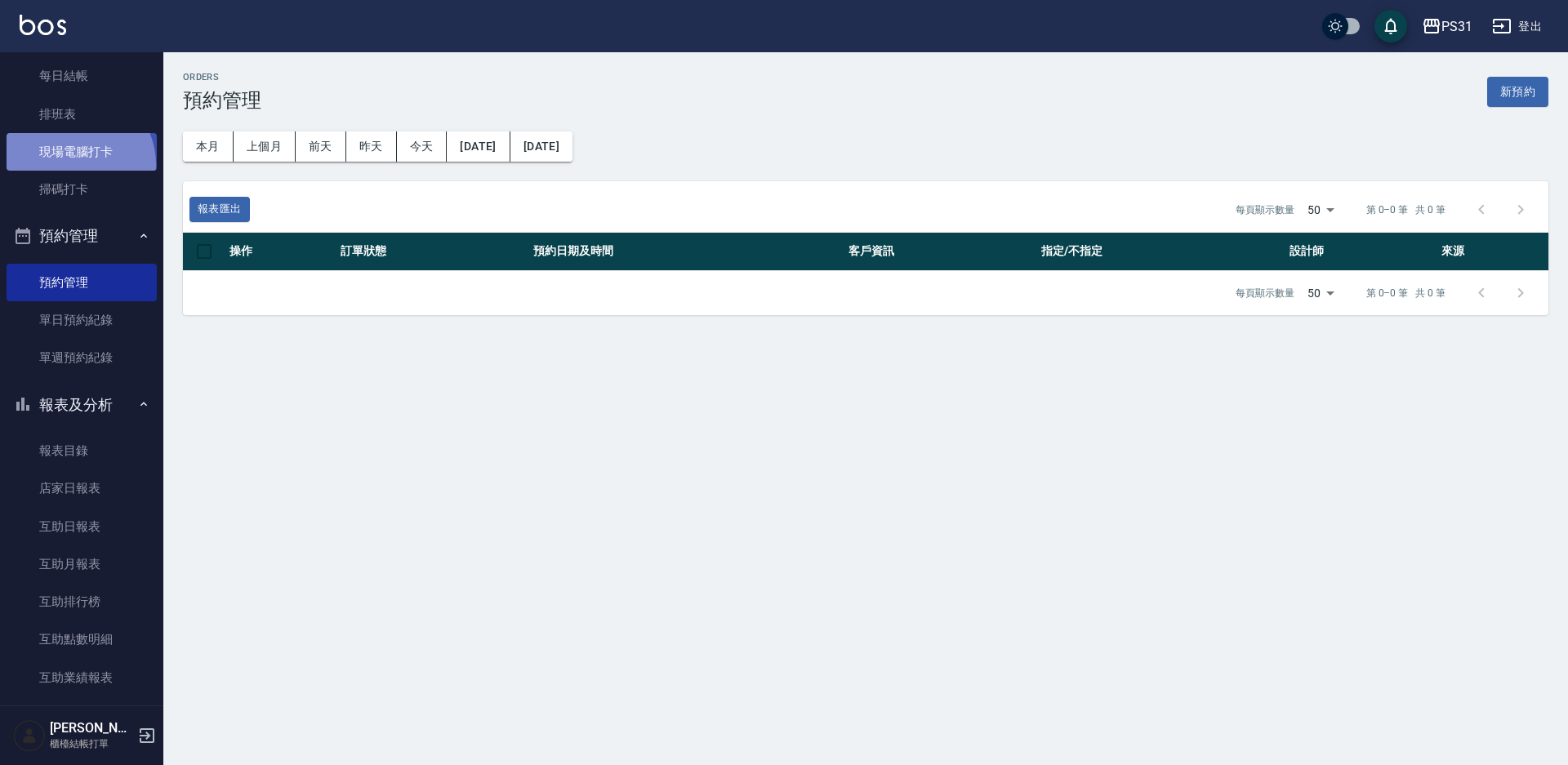
click at [75, 165] on link "現場電腦打卡" at bounding box center [82, 152] width 150 height 38
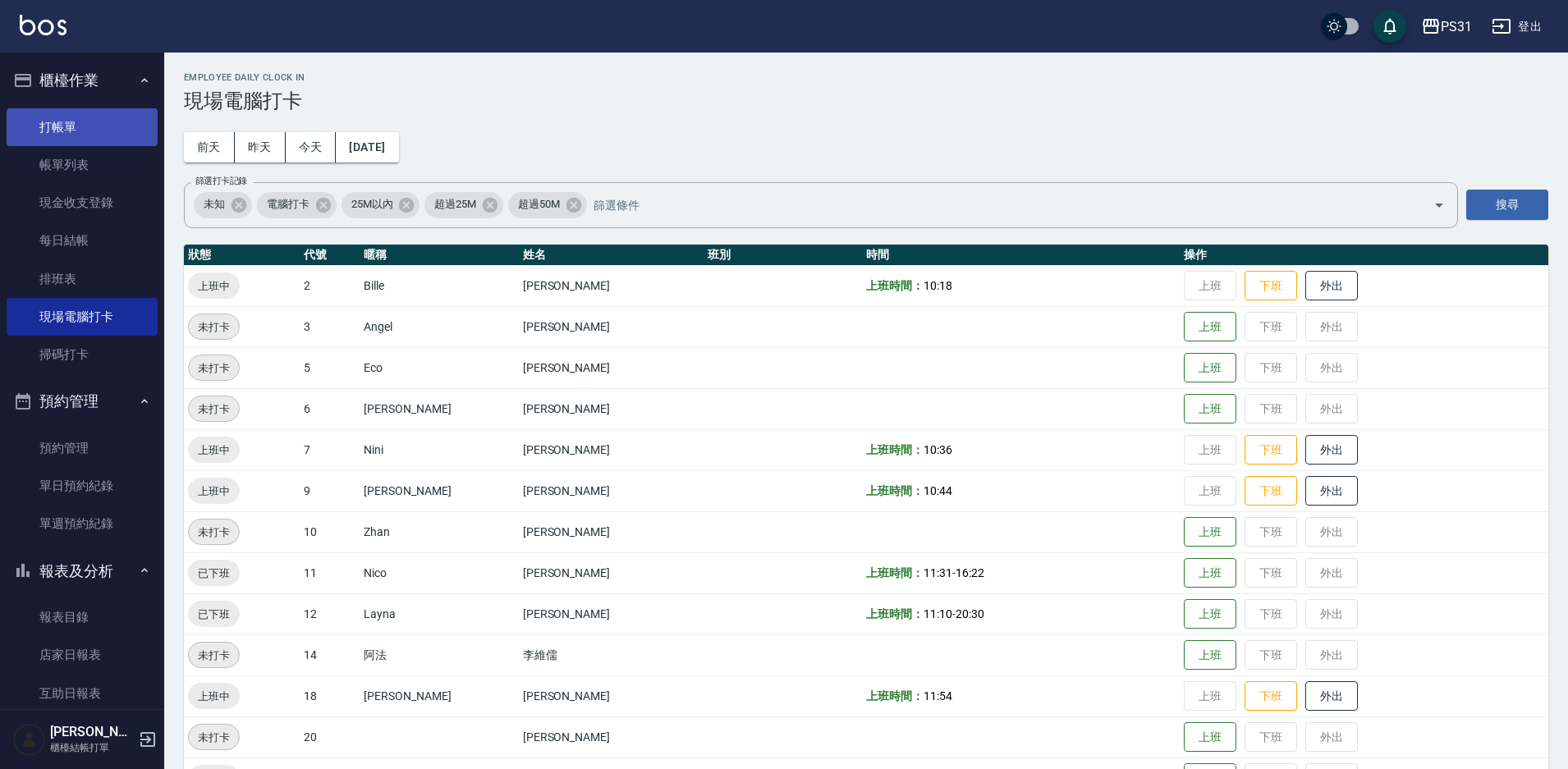
click at [70, 135] on link "打帳單" at bounding box center [82, 127] width 151 height 38
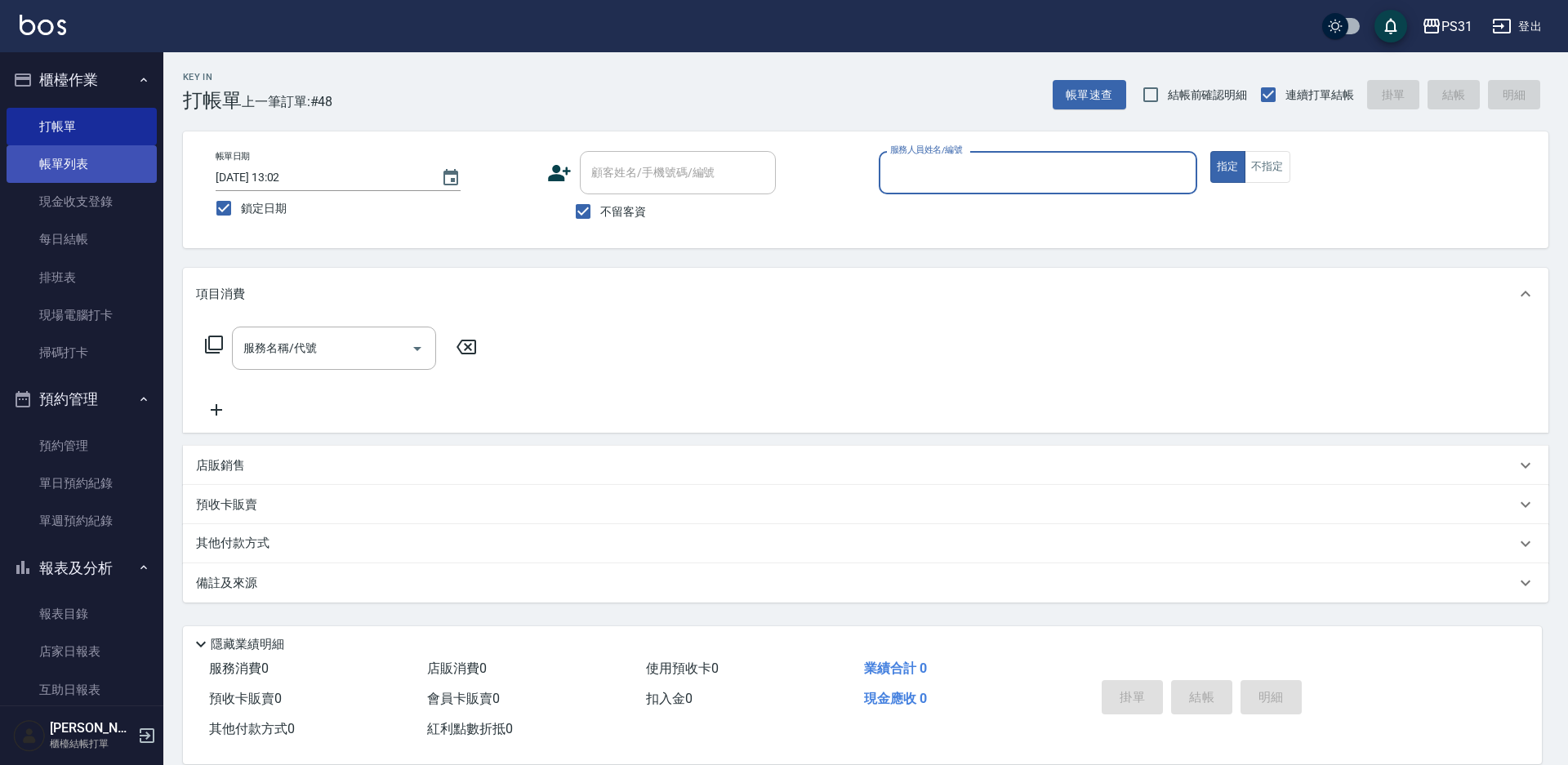
click at [87, 154] on link "帳單列表" at bounding box center [82, 164] width 150 height 38
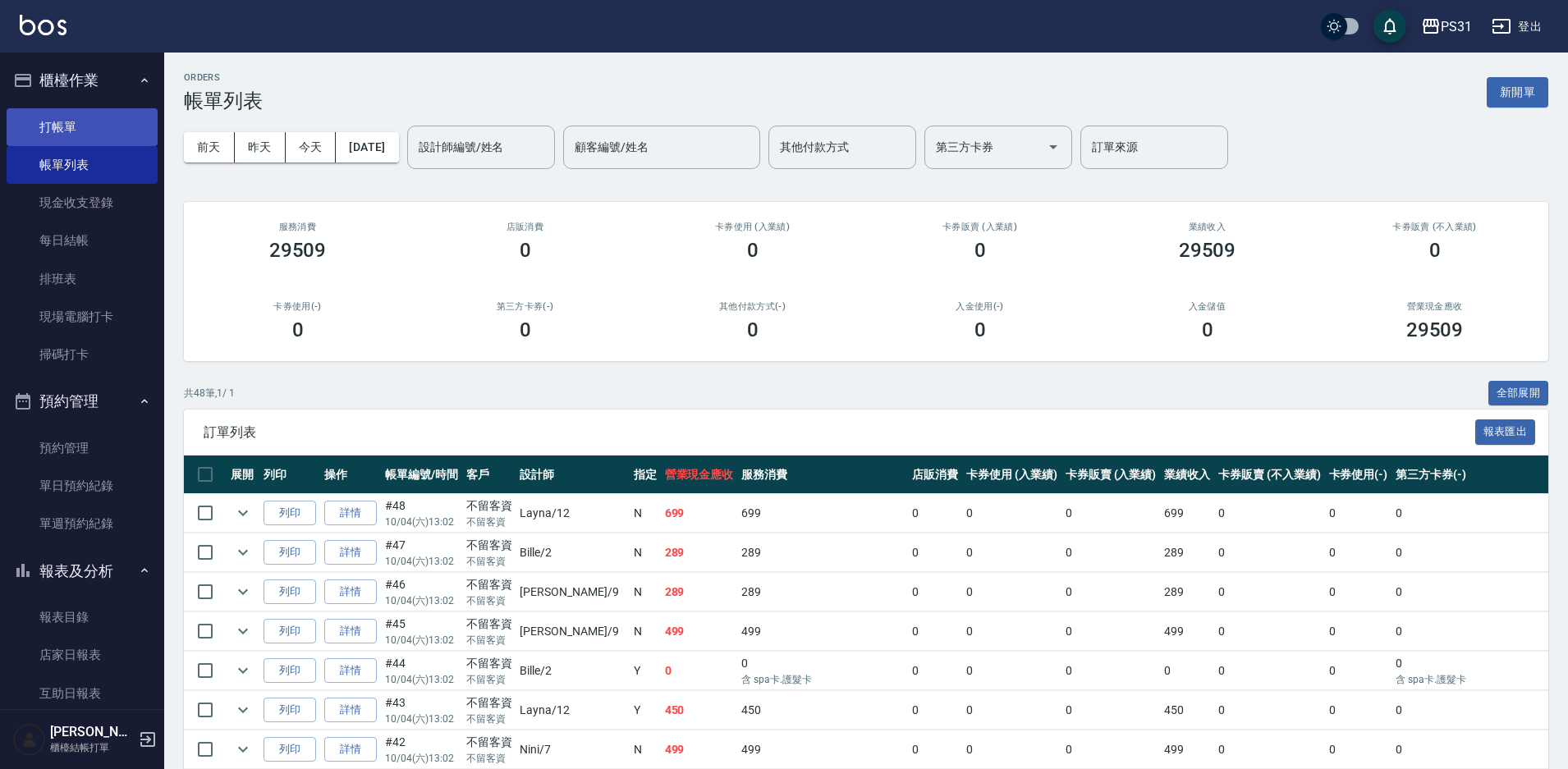
click at [71, 126] on link "打帳單" at bounding box center [82, 127] width 151 height 38
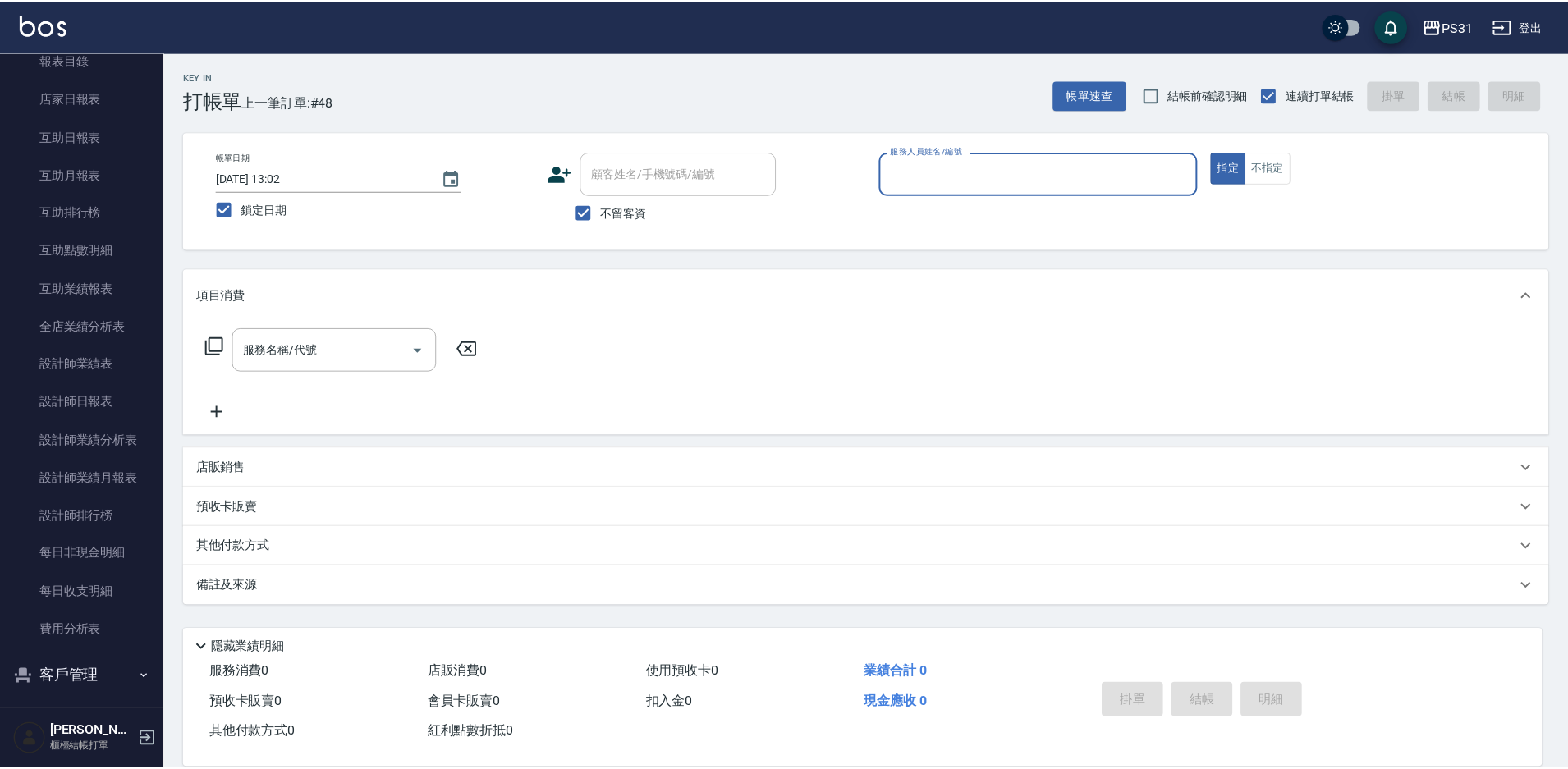
scroll to position [574, 0]
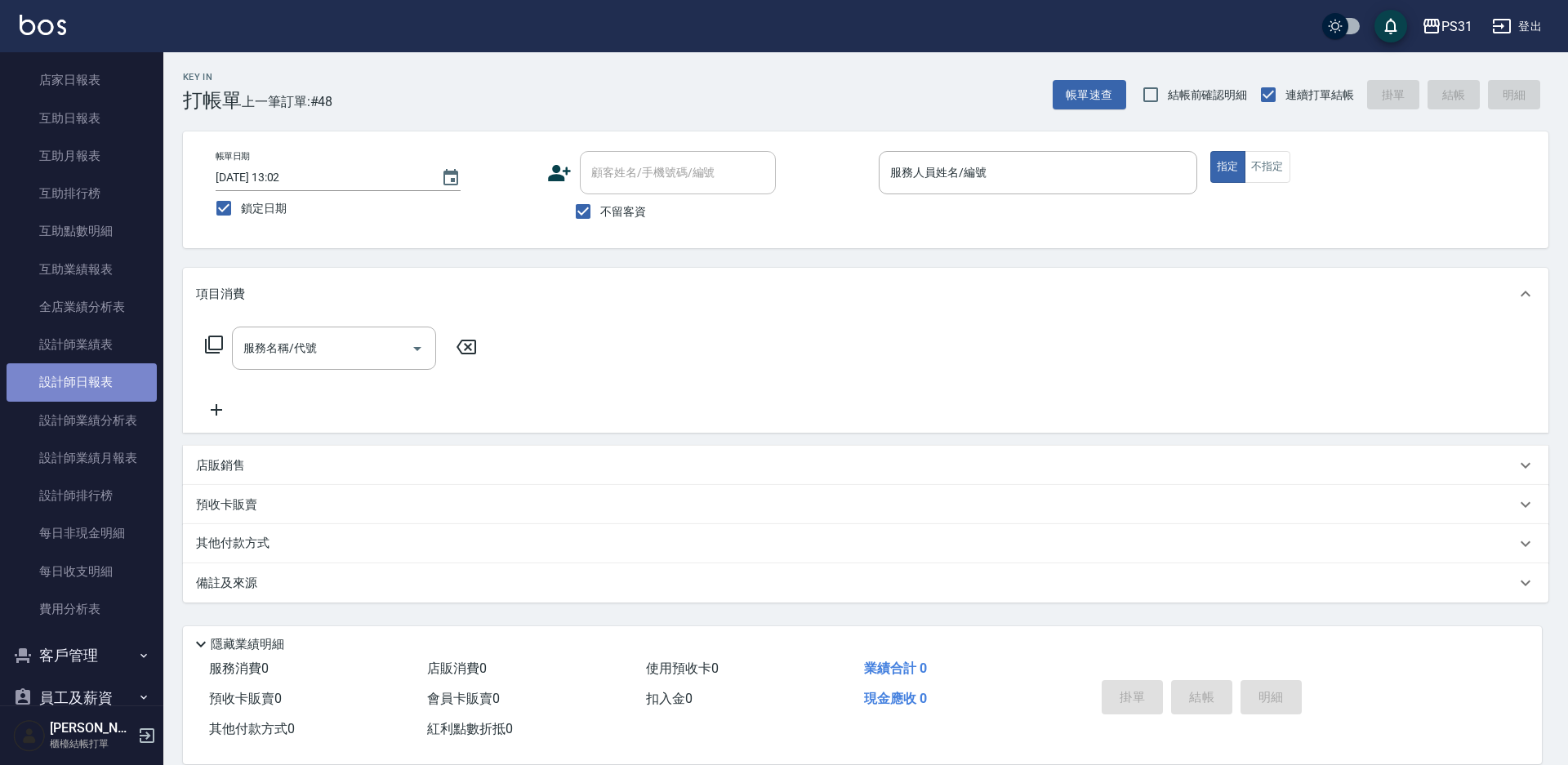
click at [85, 385] on link "設計師日報表" at bounding box center [82, 382] width 150 height 38
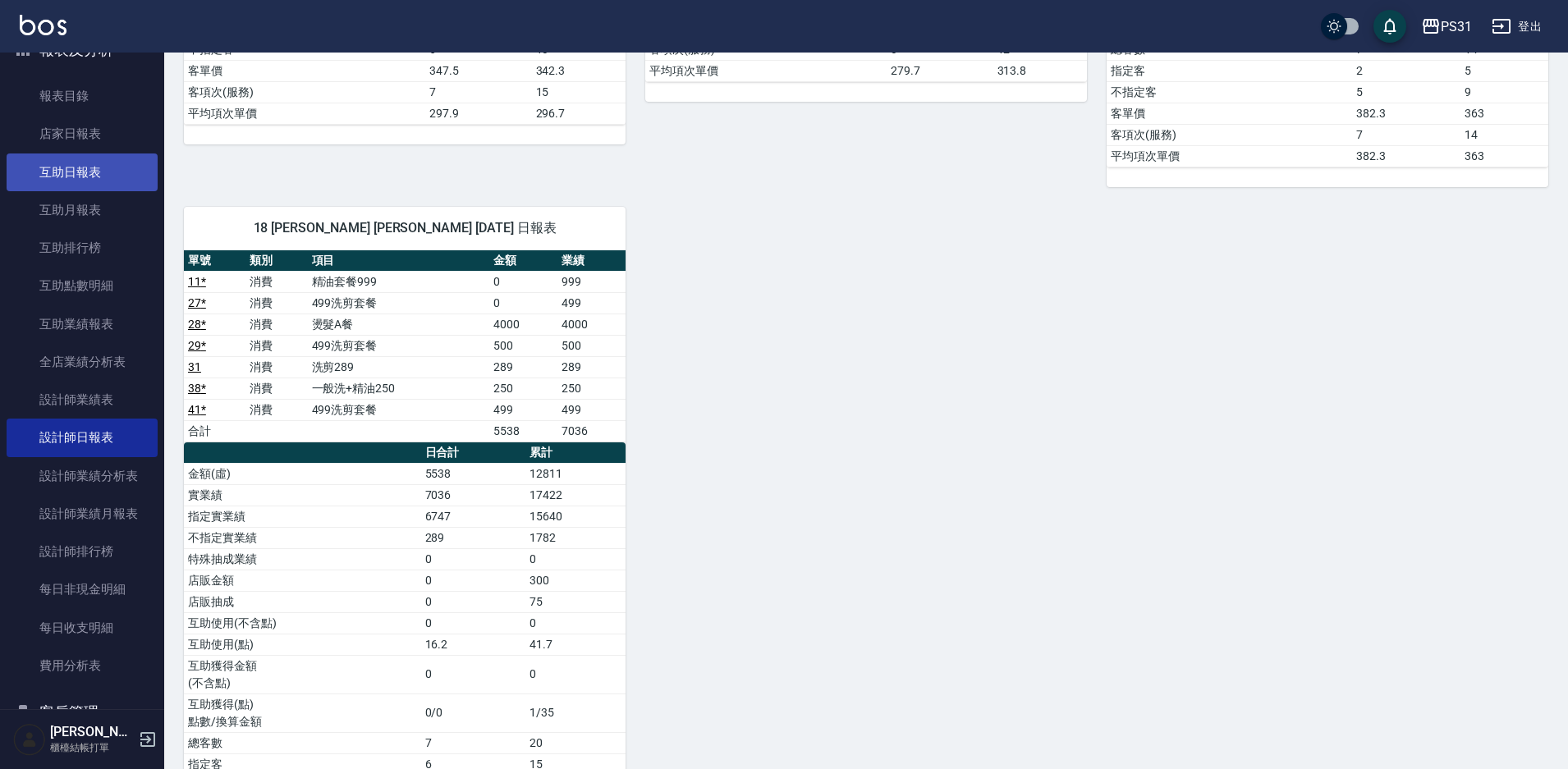
scroll to position [492, 0]
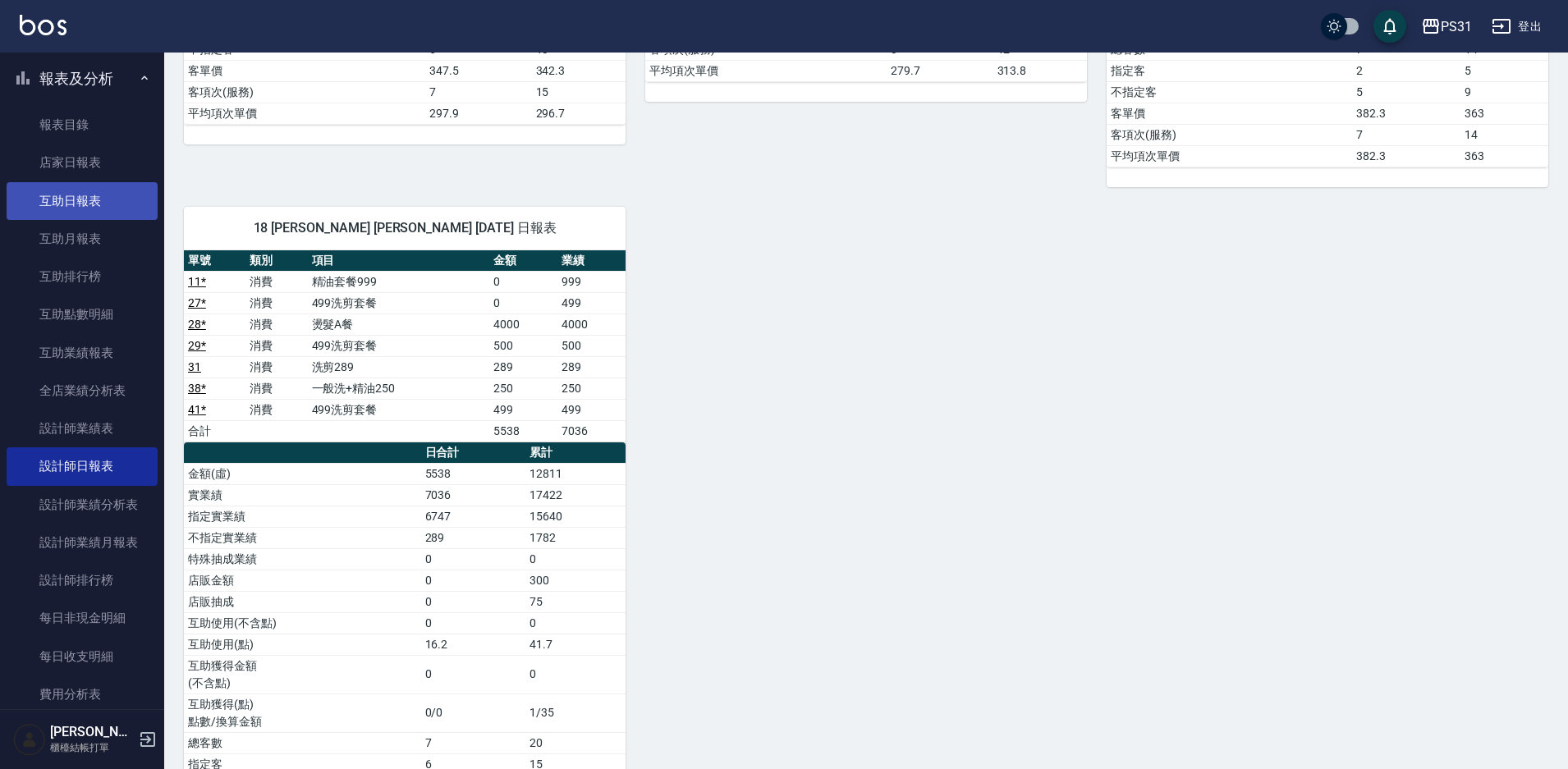
click at [69, 205] on link "互助日報表" at bounding box center [82, 201] width 151 height 38
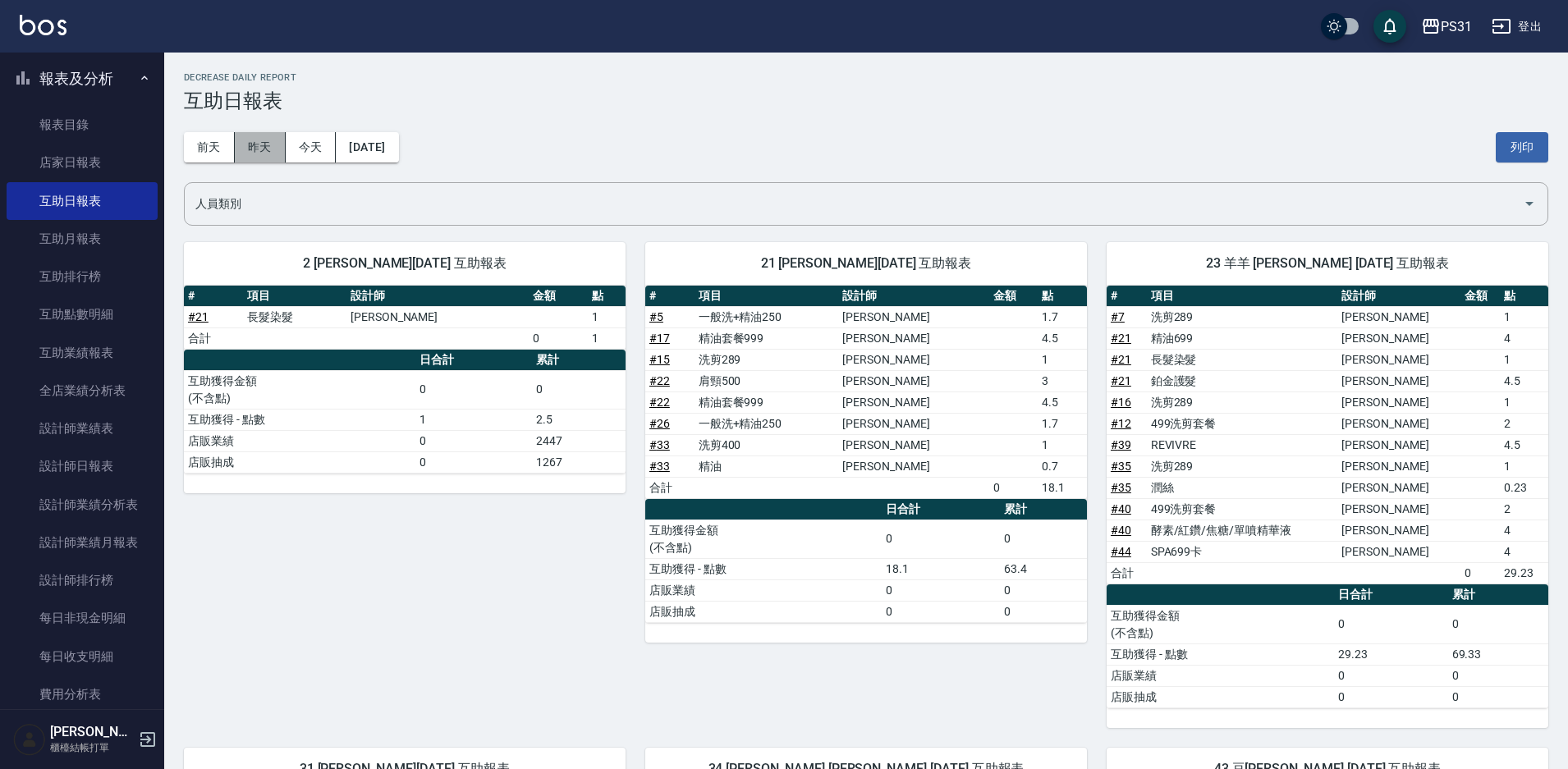
click at [263, 153] on button "昨天" at bounding box center [260, 147] width 51 height 30
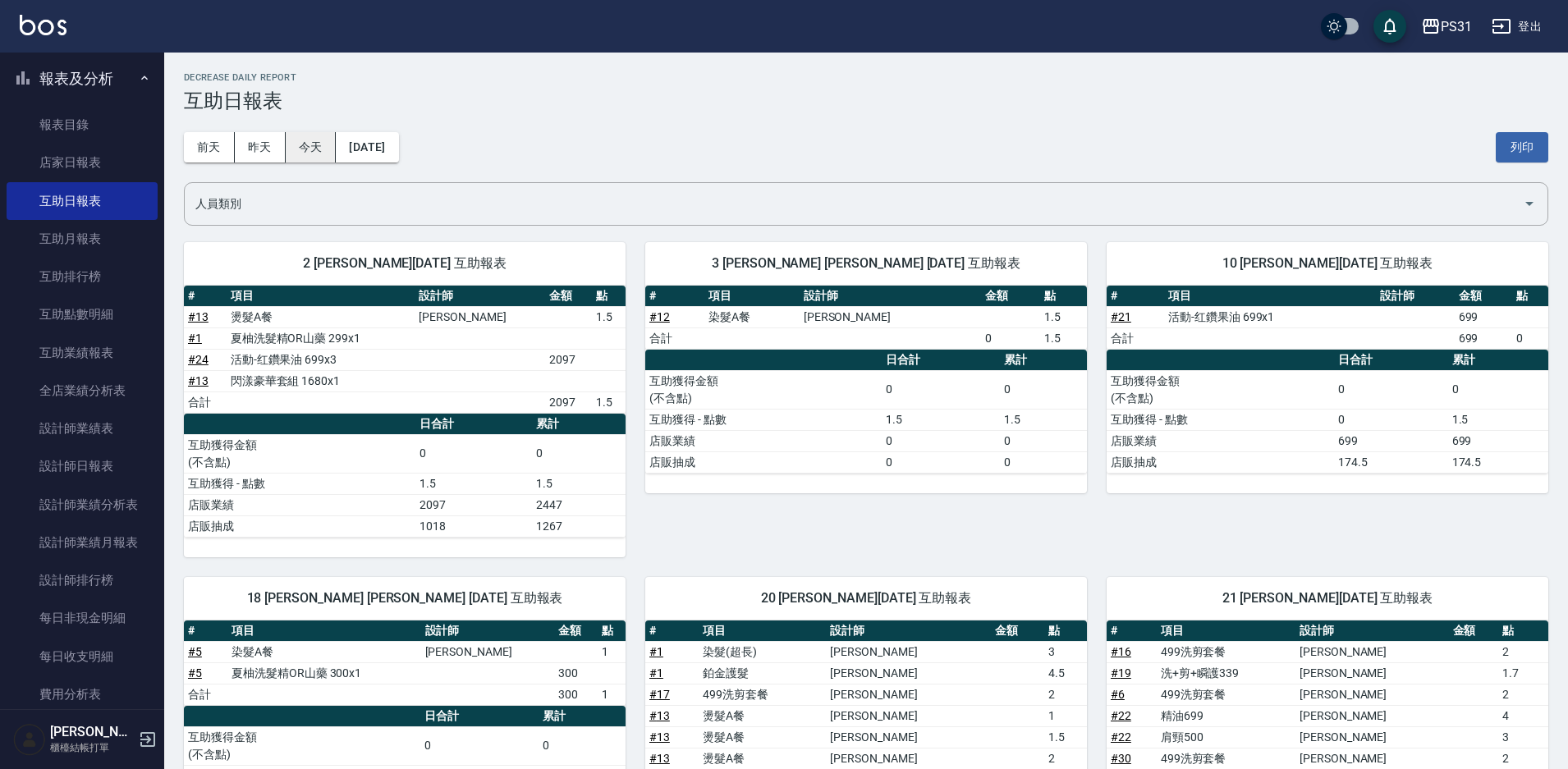
click at [306, 149] on button "今天" at bounding box center [311, 147] width 51 height 30
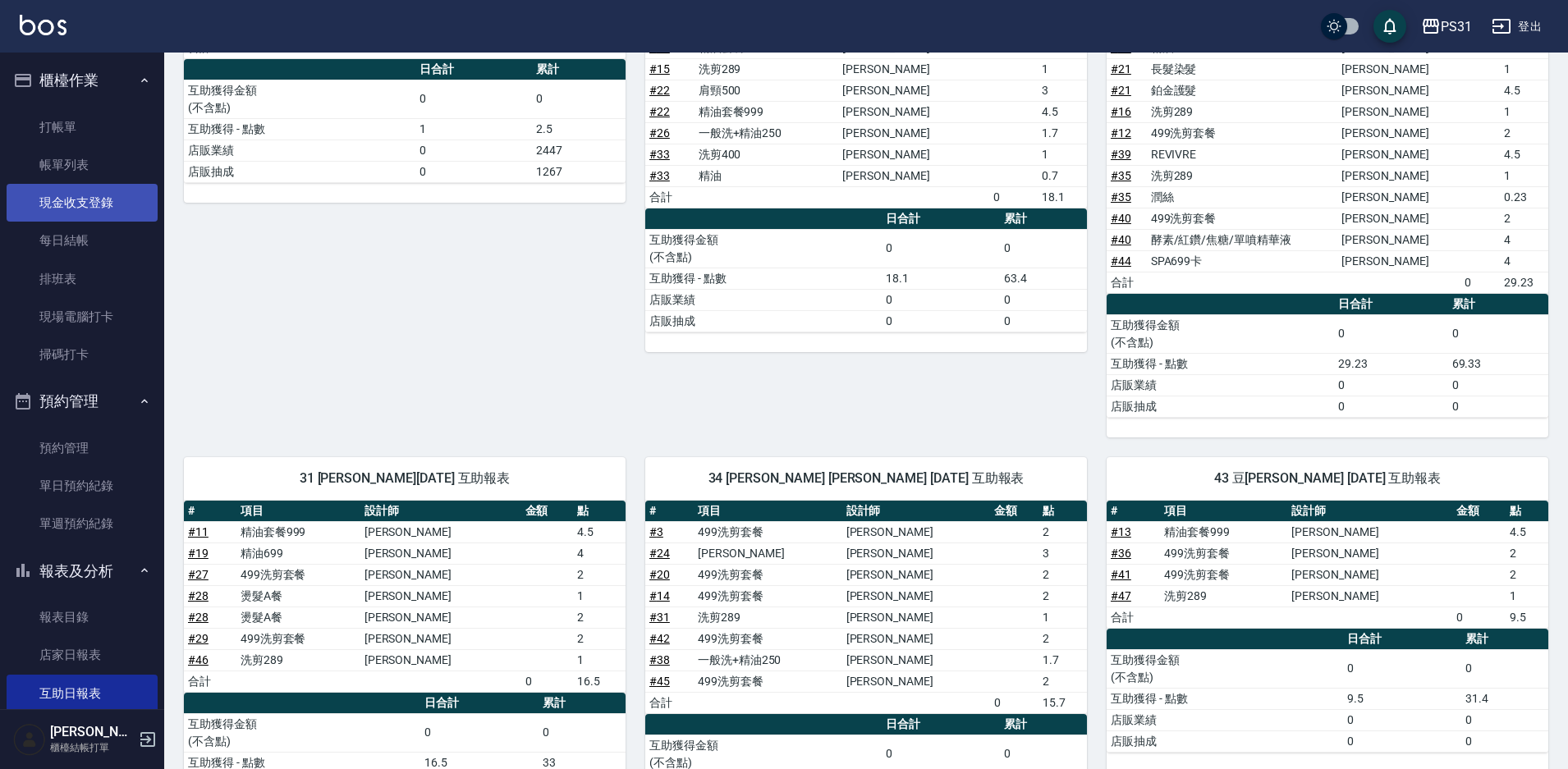
scroll to position [153, 0]
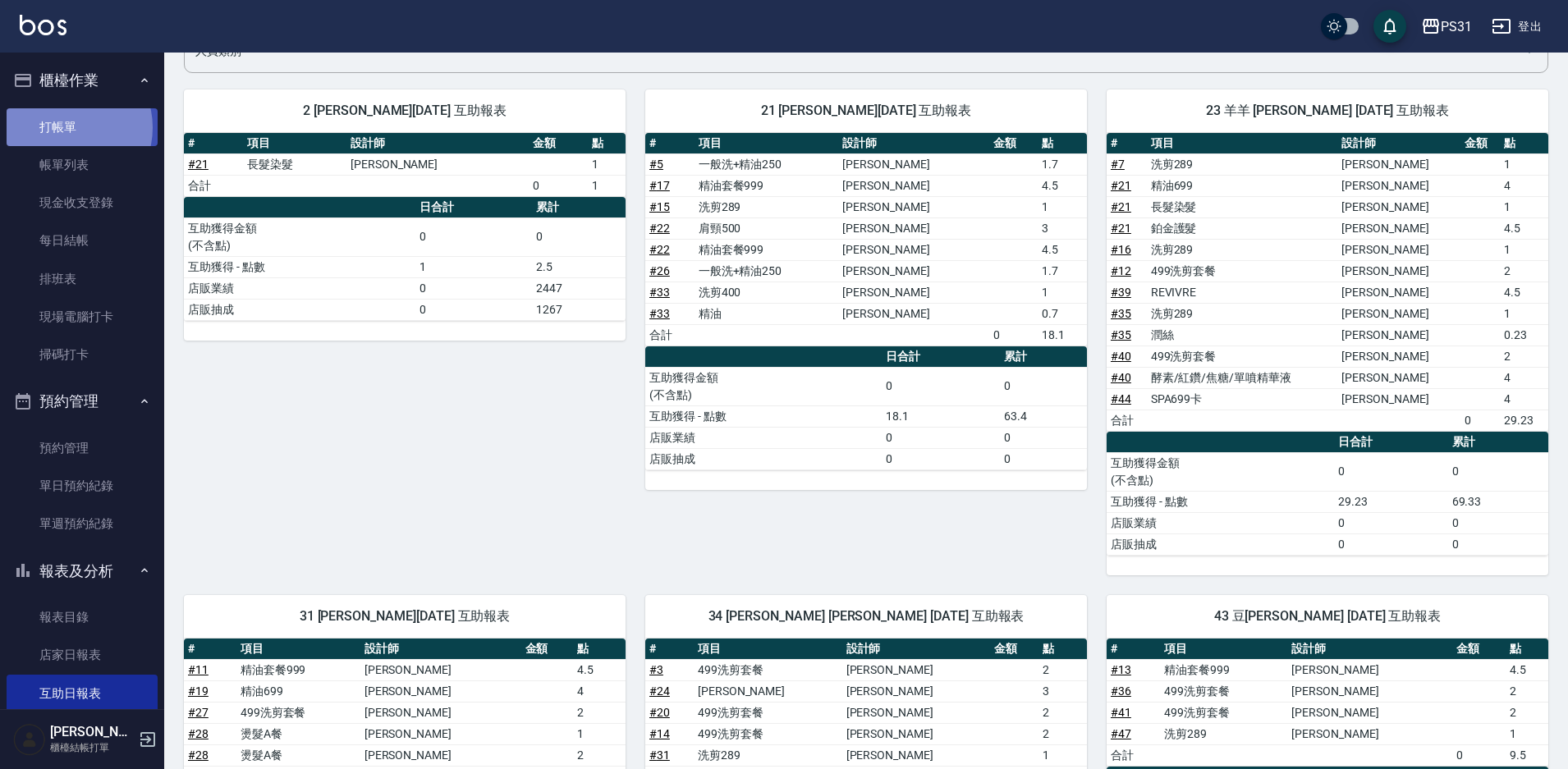
click at [70, 127] on link "打帳單" at bounding box center [82, 127] width 151 height 38
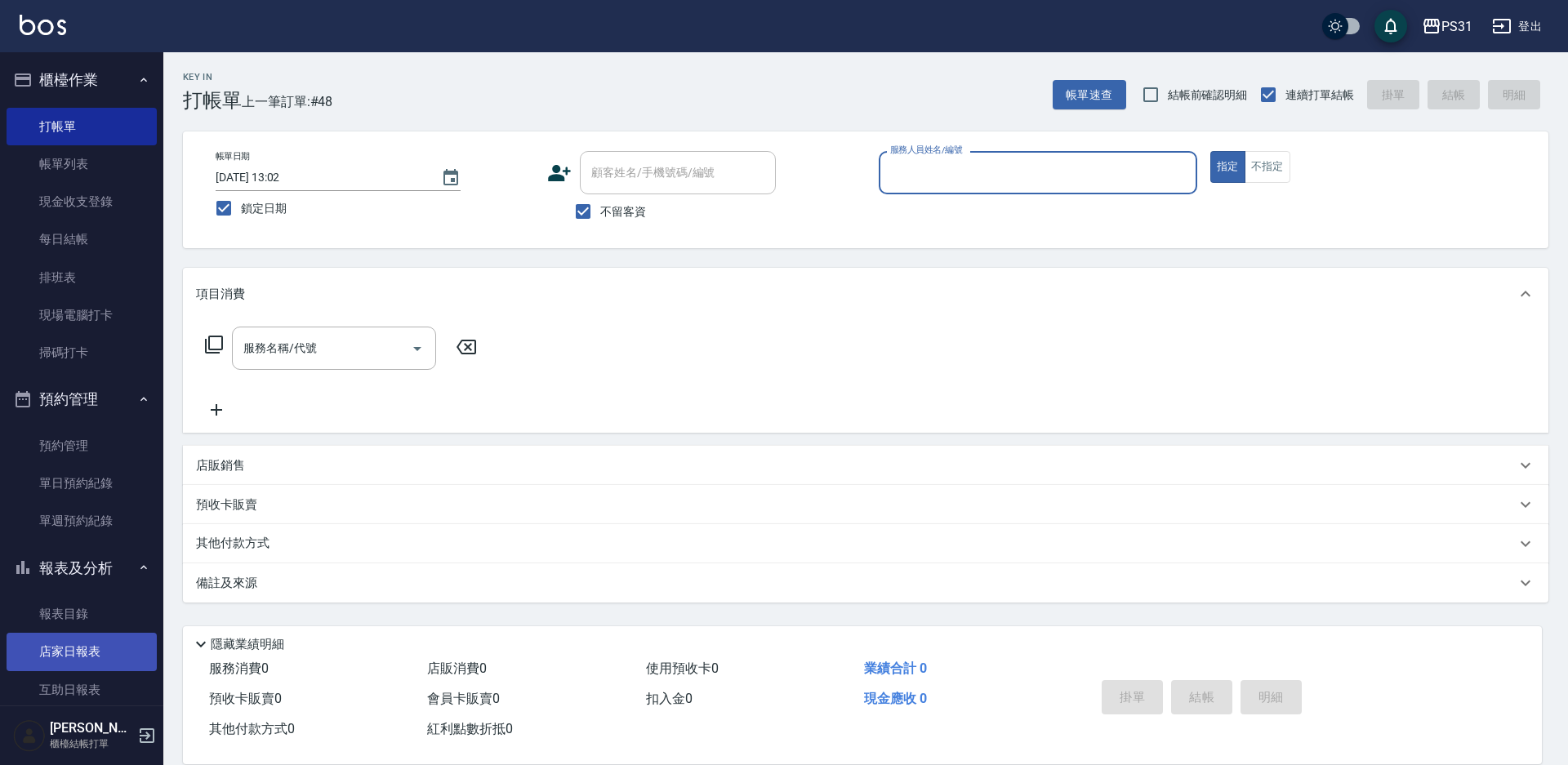
click at [82, 640] on link "店家日報表" at bounding box center [82, 652] width 150 height 38
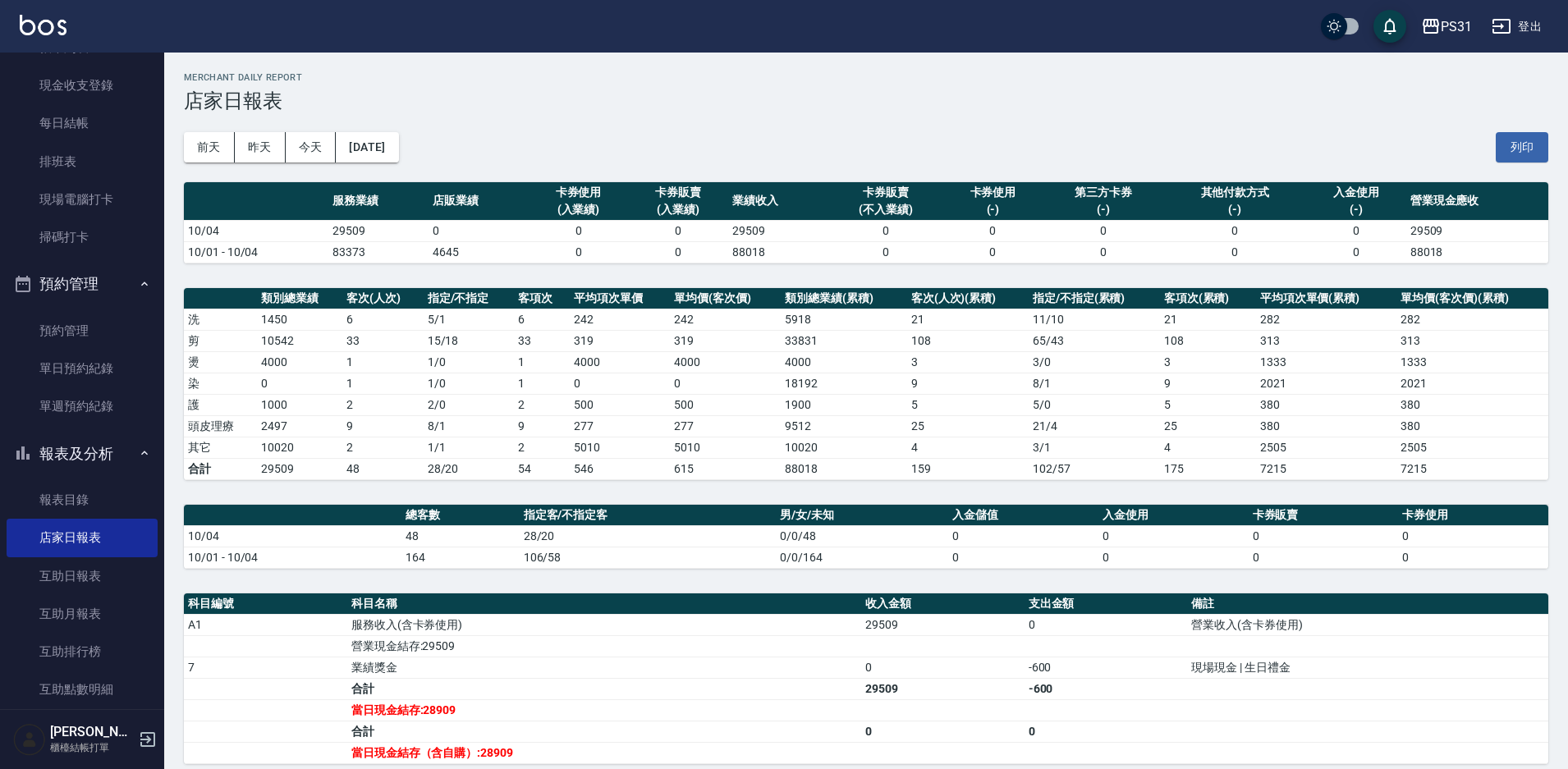
scroll to position [328, 0]
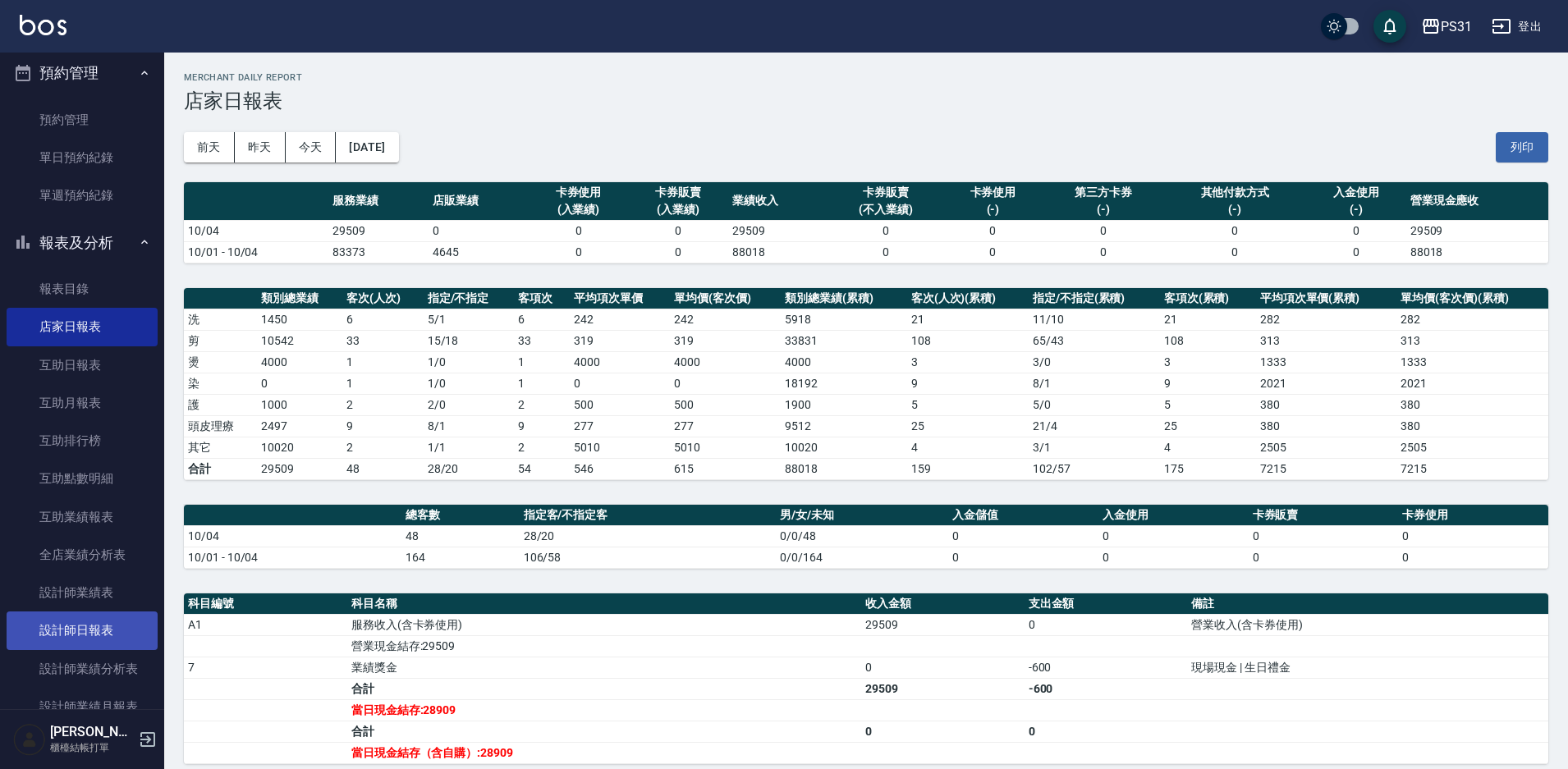
click at [108, 640] on link "設計師日報表" at bounding box center [82, 630] width 151 height 38
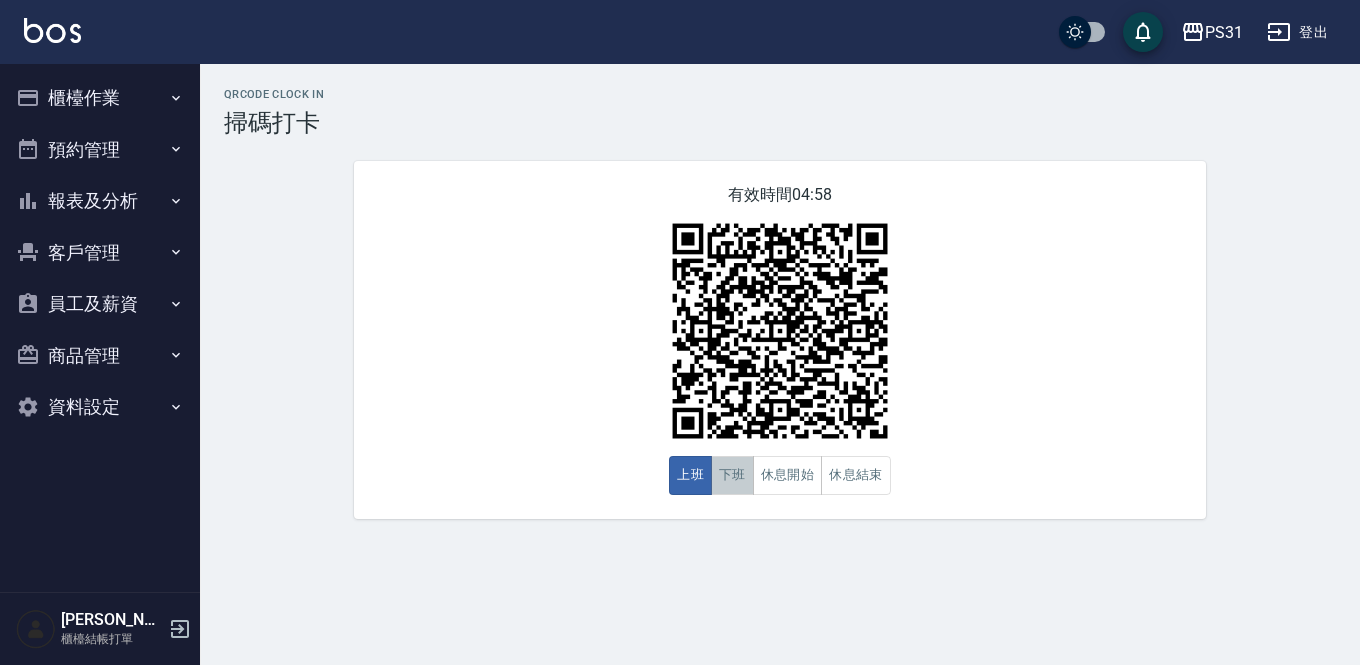
click at [724, 480] on button "下班" at bounding box center [732, 475] width 43 height 39
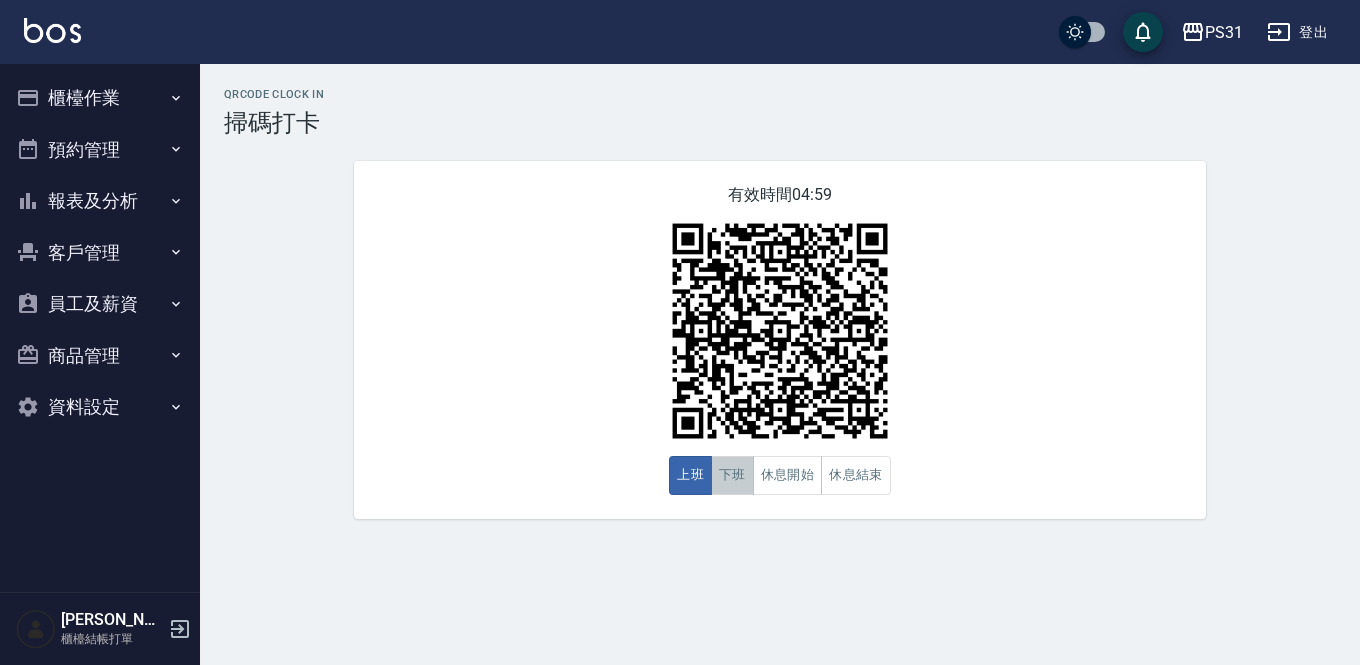
click at [720, 476] on button "下班" at bounding box center [732, 475] width 43 height 39
